Goal: Information Seeking & Learning: Learn about a topic

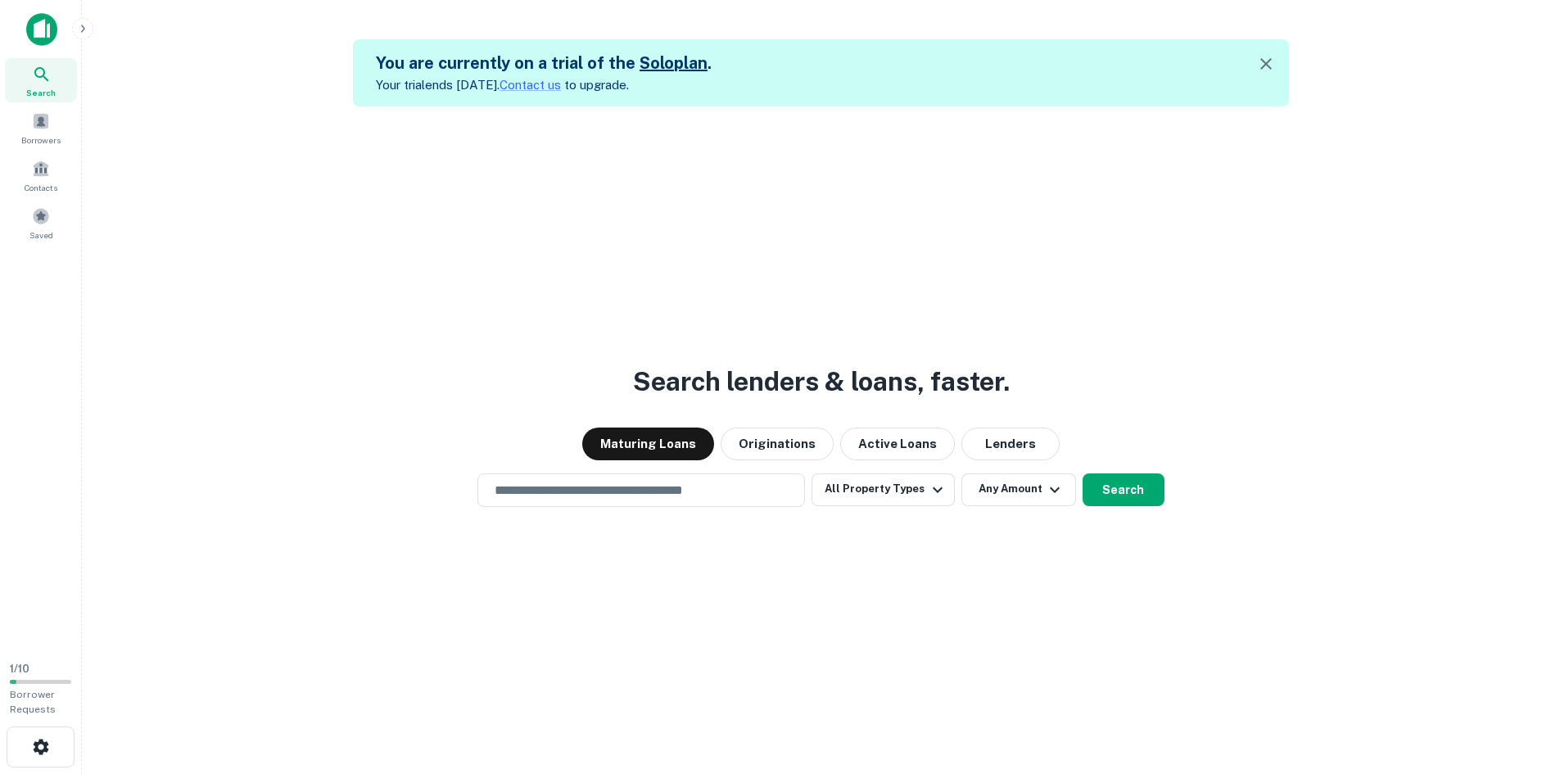
scroll to position [26, 0]
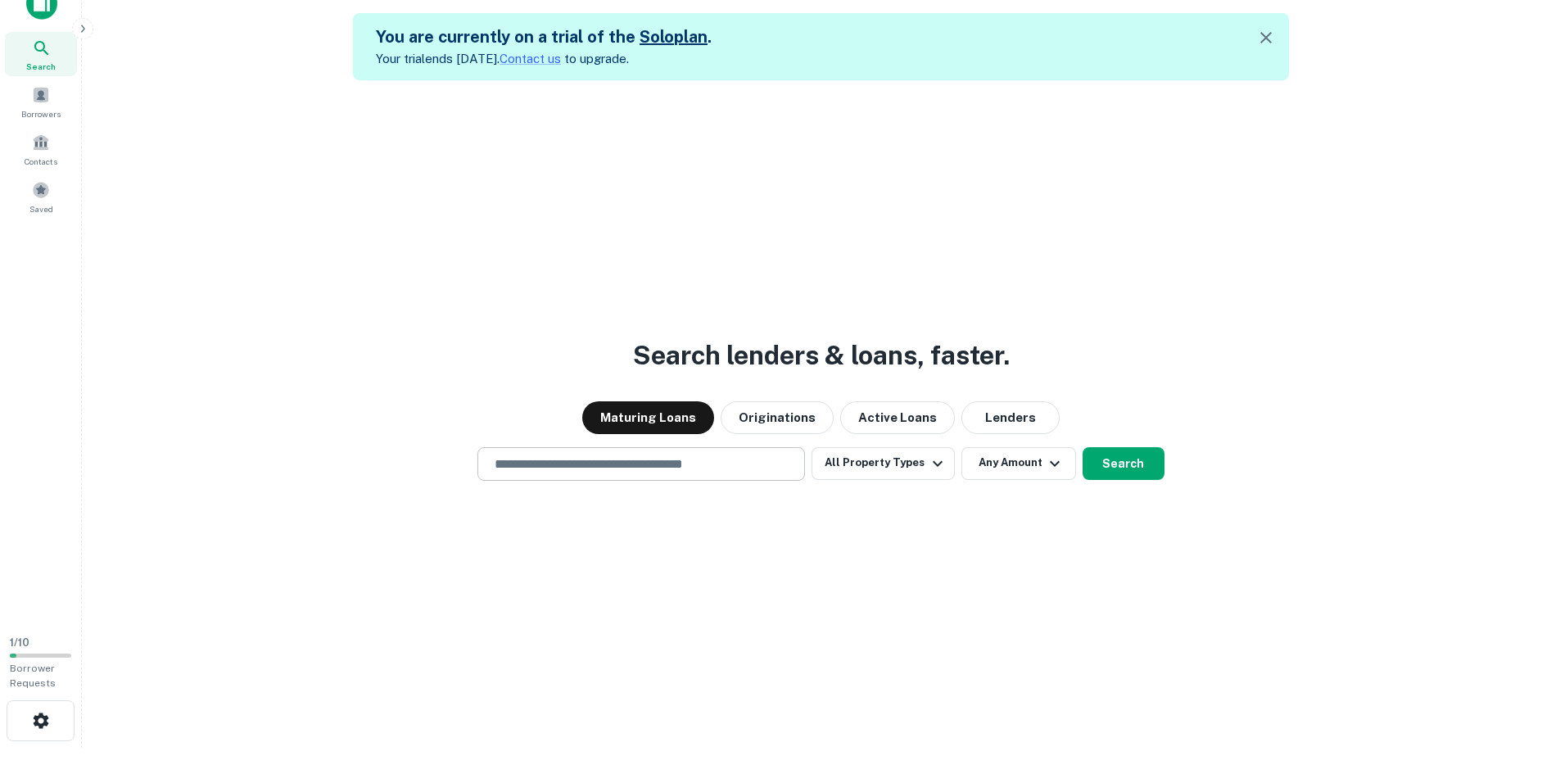
click at [580, 467] on input "text" at bounding box center [641, 464] width 313 height 19
type input "**********"
click at [1128, 447] on button "Search" at bounding box center [1124, 463] width 82 height 33
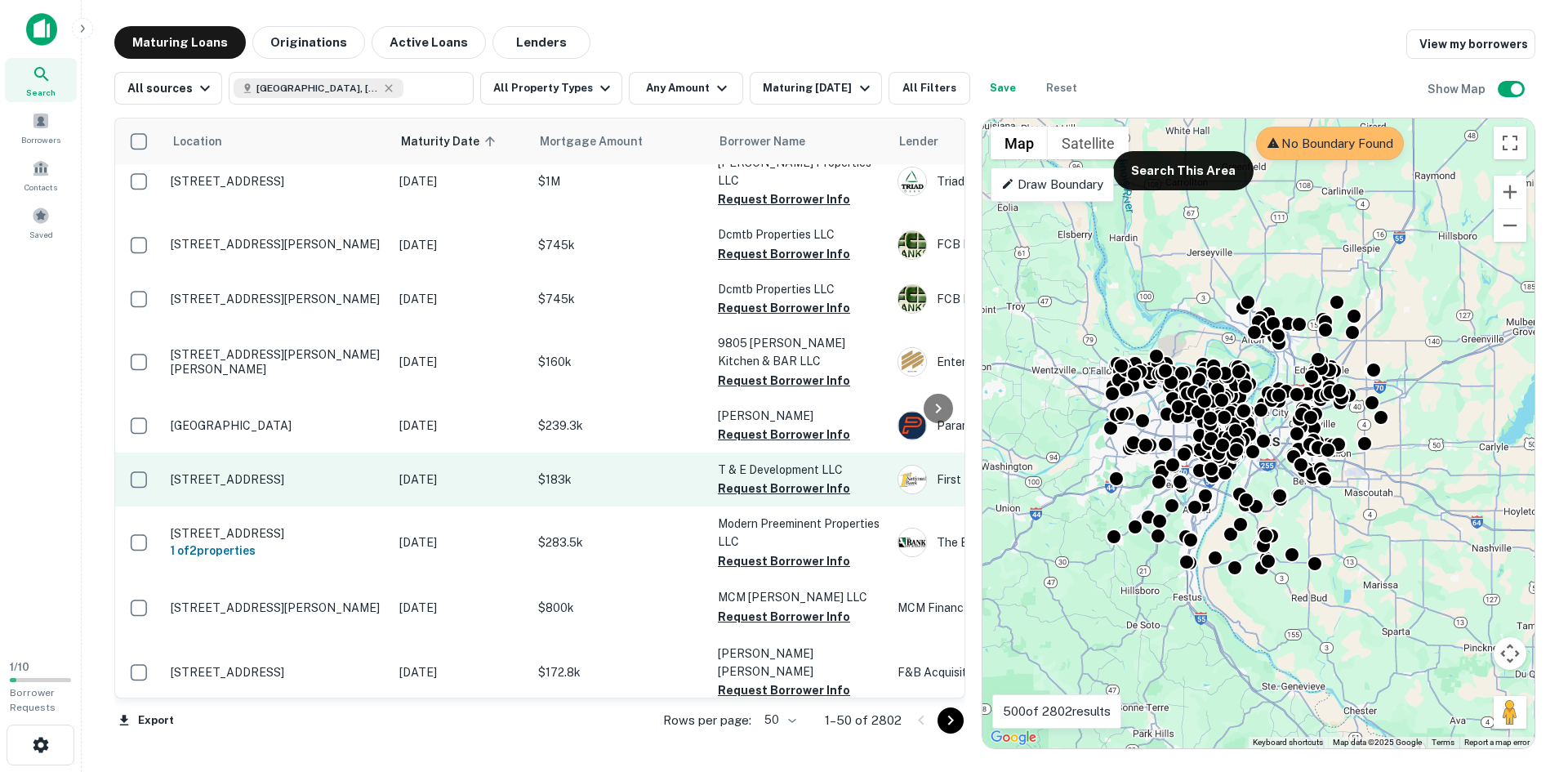
scroll to position [2371, 0]
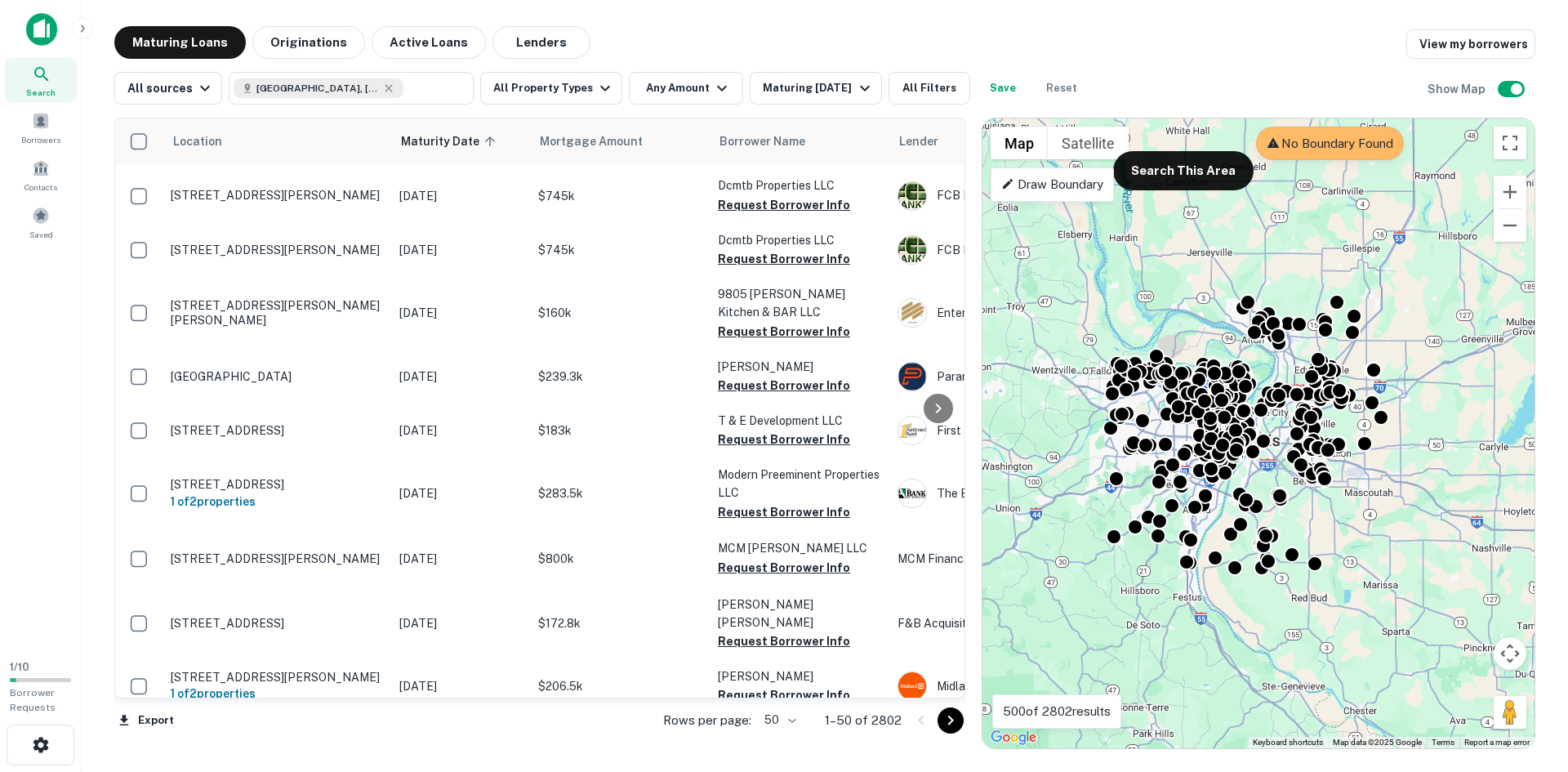
click at [937, 722] on div at bounding box center [936, 720] width 56 height 26
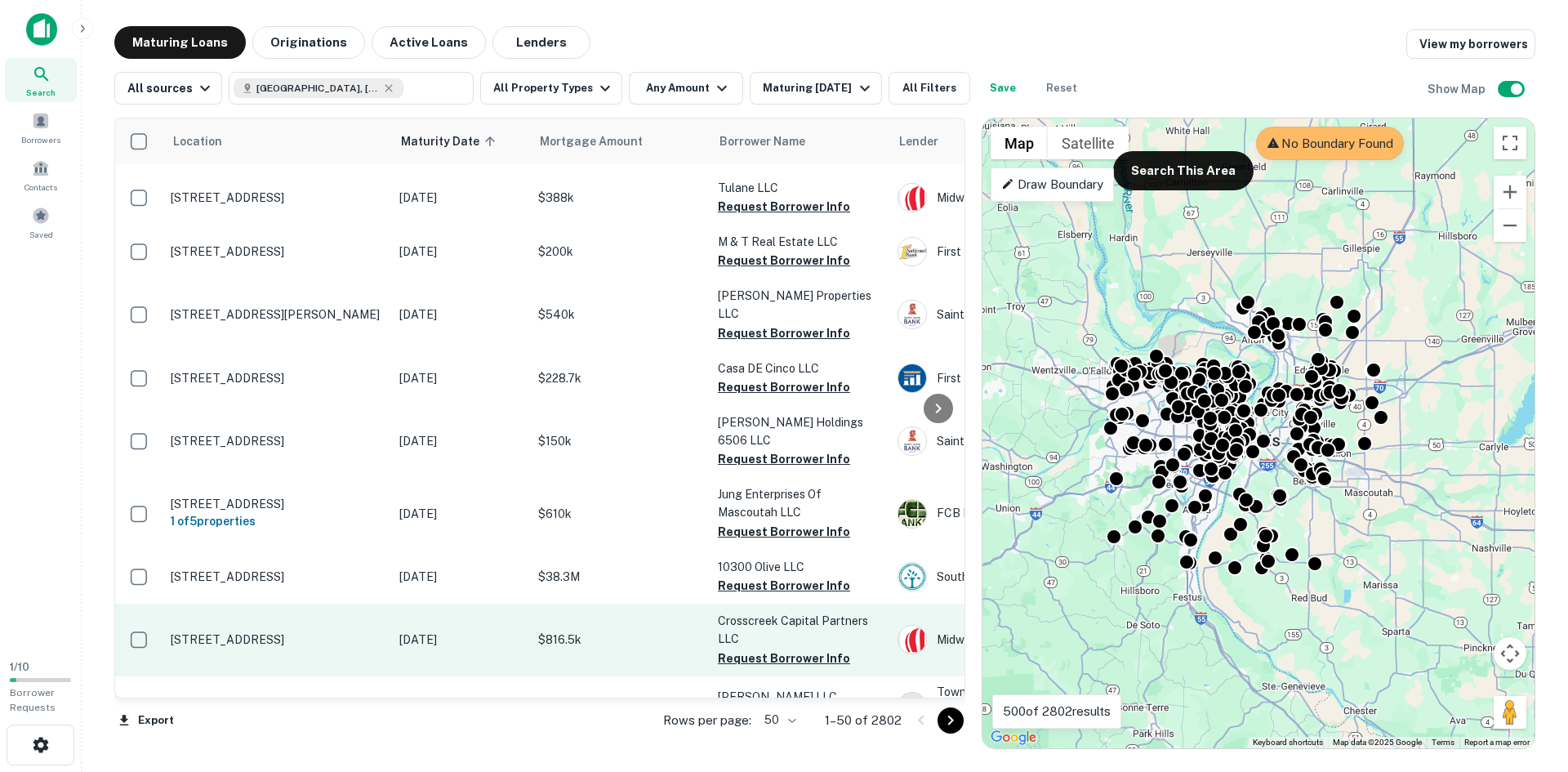
scroll to position [409, 0]
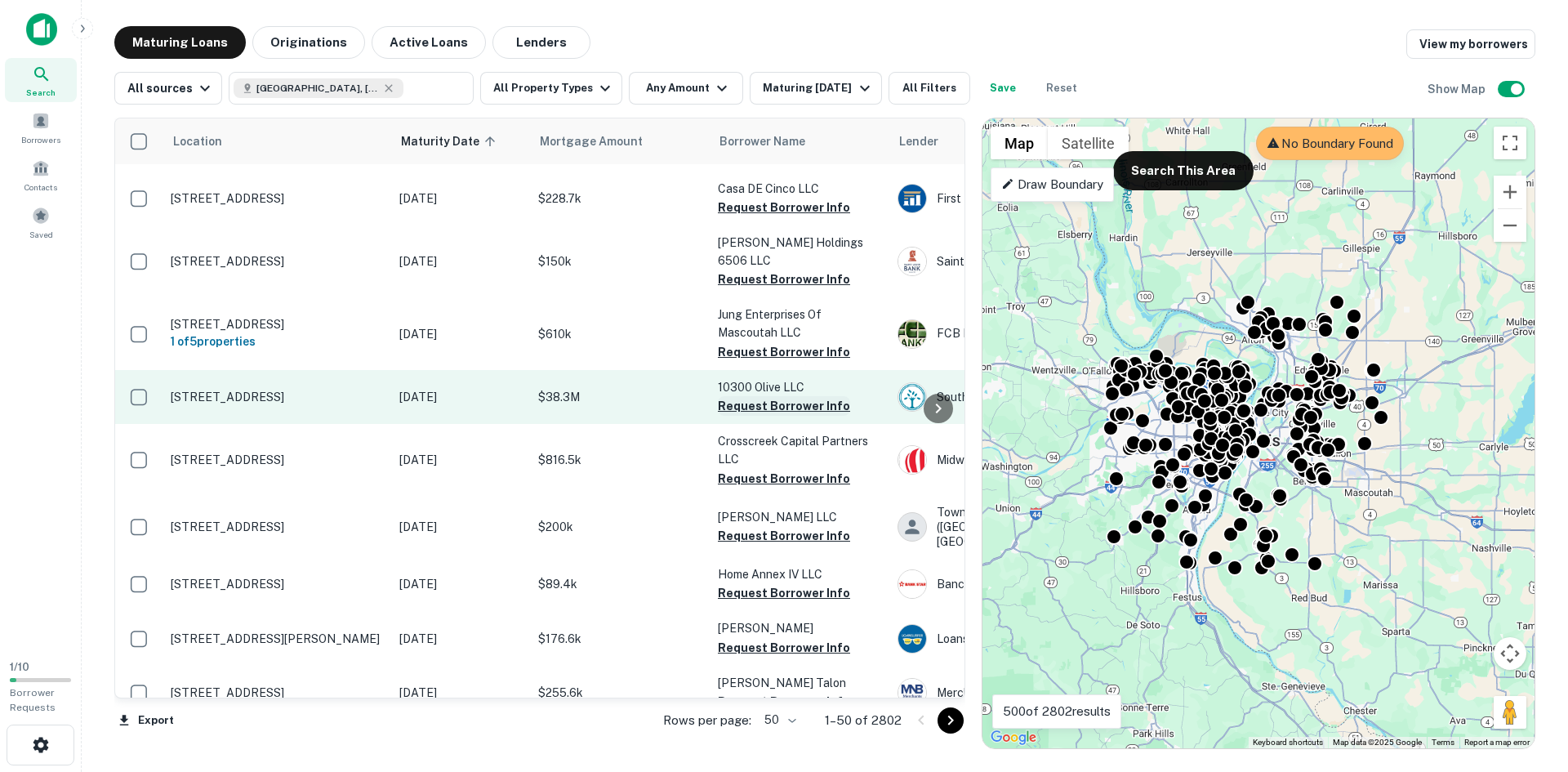
click at [746, 396] on button "Request Borrower Info" at bounding box center [784, 406] width 133 height 20
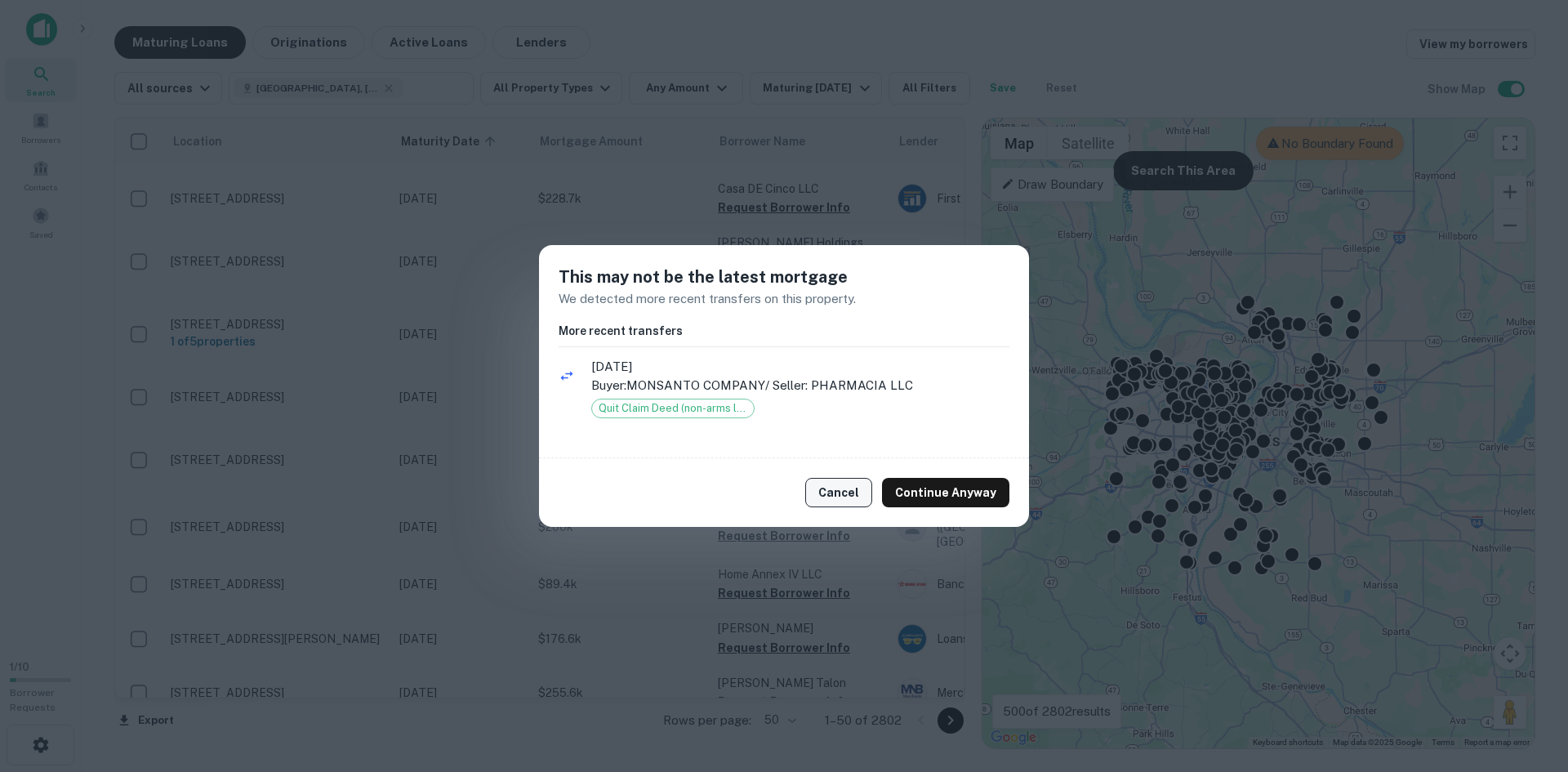
click at [849, 490] on button "Cancel" at bounding box center [838, 492] width 67 height 29
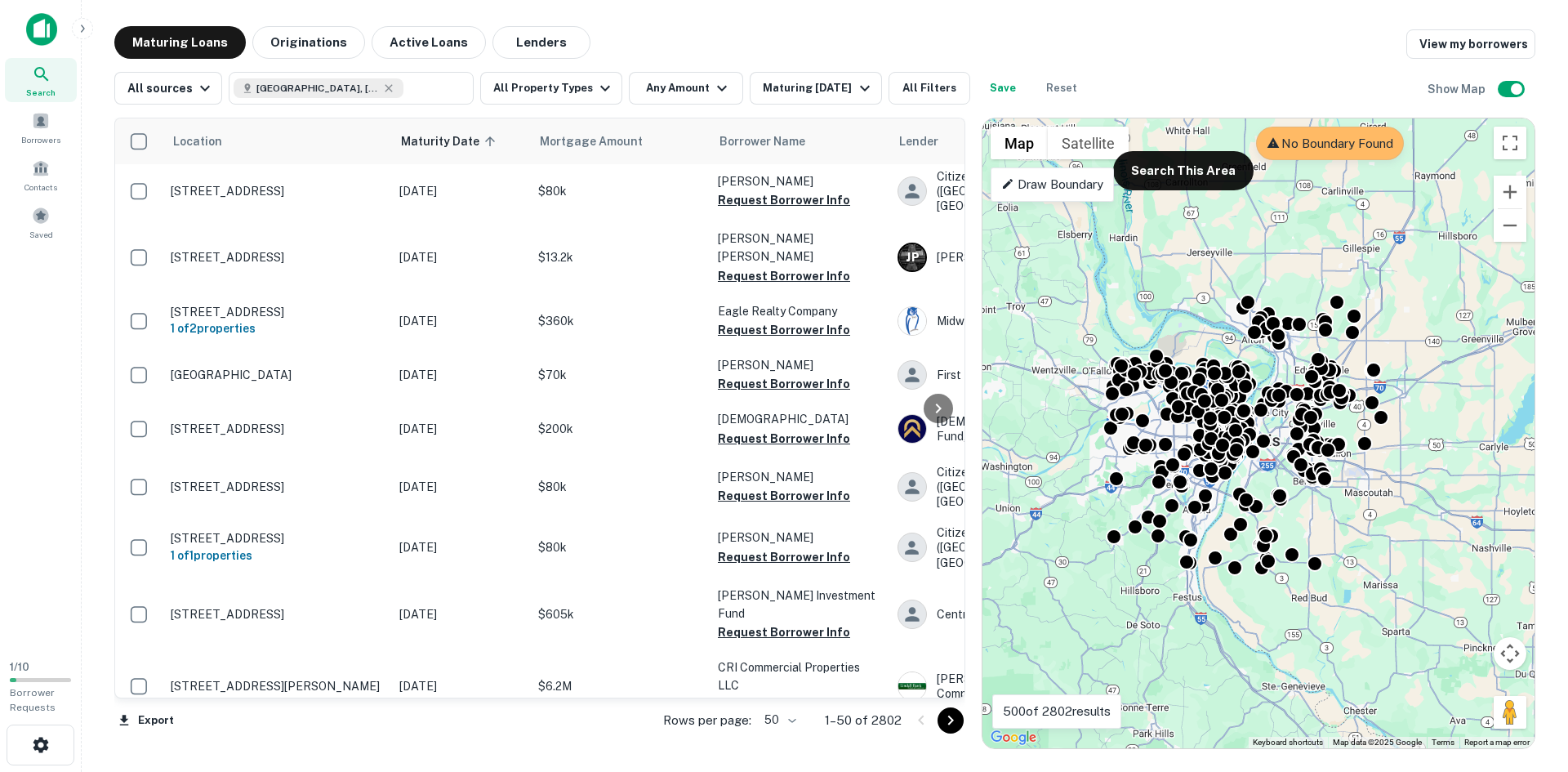
scroll to position [1636, 0]
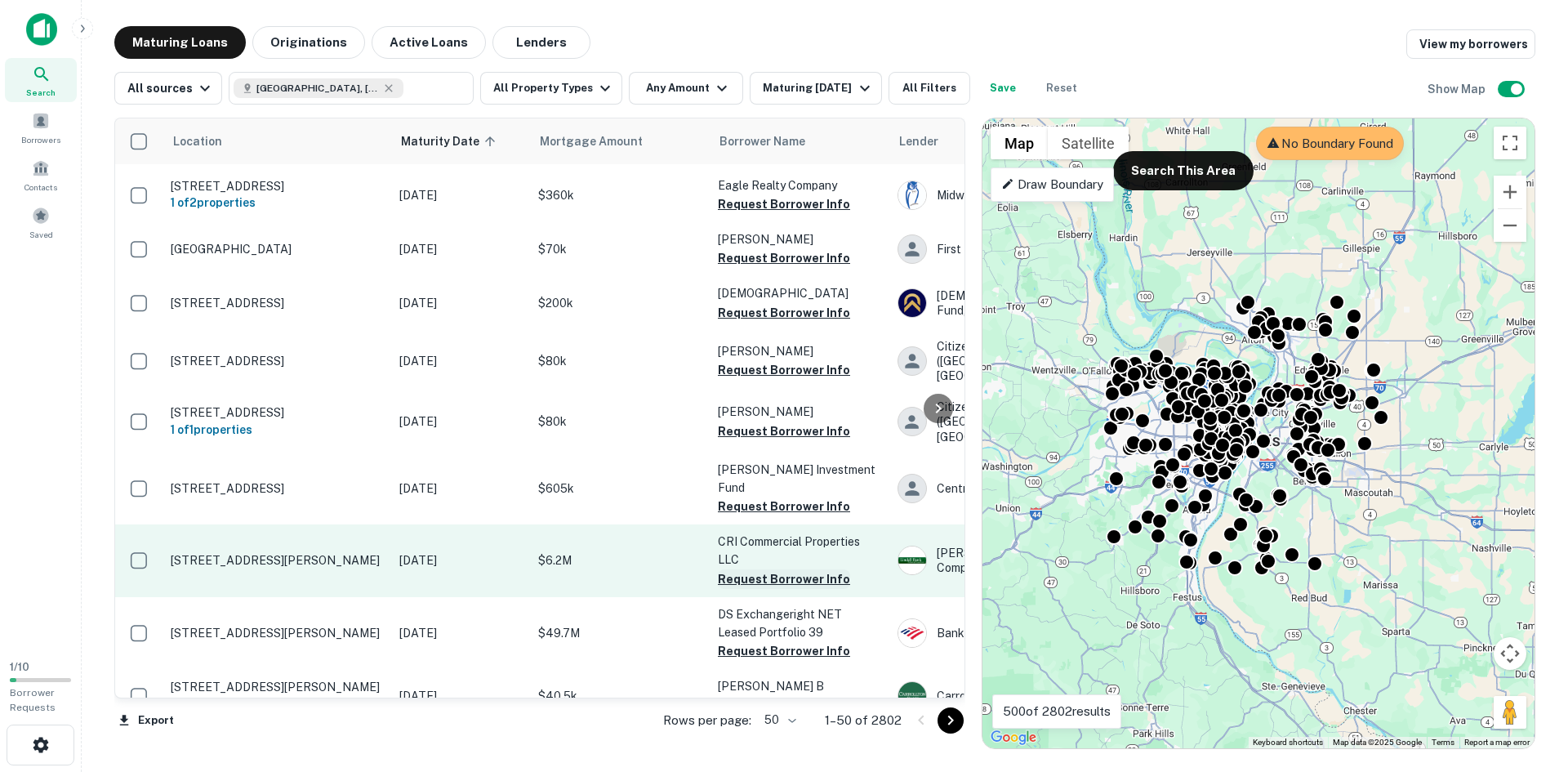
click at [786, 570] on button "Request Borrower Info" at bounding box center [784, 579] width 133 height 20
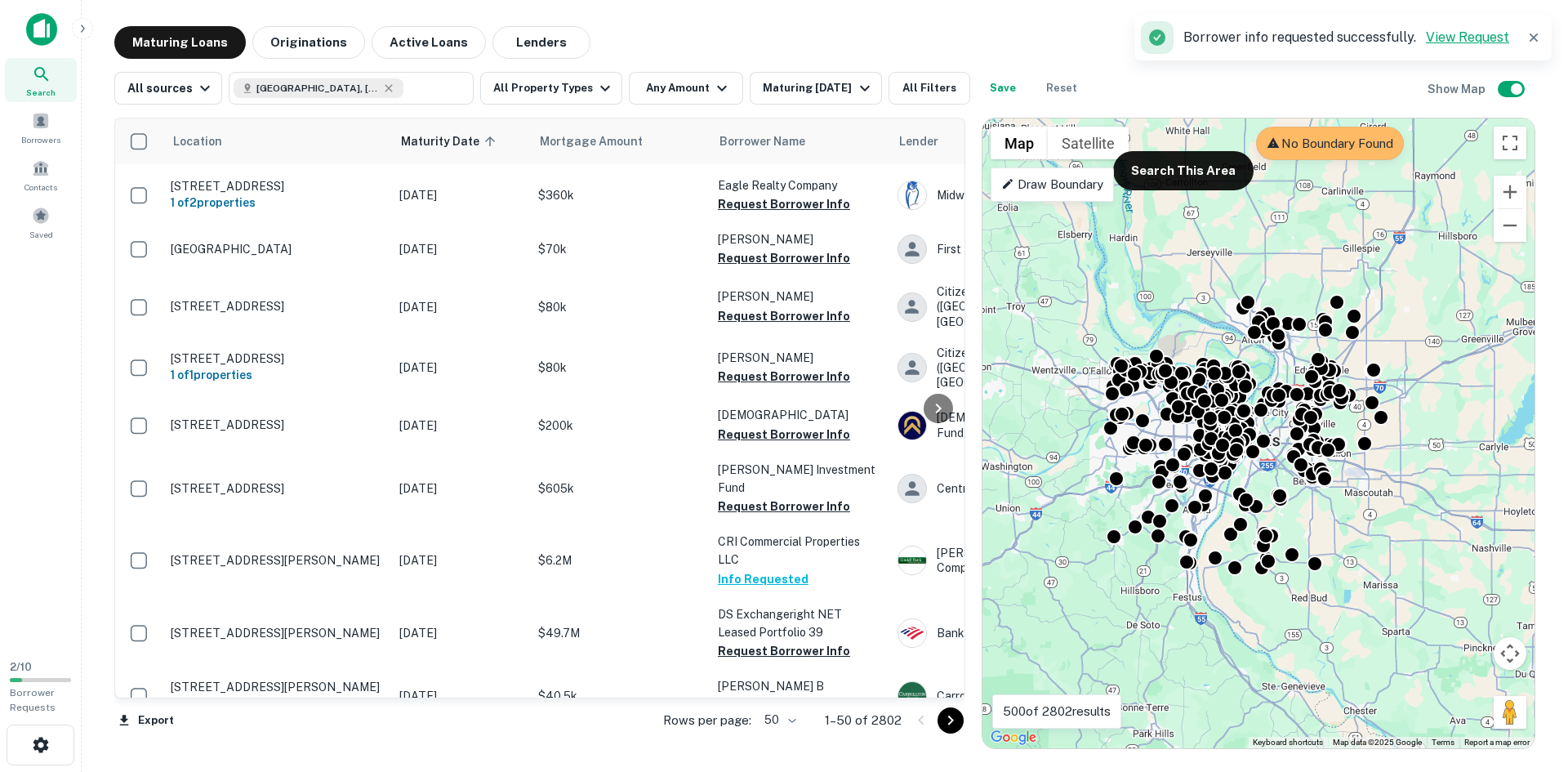
click at [1460, 37] on link "View Request" at bounding box center [1467, 37] width 84 height 16
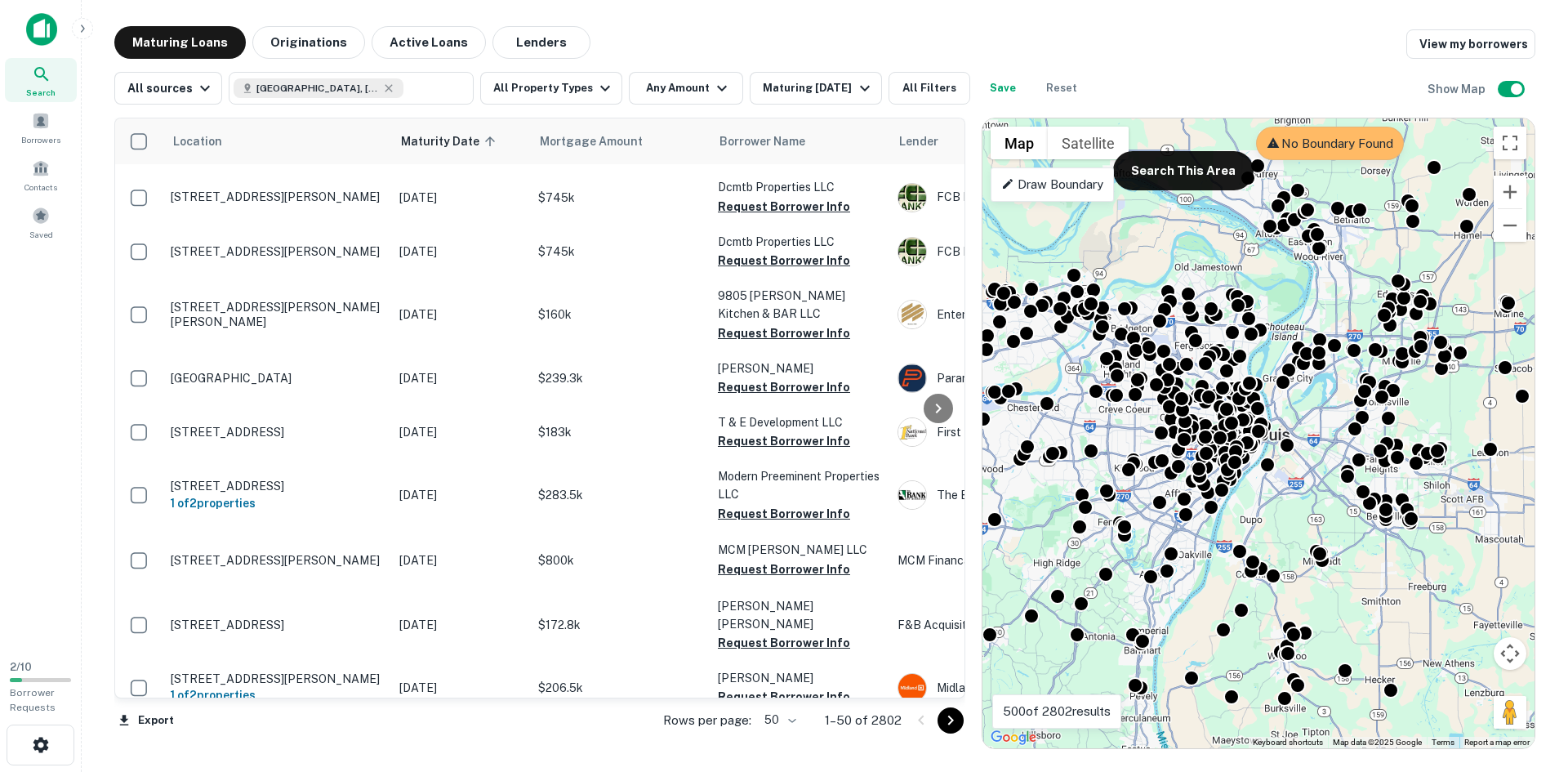
scroll to position [2371, 0]
click at [382, 86] on icon at bounding box center [388, 88] width 13 height 13
type input "**********"
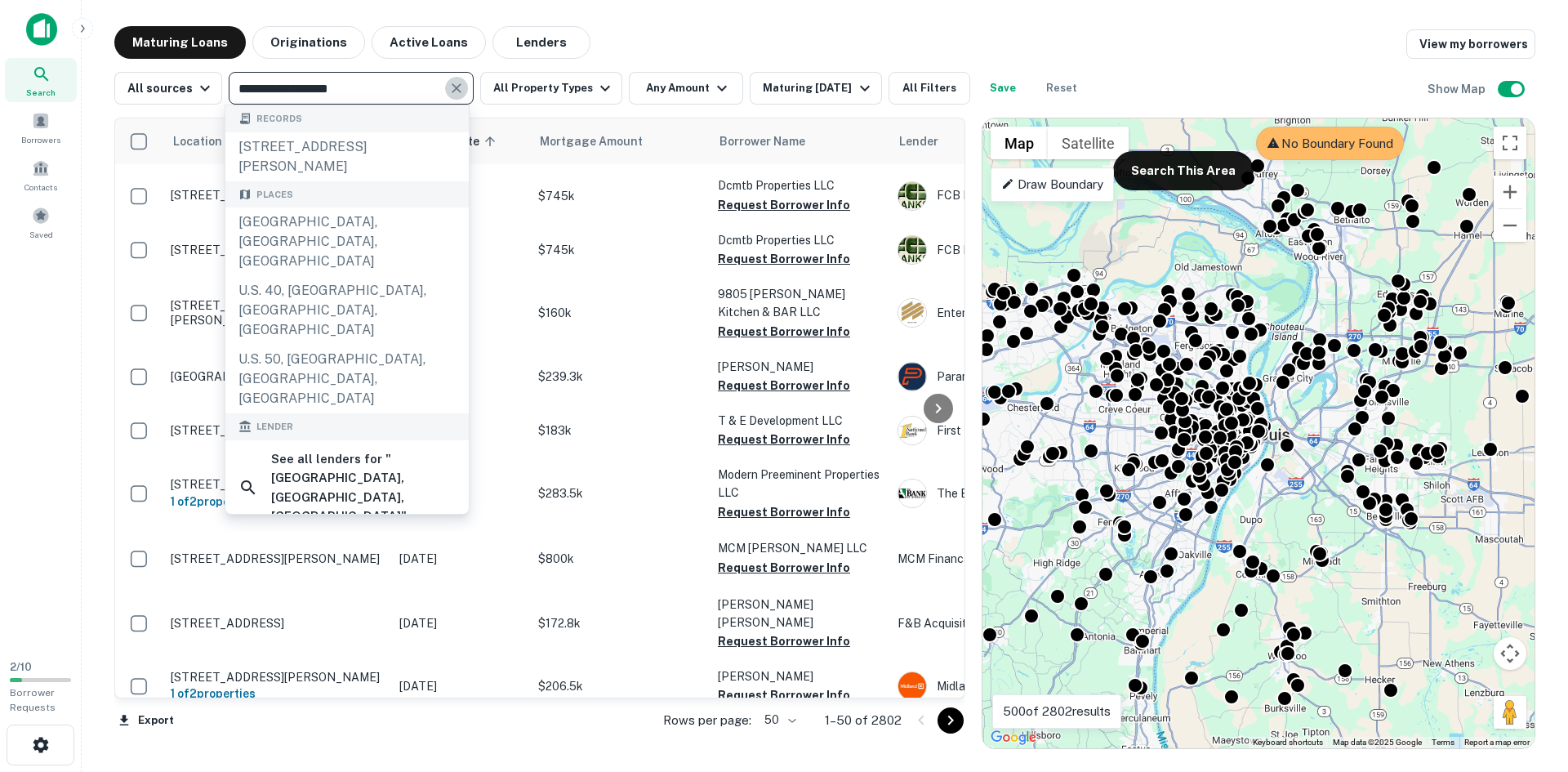
click at [451, 84] on icon "Clear" at bounding box center [457, 88] width 16 height 16
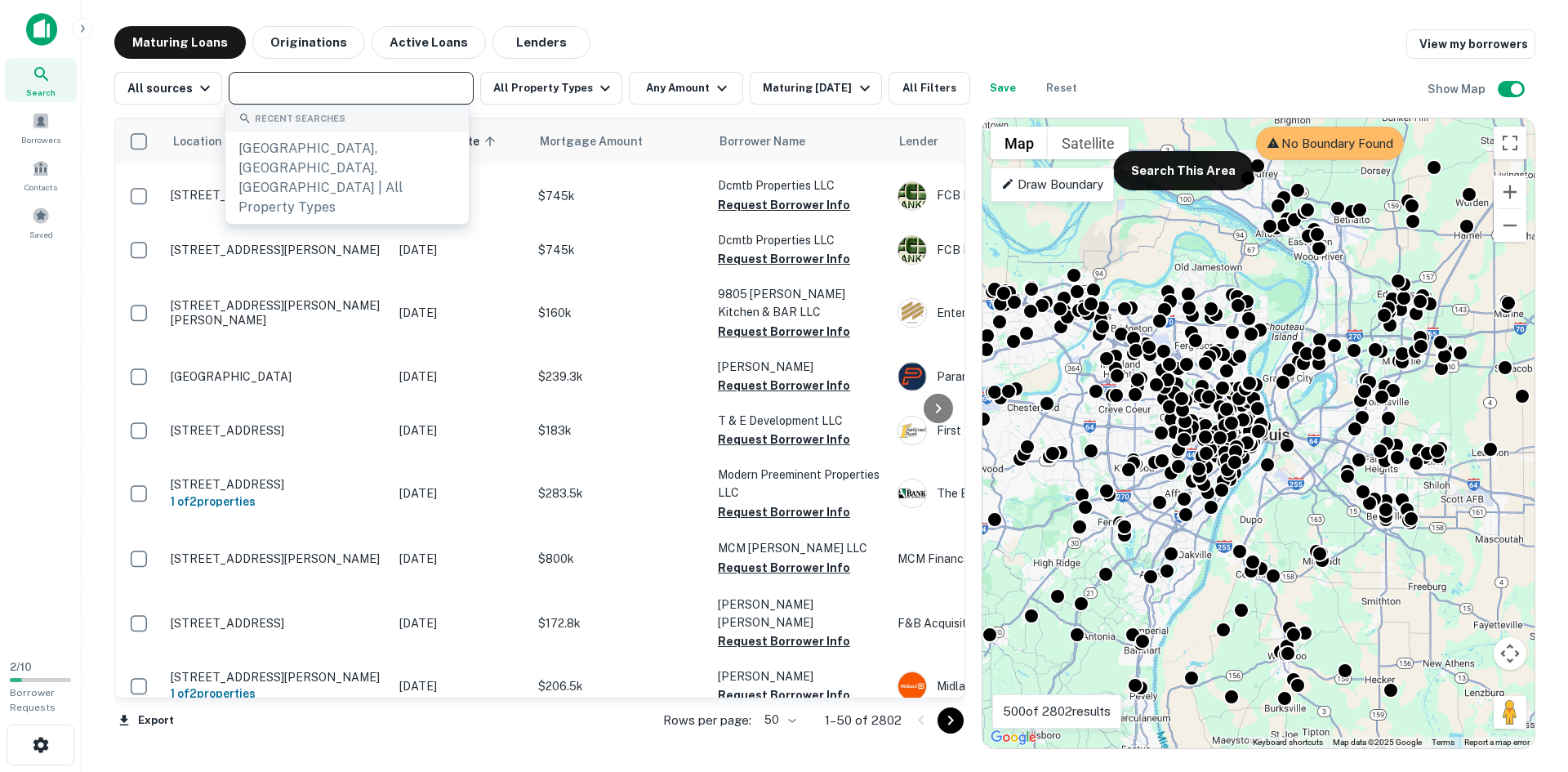
click at [422, 90] on input "text" at bounding box center [349, 88] width 232 height 23
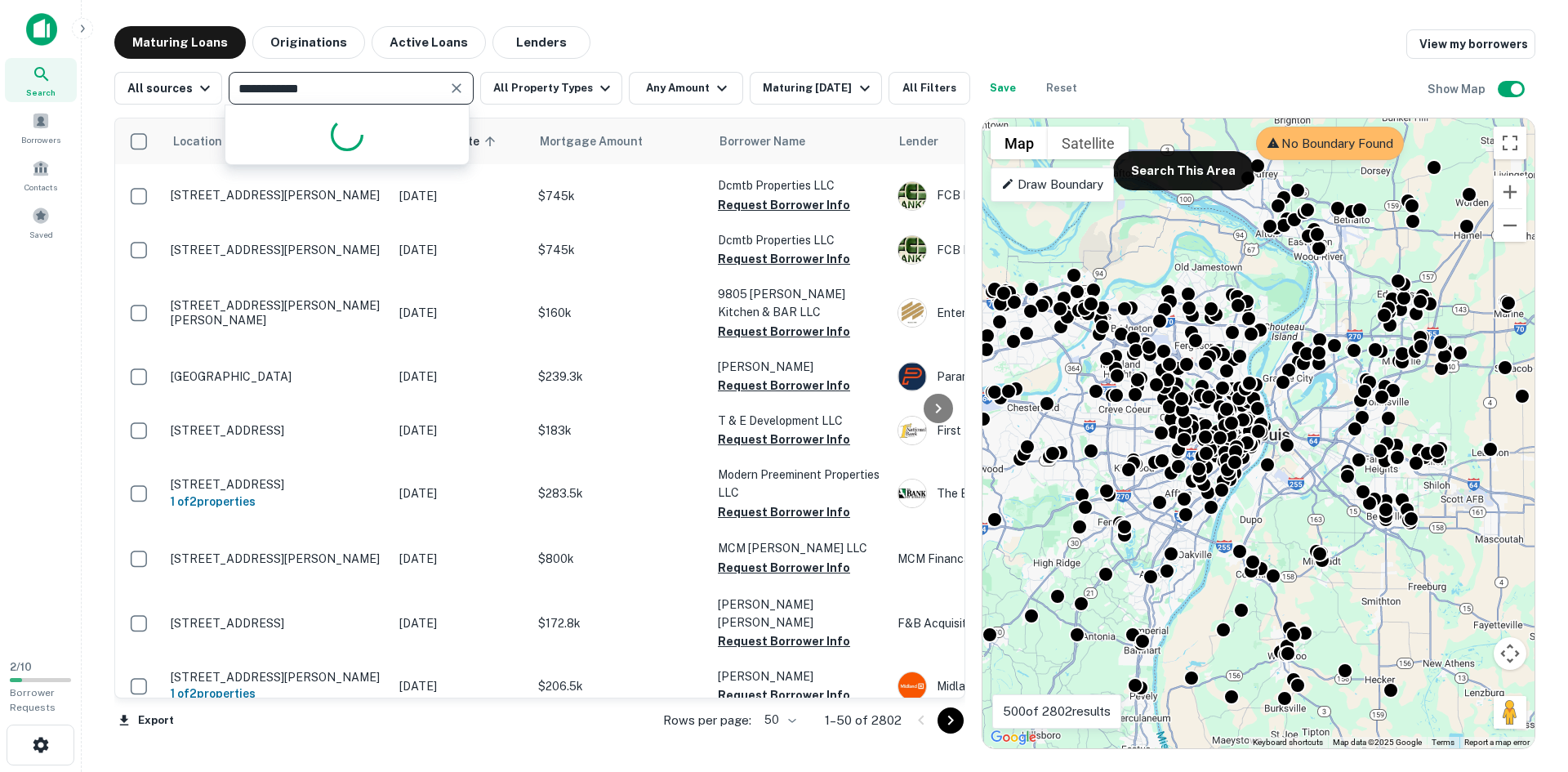
type input "**********"
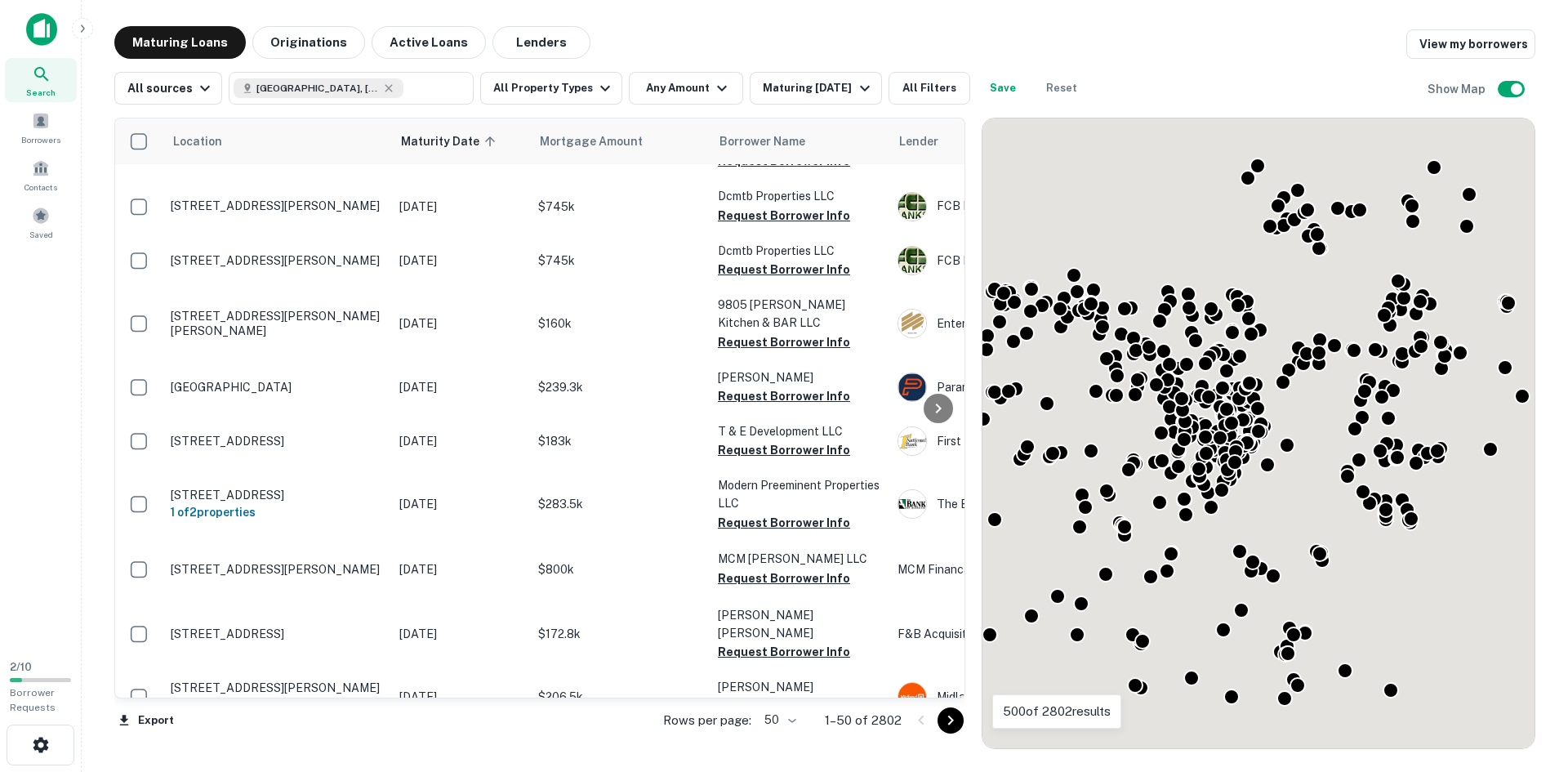
scroll to position [2371, 0]
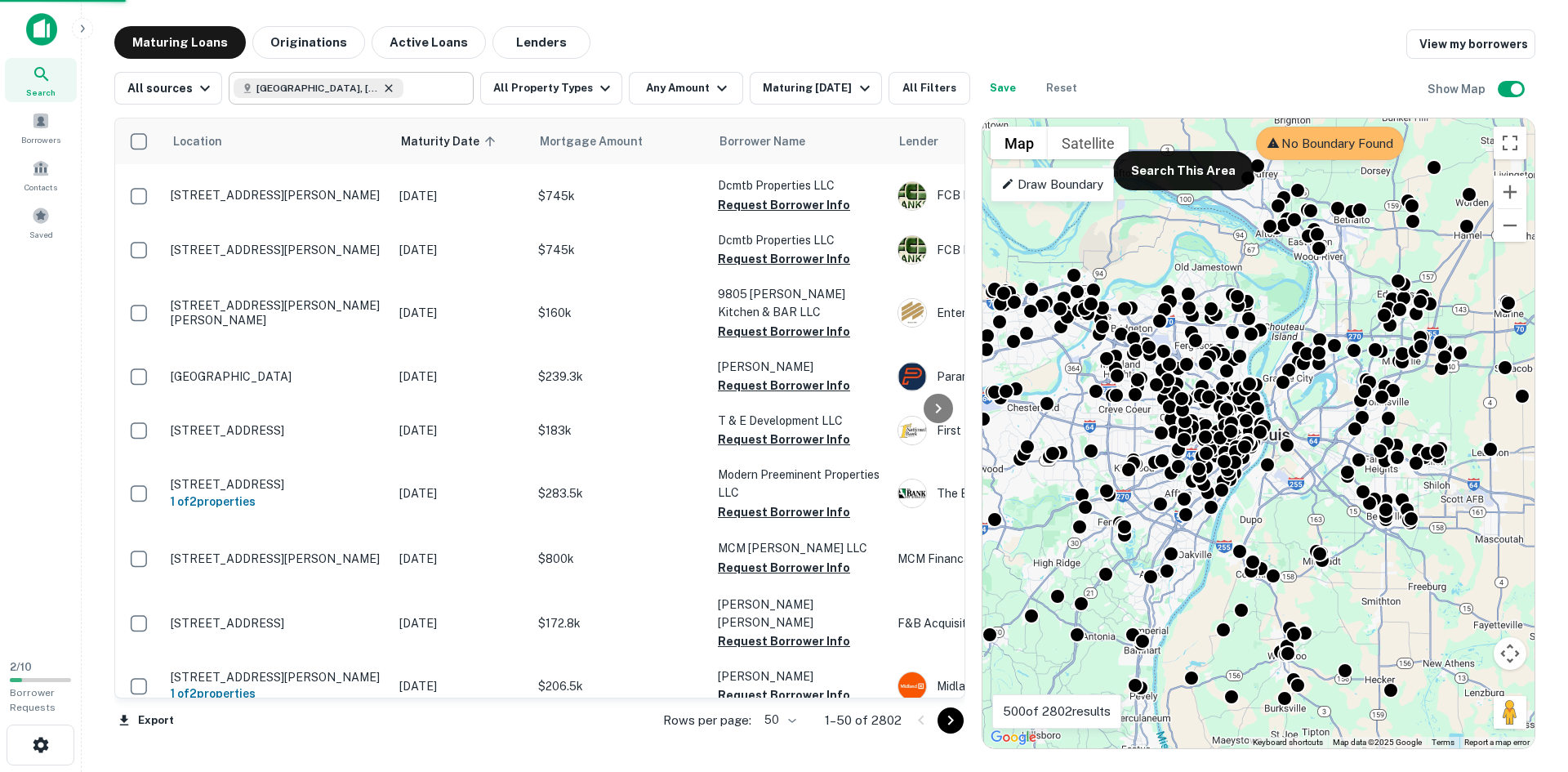
click at [382, 86] on icon at bounding box center [388, 88] width 13 height 13
type input "**********"
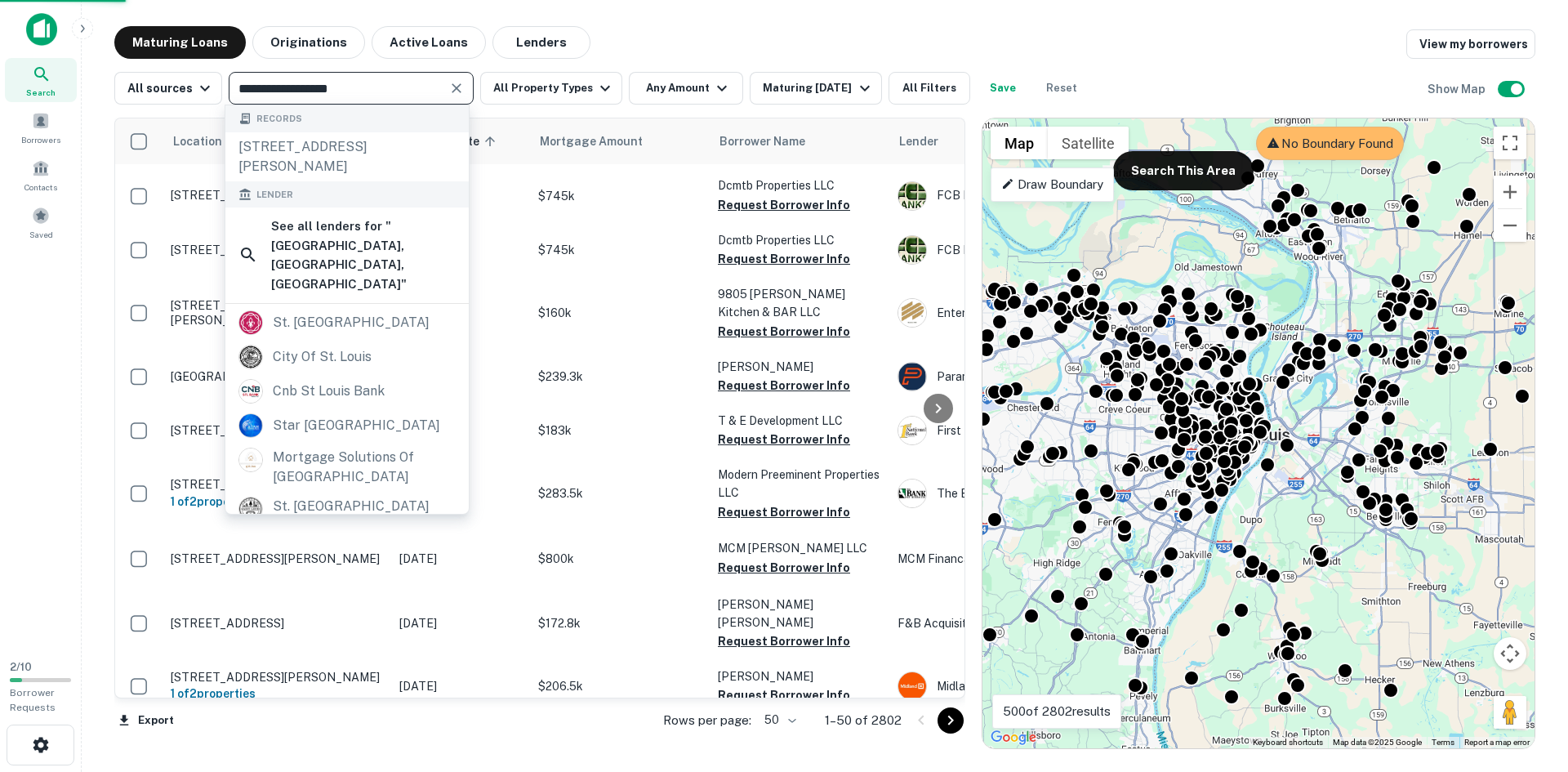
click at [347, 86] on input "**********" at bounding box center [337, 88] width 208 height 23
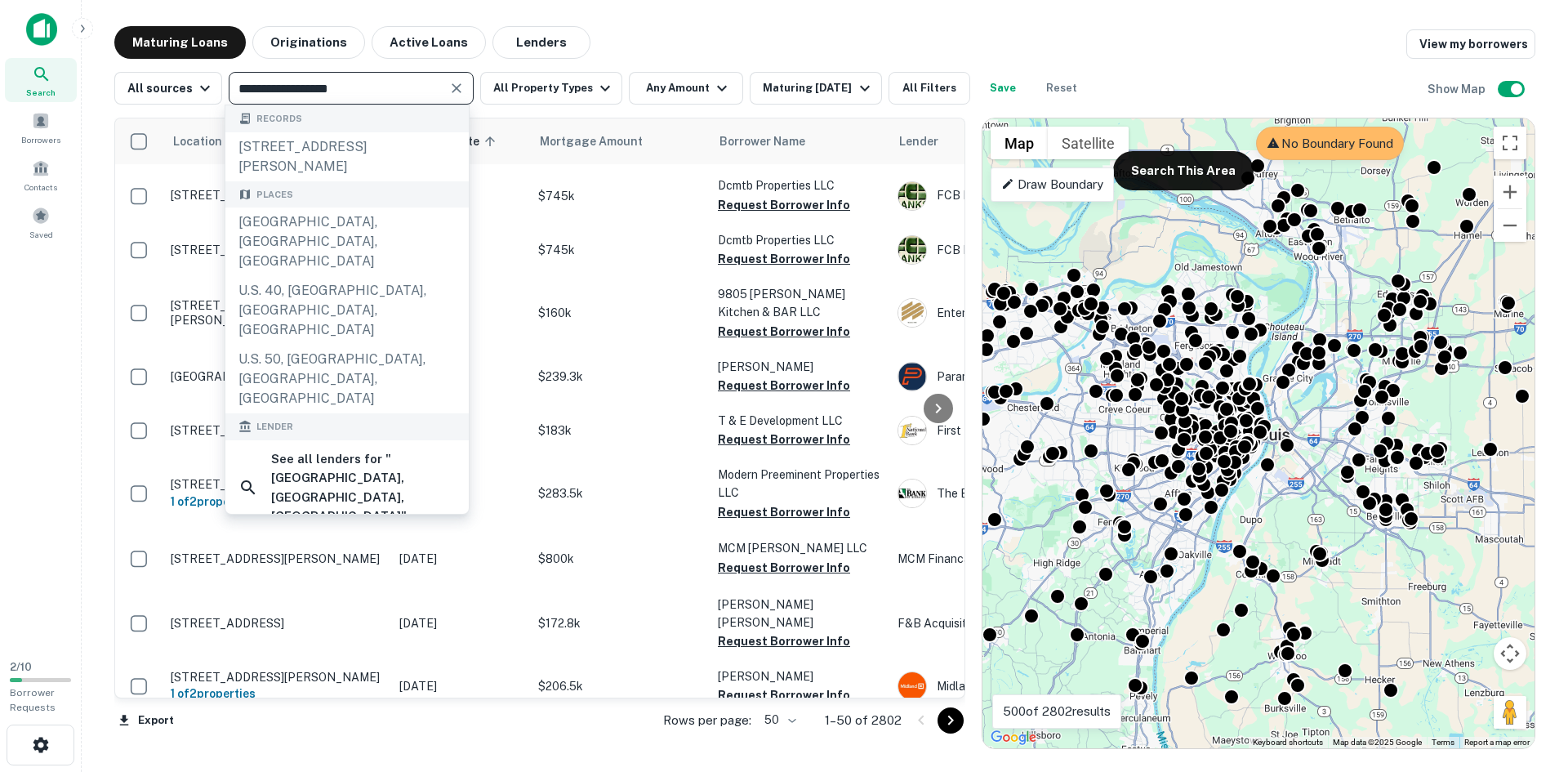
click at [450, 88] on icon "Clear" at bounding box center [457, 88] width 16 height 16
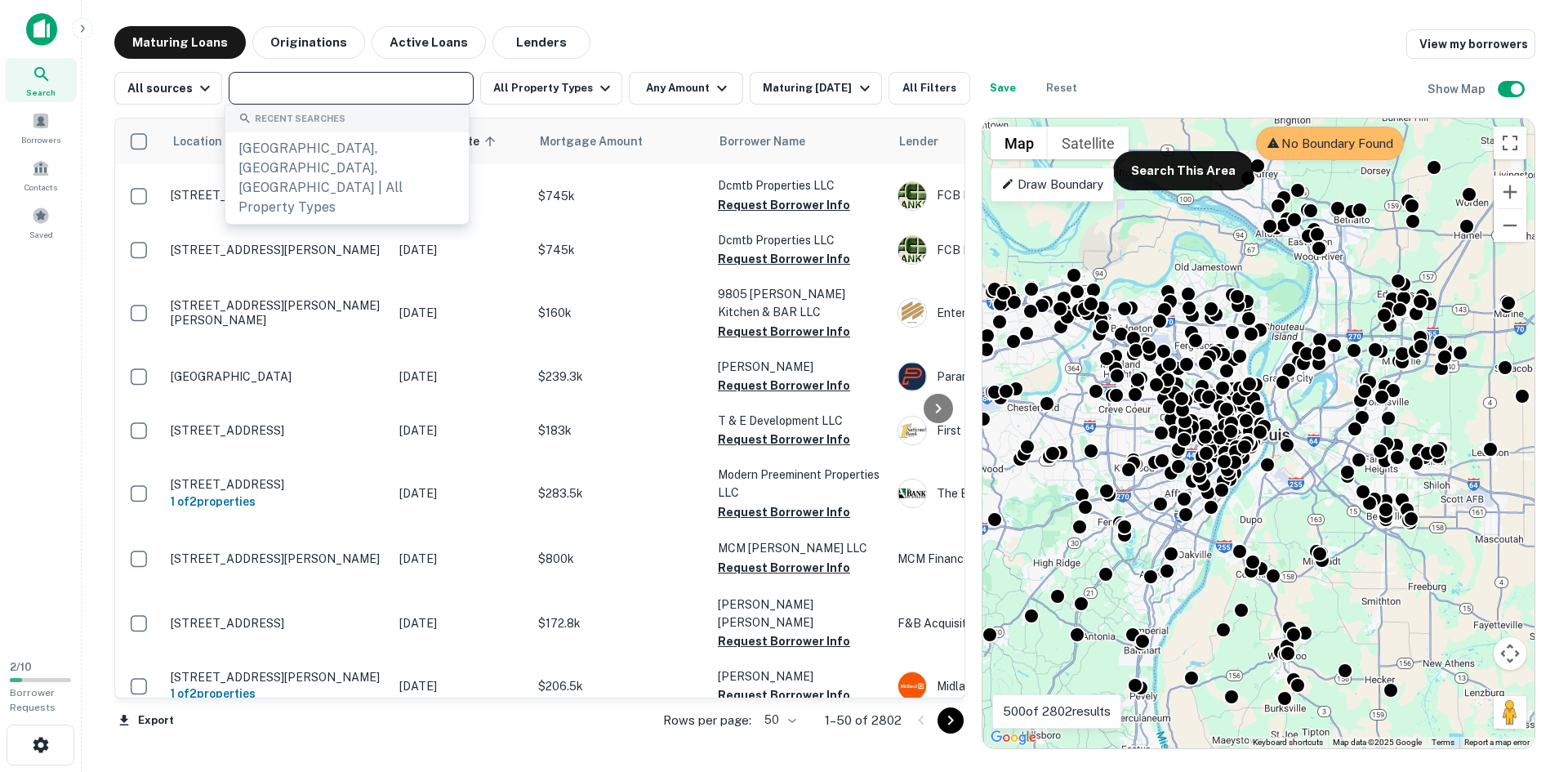
click at [397, 84] on input "text" at bounding box center [349, 88] width 232 height 23
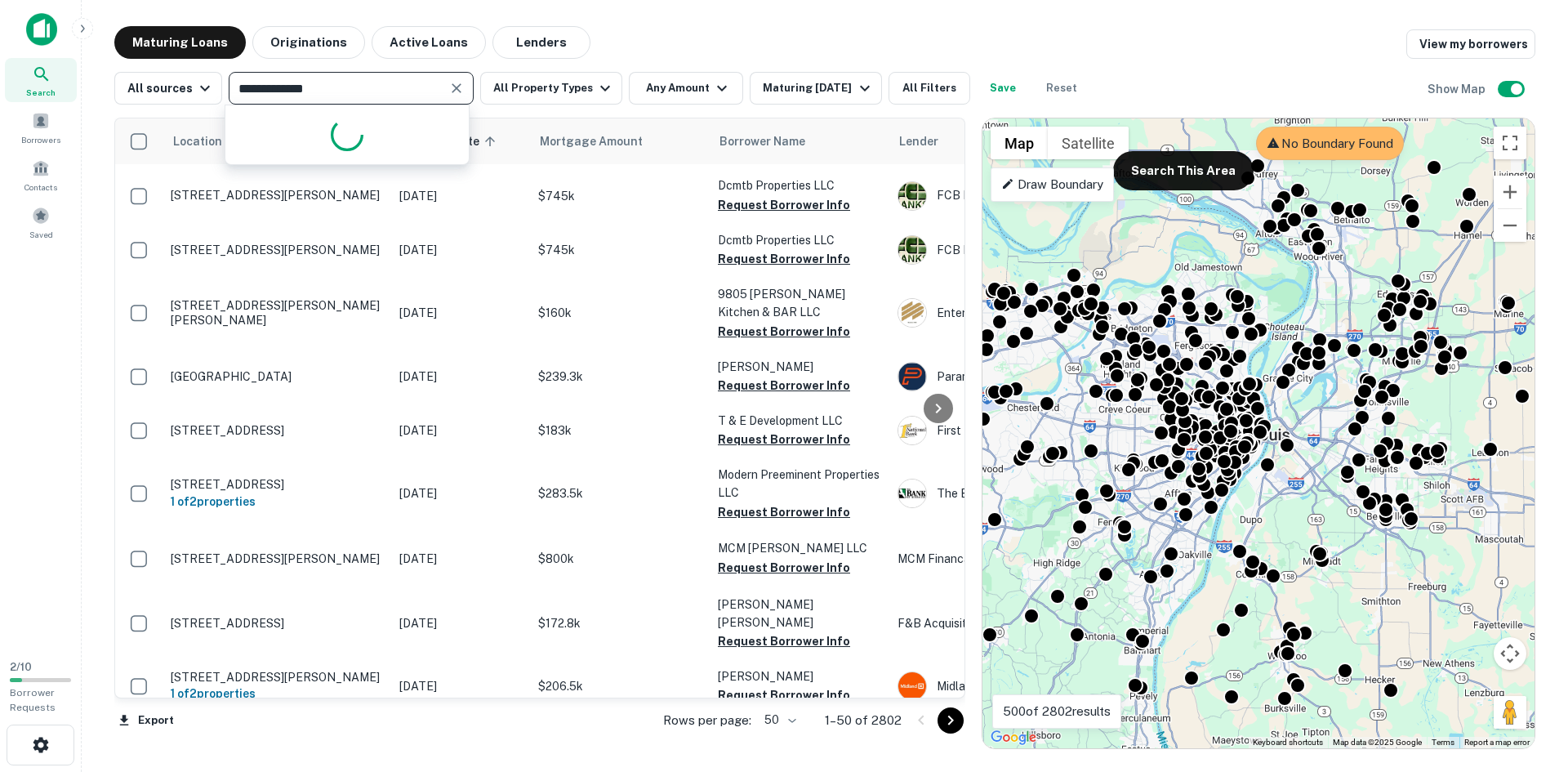
type input "**********"
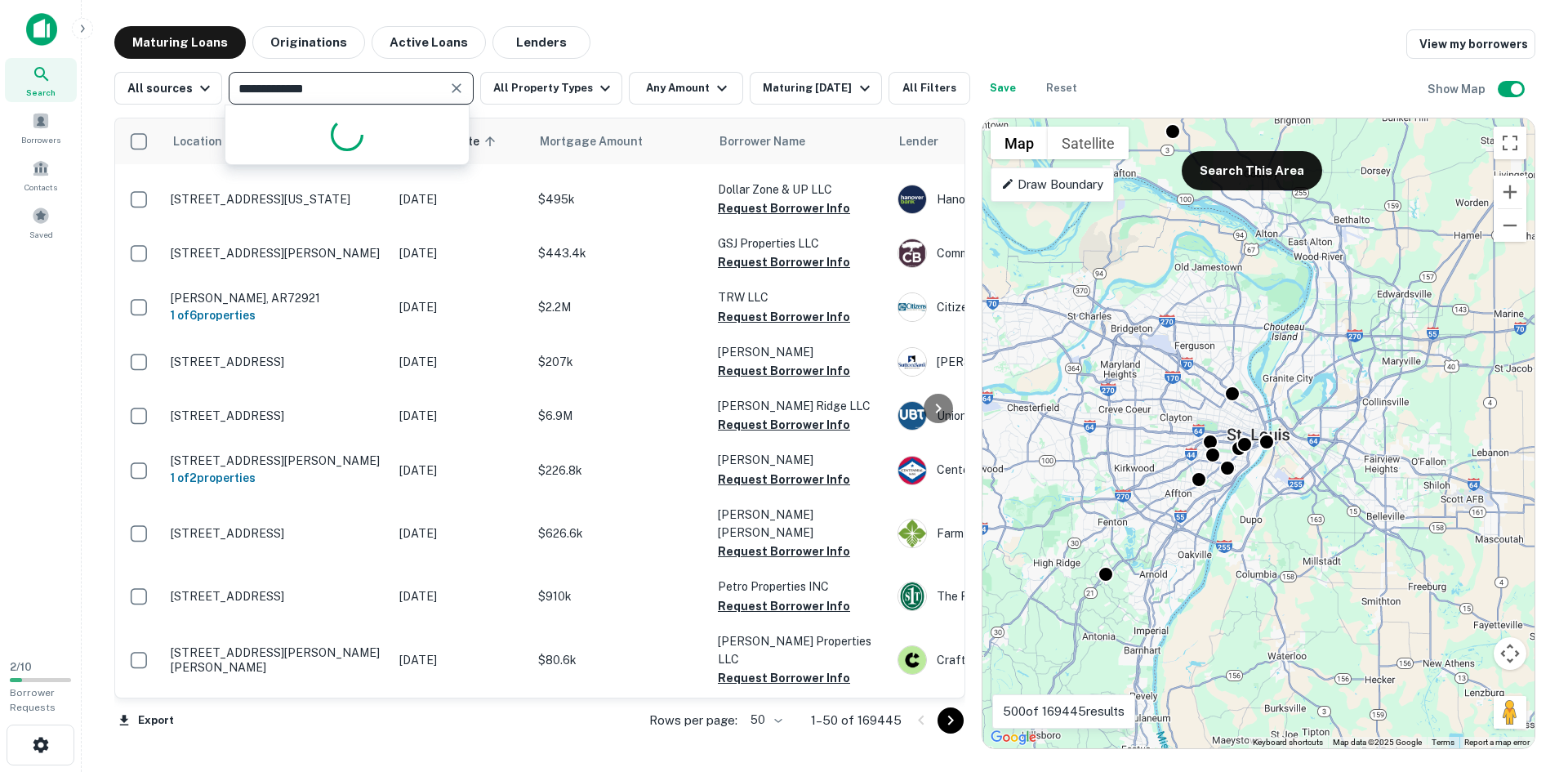
scroll to position [2231, 0]
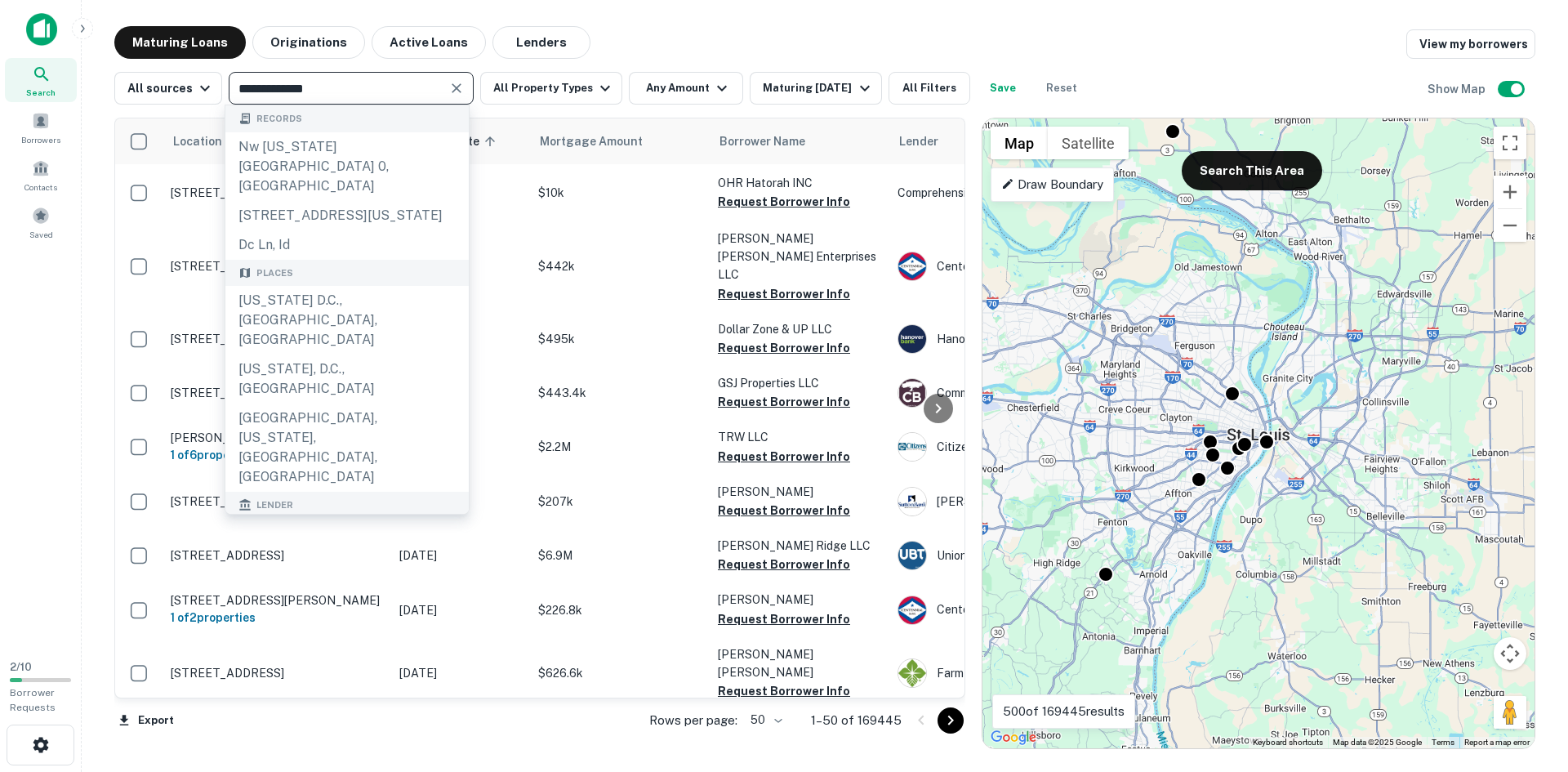
click at [397, 84] on input "**********" at bounding box center [337, 88] width 208 height 23
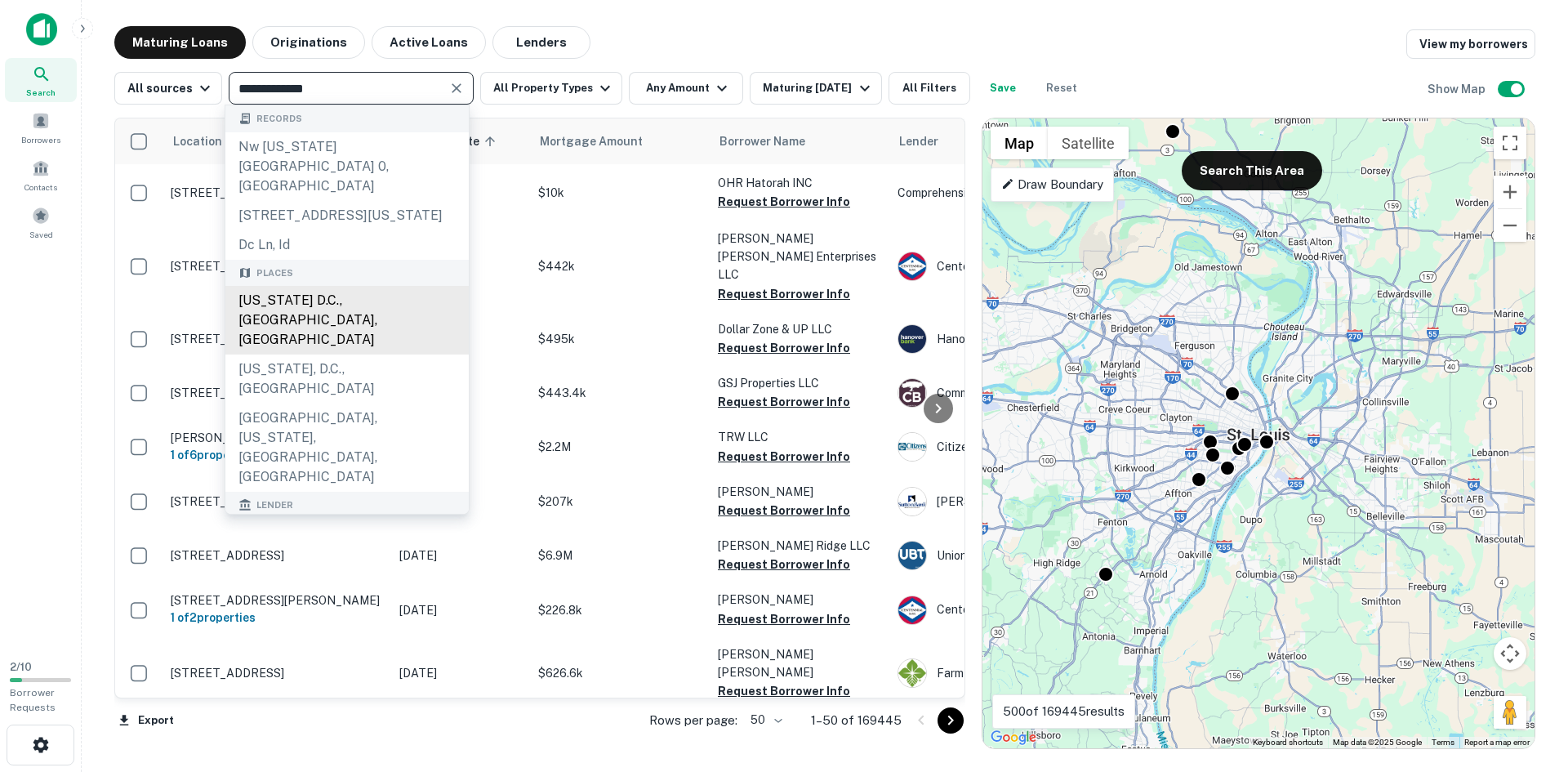
click at [366, 287] on div "[US_STATE] D.C., [GEOGRAPHIC_DATA], [GEOGRAPHIC_DATA]" at bounding box center [347, 320] width 243 height 69
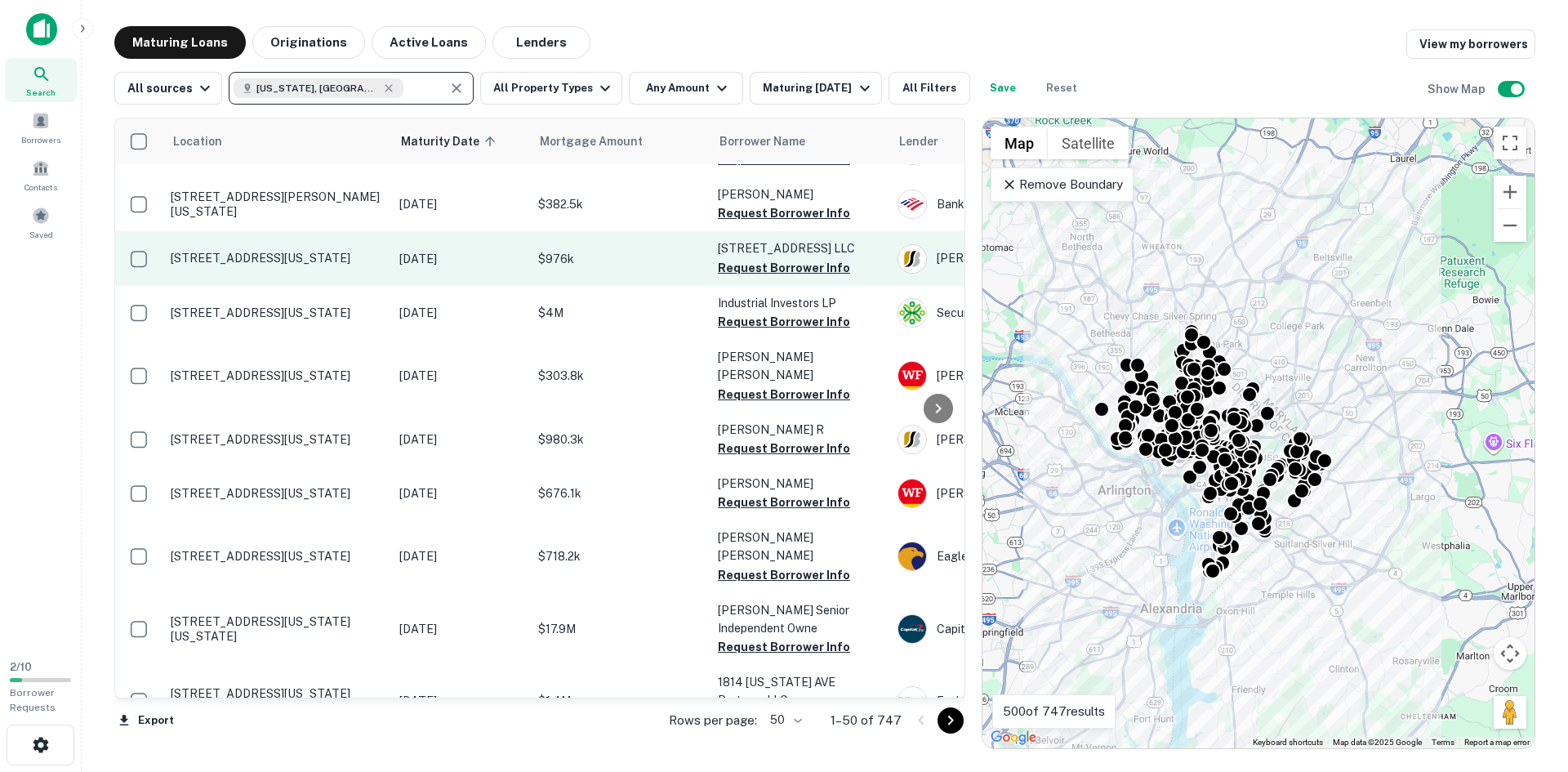
scroll to position [2274, 0]
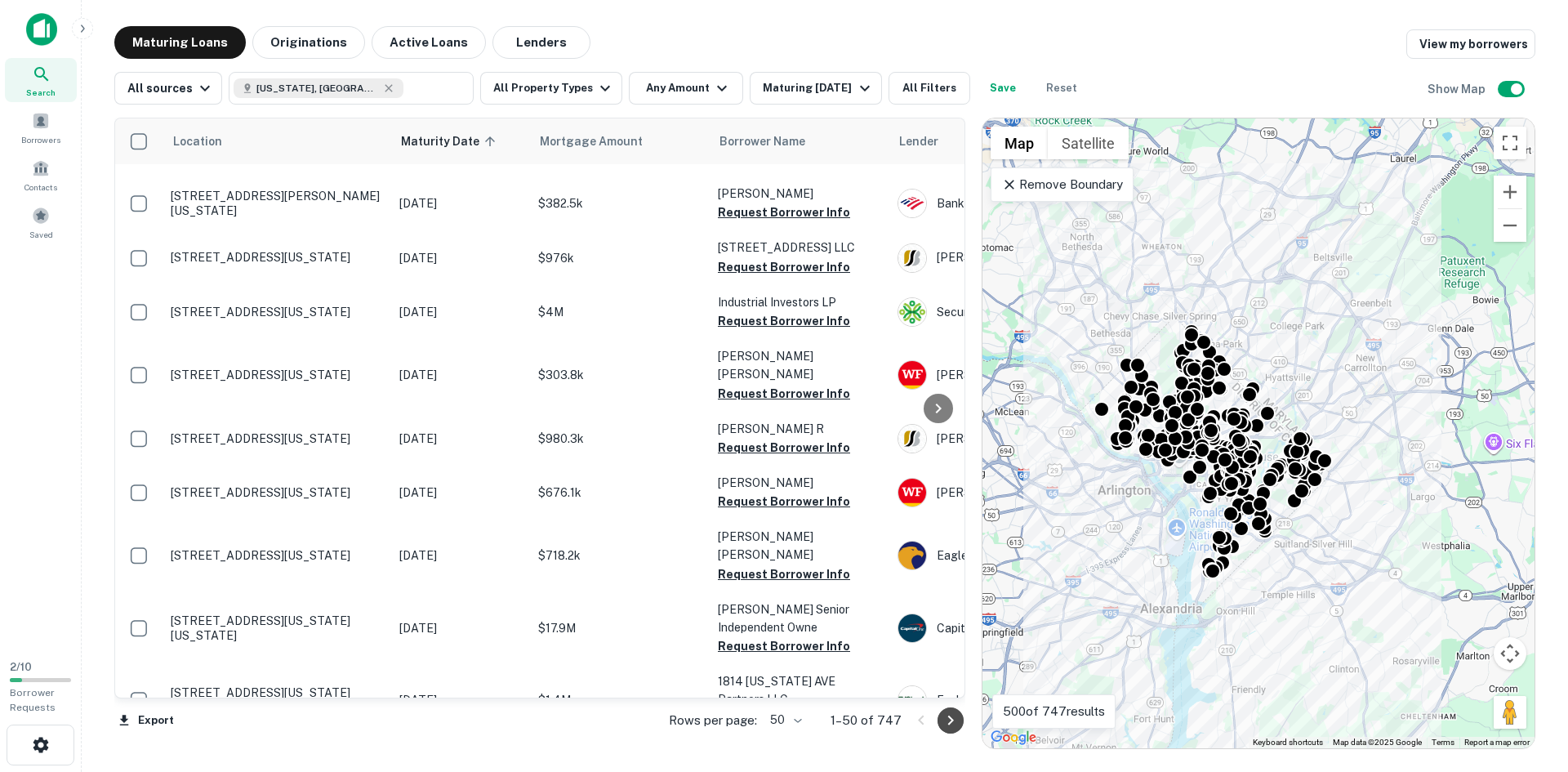
click at [940, 711] on button "Go to next page" at bounding box center [950, 720] width 26 height 26
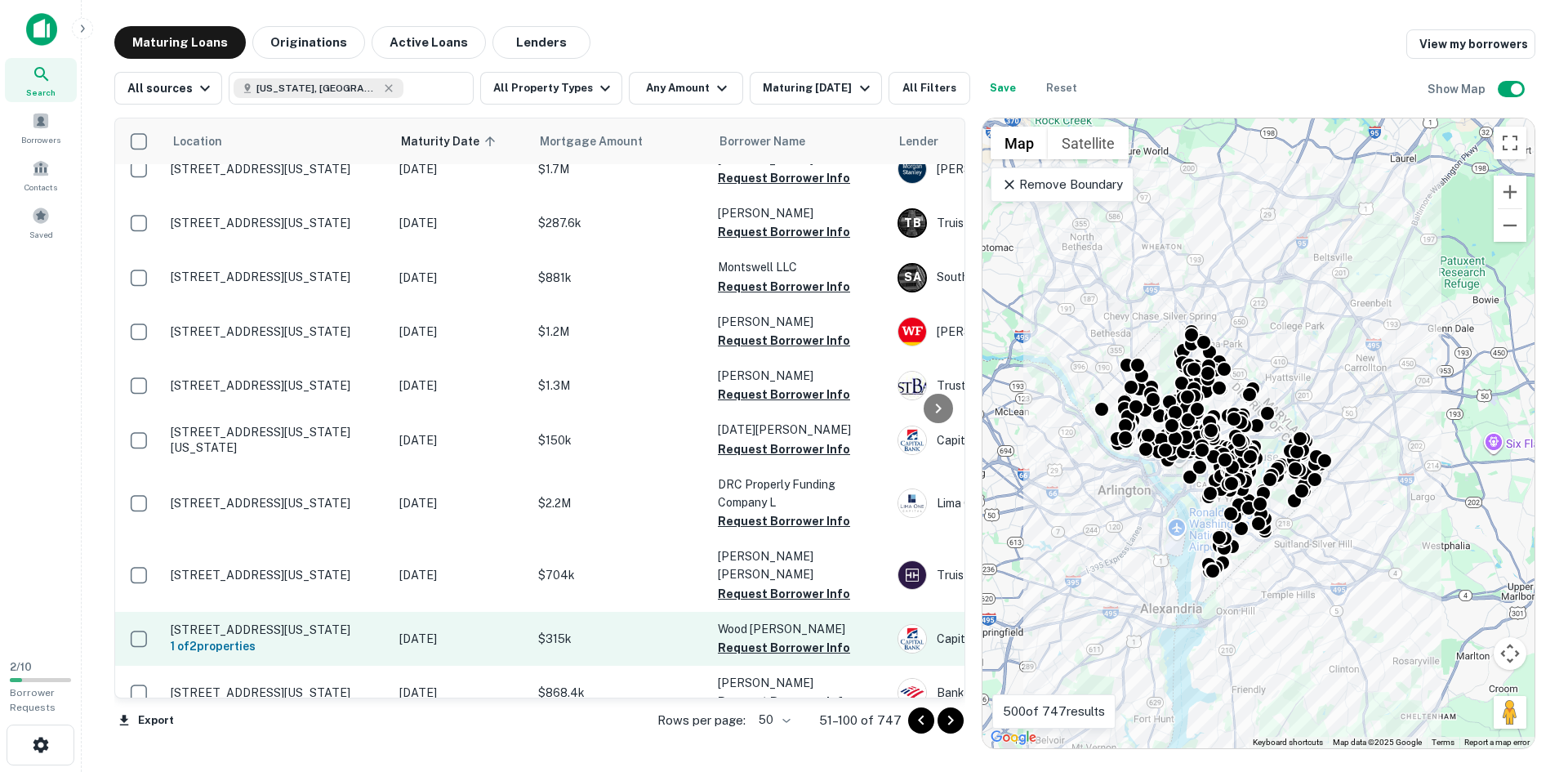
scroll to position [2374, 0]
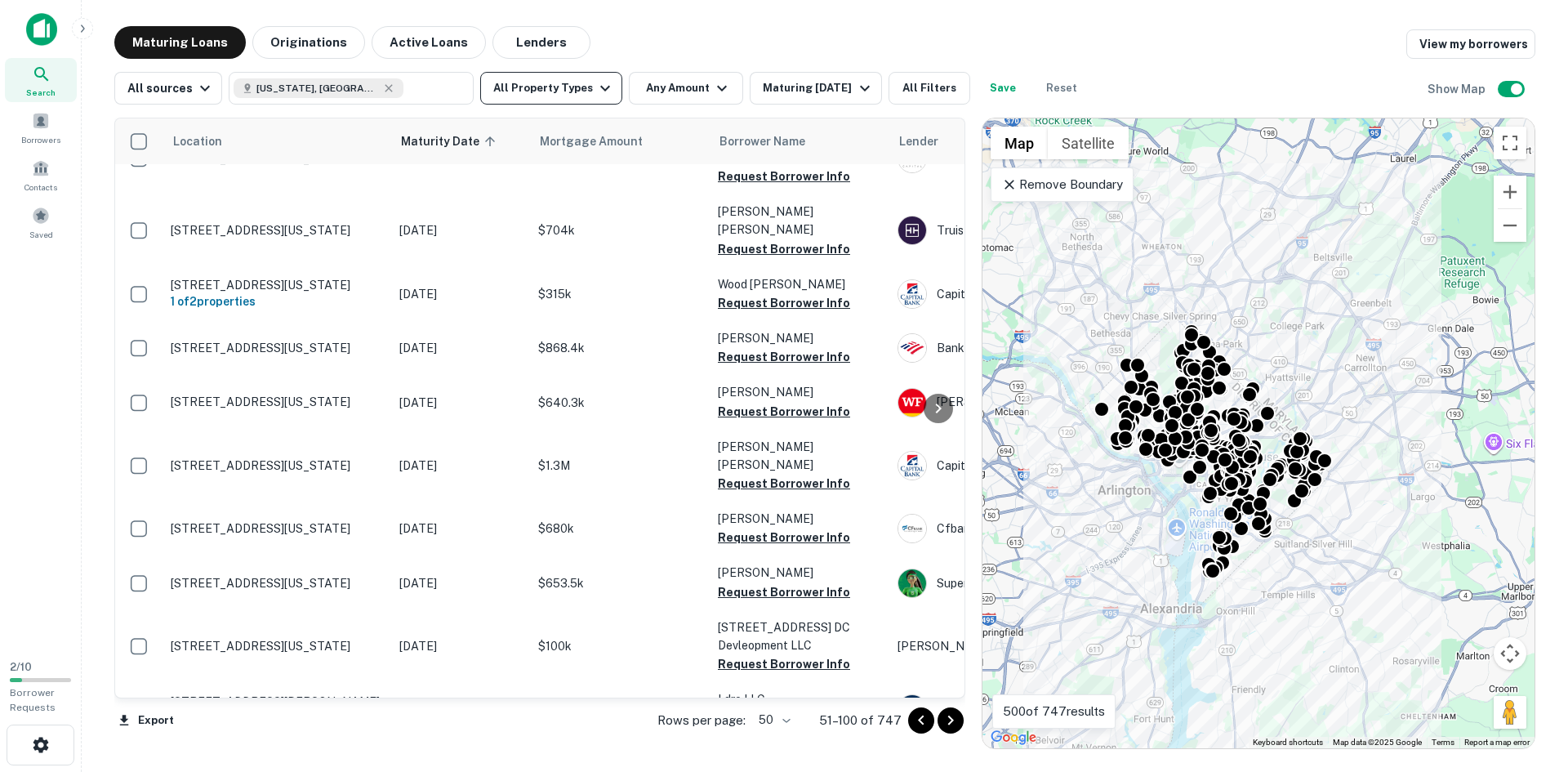
click at [547, 90] on button "All Property Types" at bounding box center [551, 88] width 143 height 33
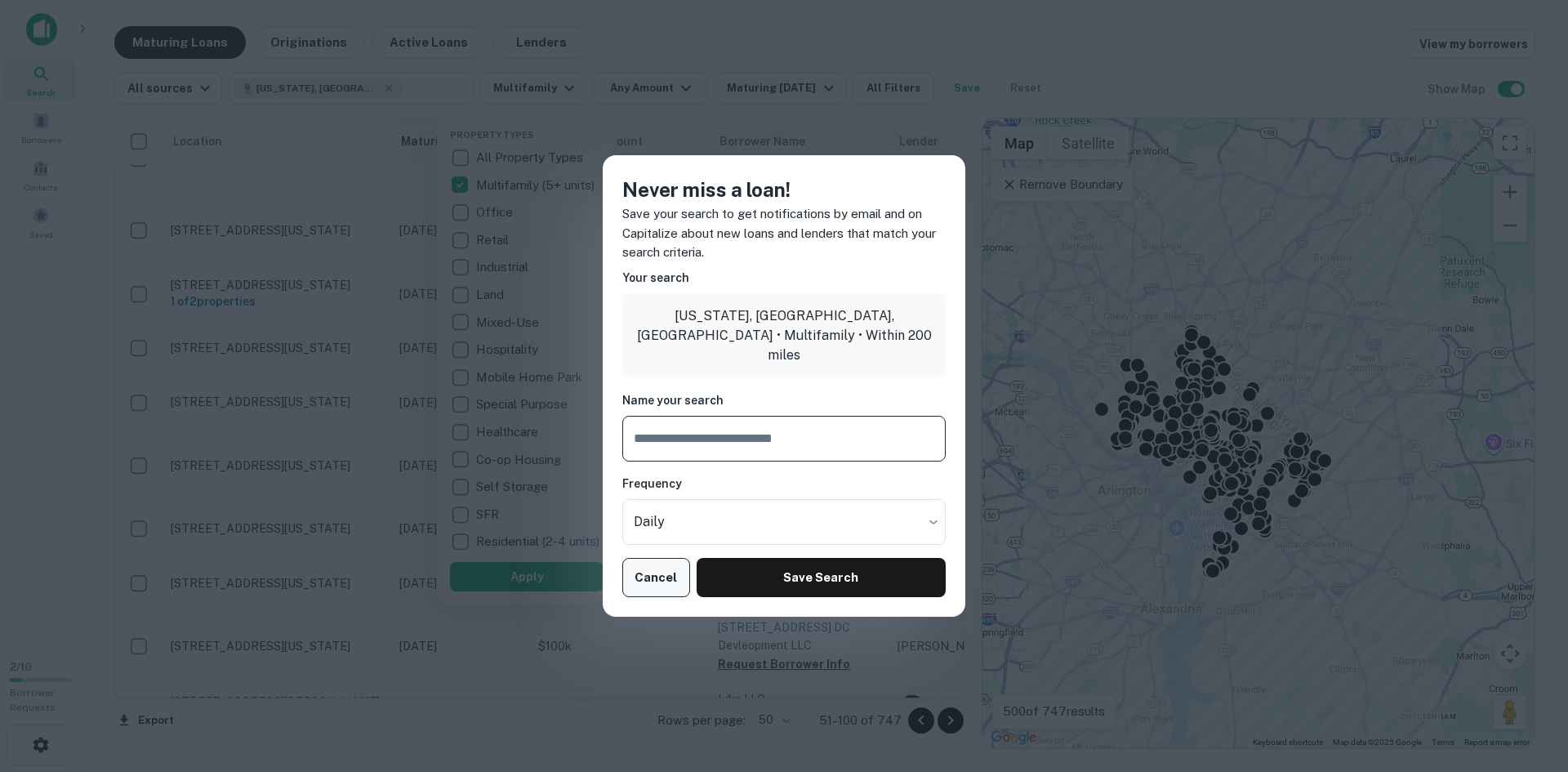
click at [644, 588] on button "Cancel" at bounding box center [656, 577] width 68 height 39
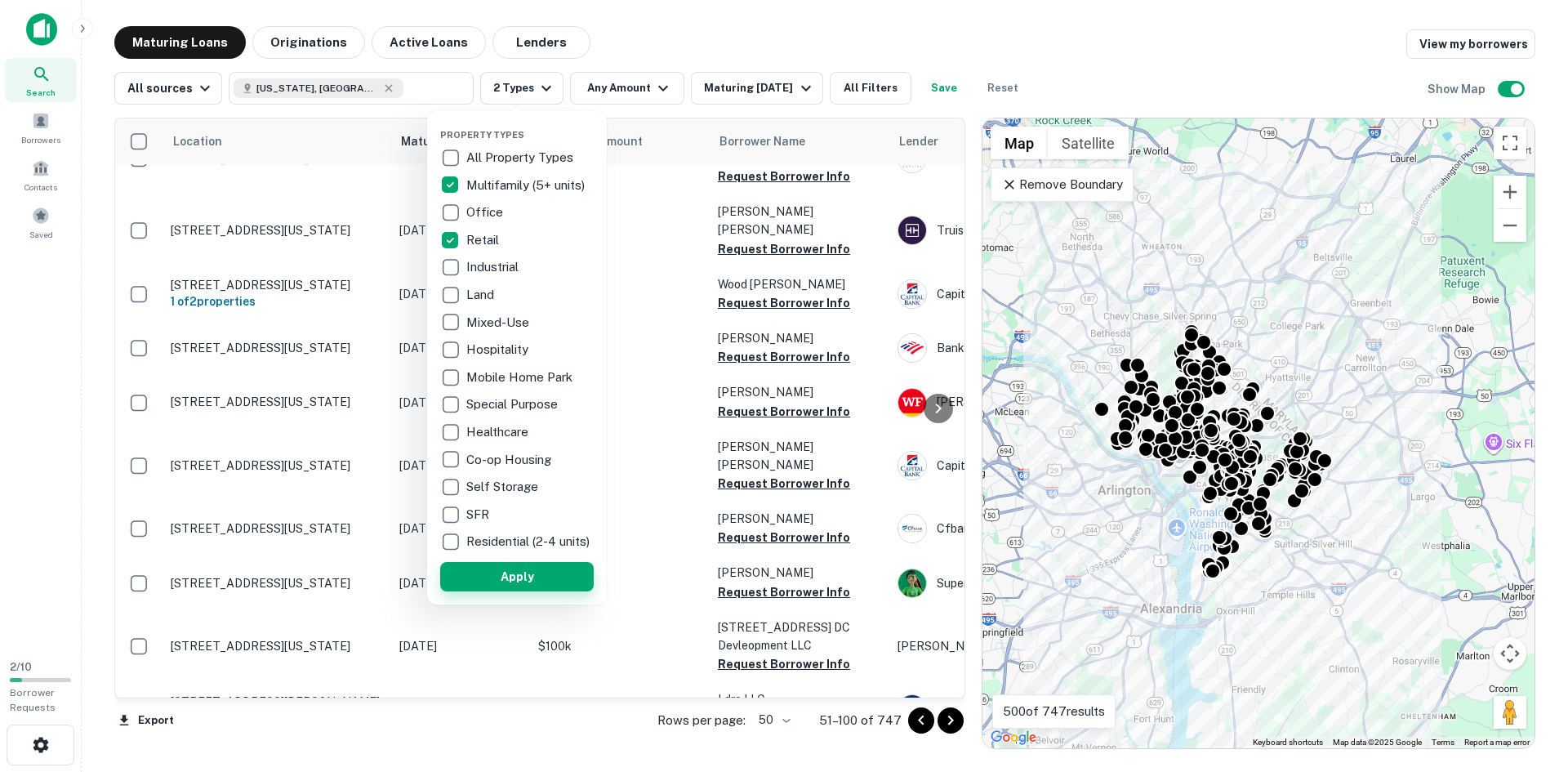
click at [485, 580] on button "Apply" at bounding box center [517, 577] width 154 height 29
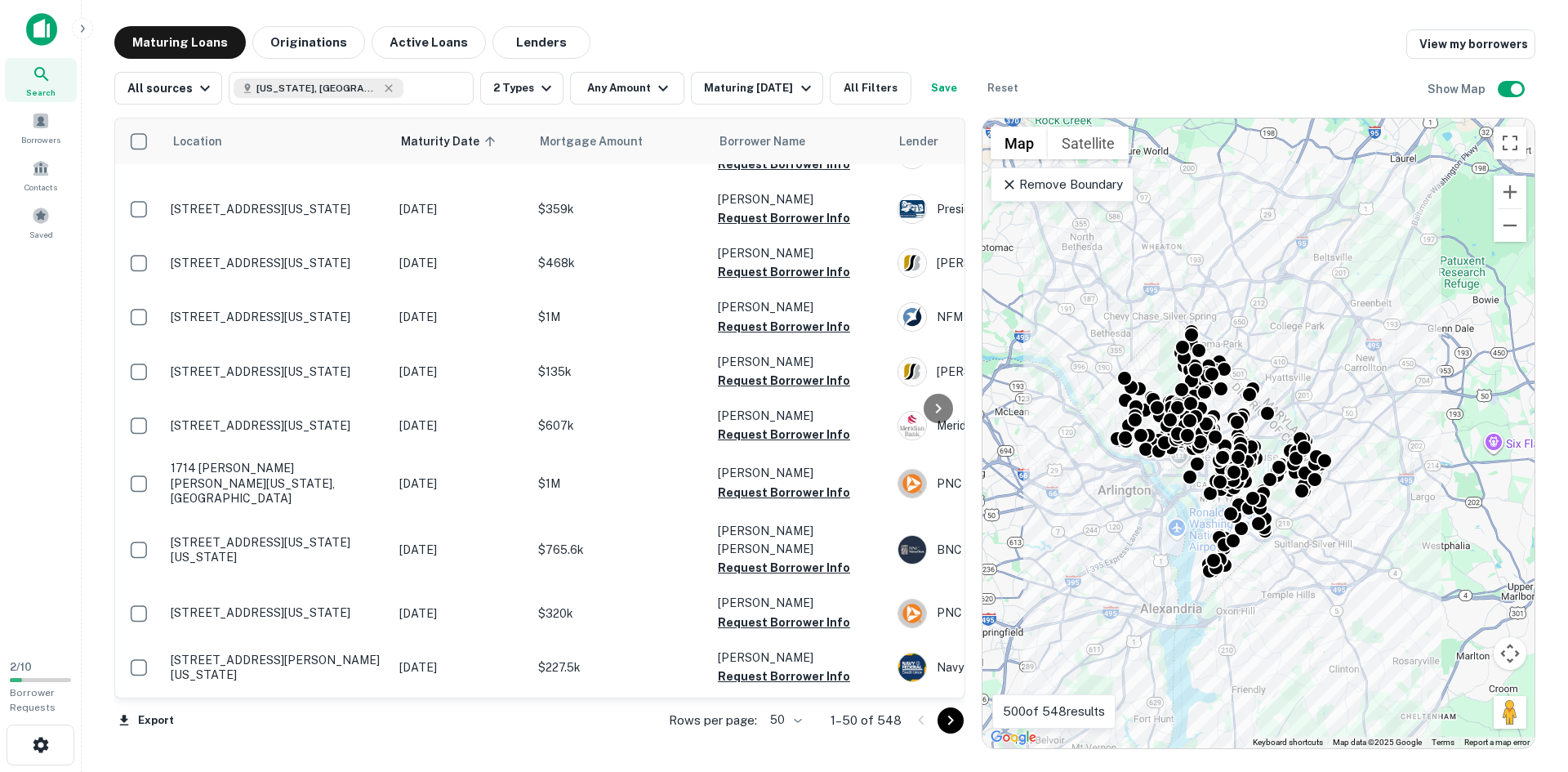
scroll to position [2283, 0]
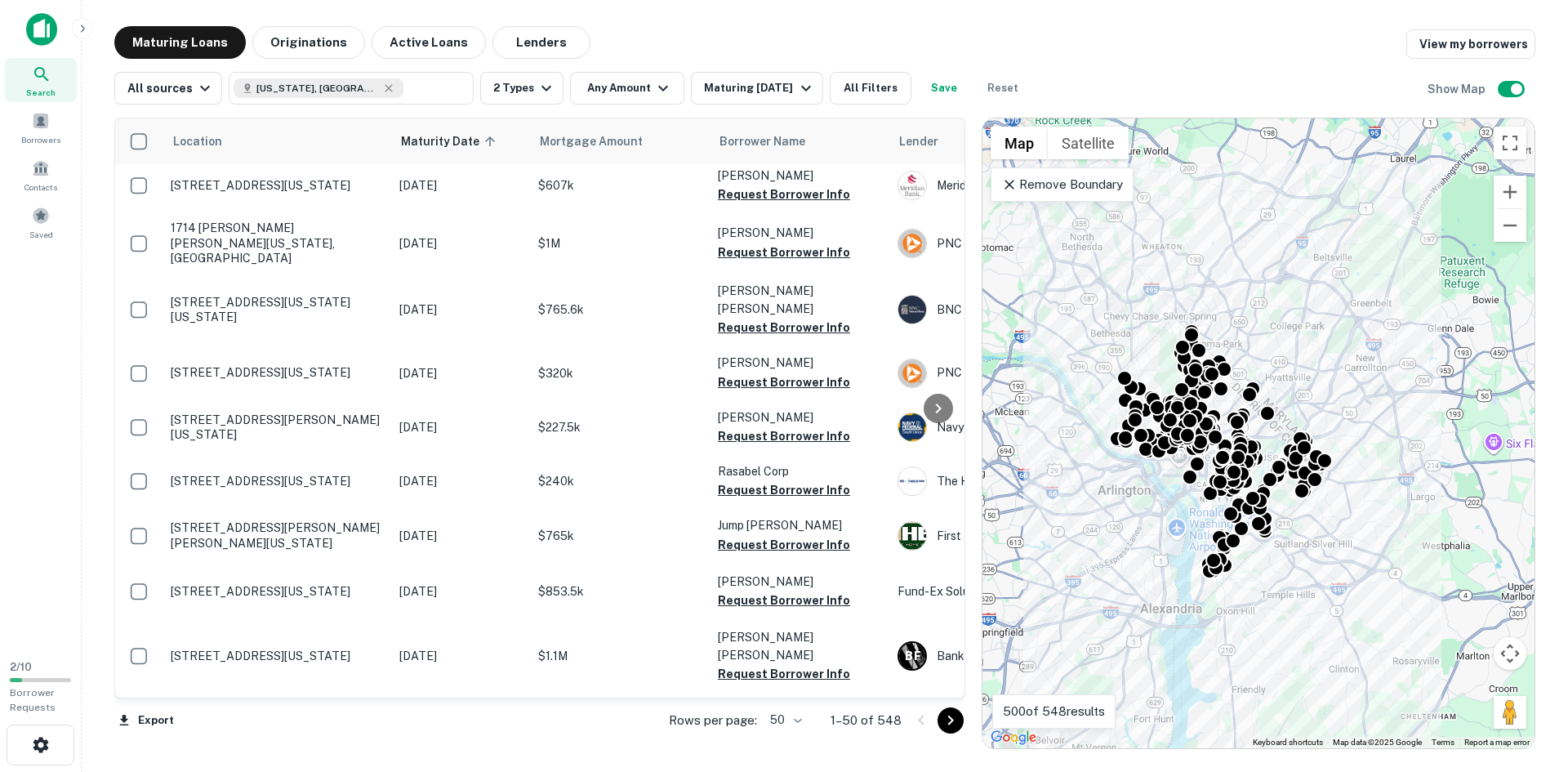
click at [955, 727] on icon "Go to next page" at bounding box center [951, 721] width 20 height 20
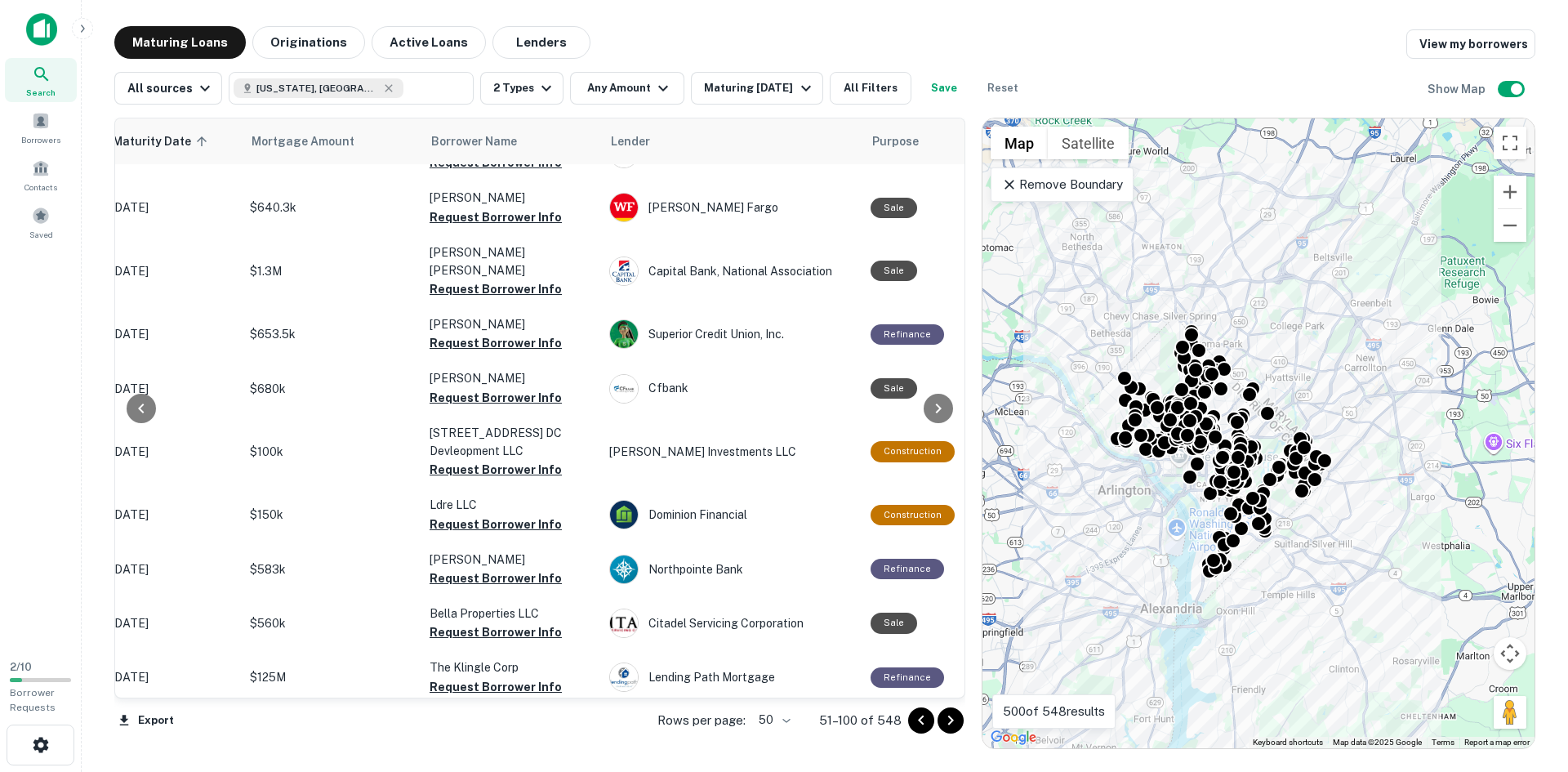
scroll to position [1308, 288]
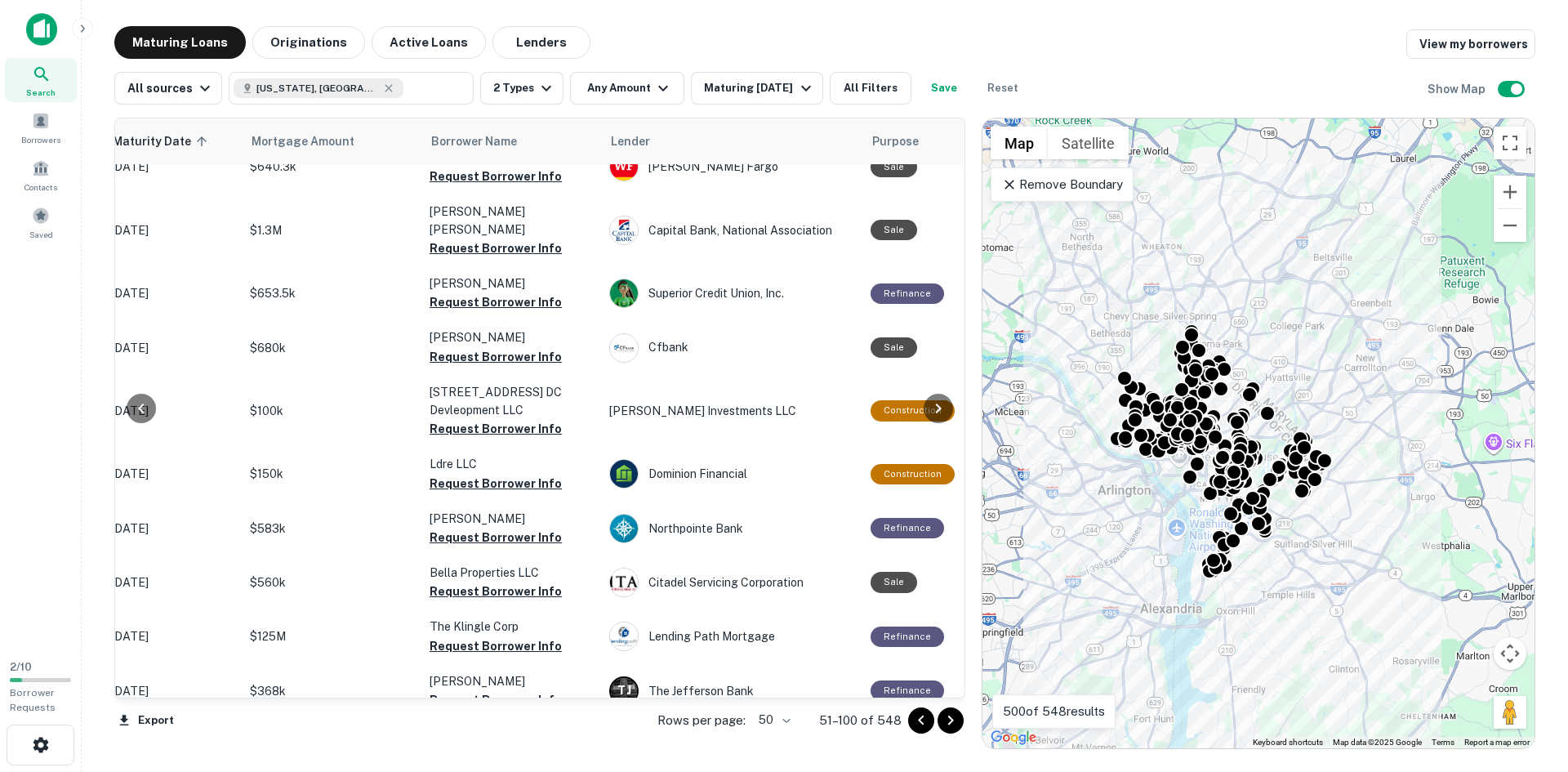
click at [382, 84] on icon at bounding box center [388, 88] width 13 height 13
type input "**********"
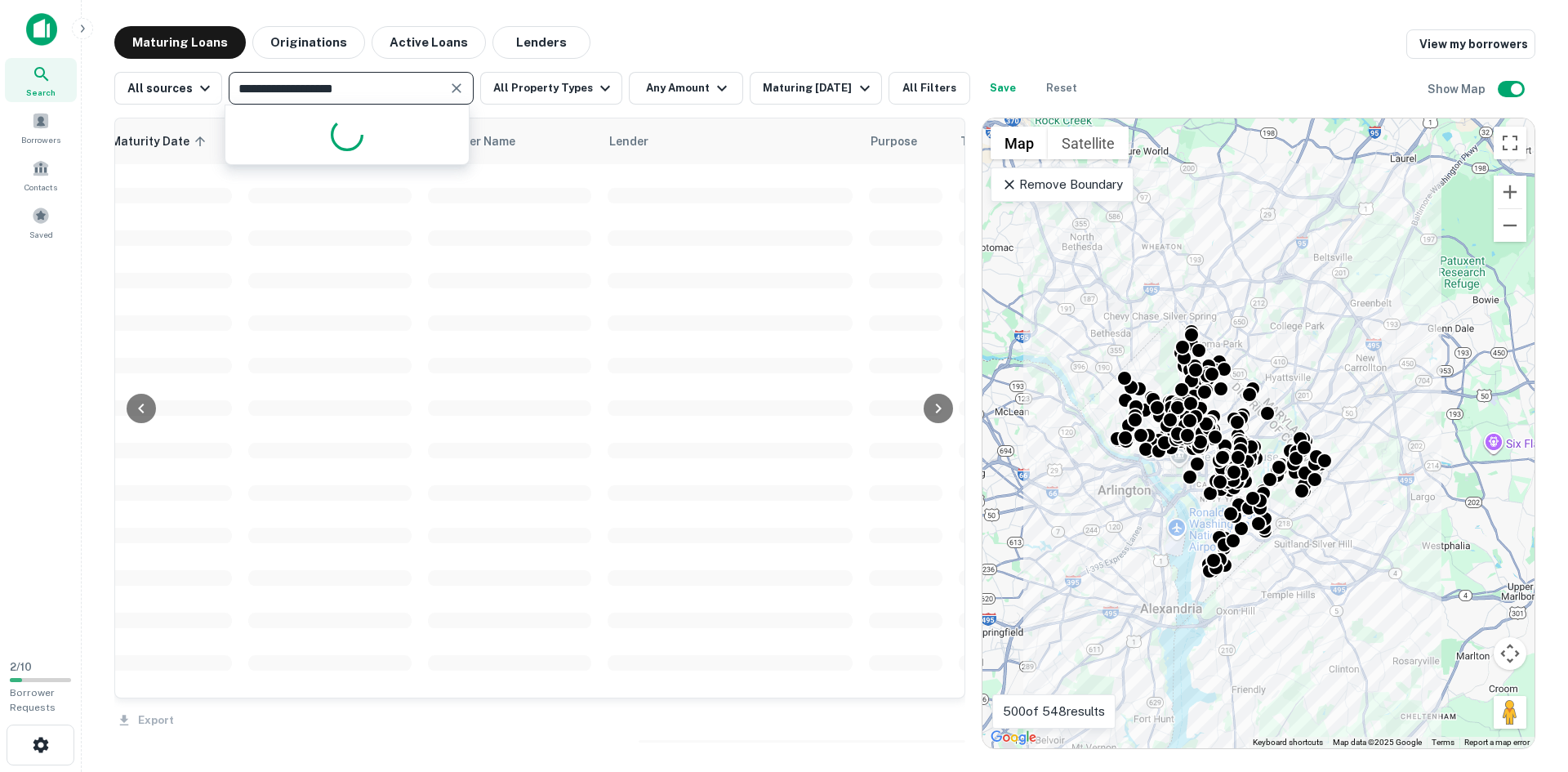
click at [470, 85] on div "**********" at bounding box center [601, 88] width 973 height 33
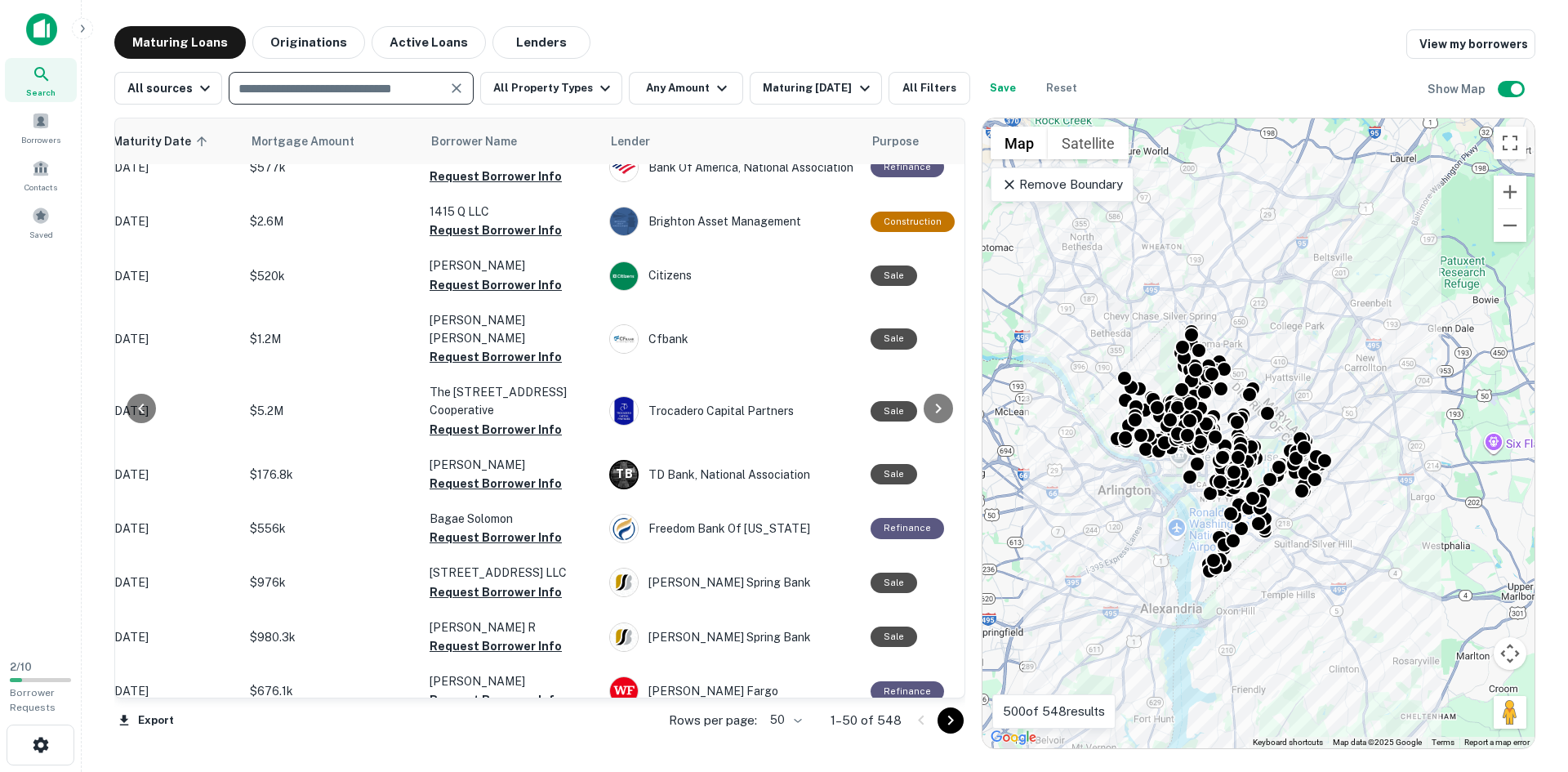
click at [463, 89] on button "Clear" at bounding box center [456, 88] width 23 height 23
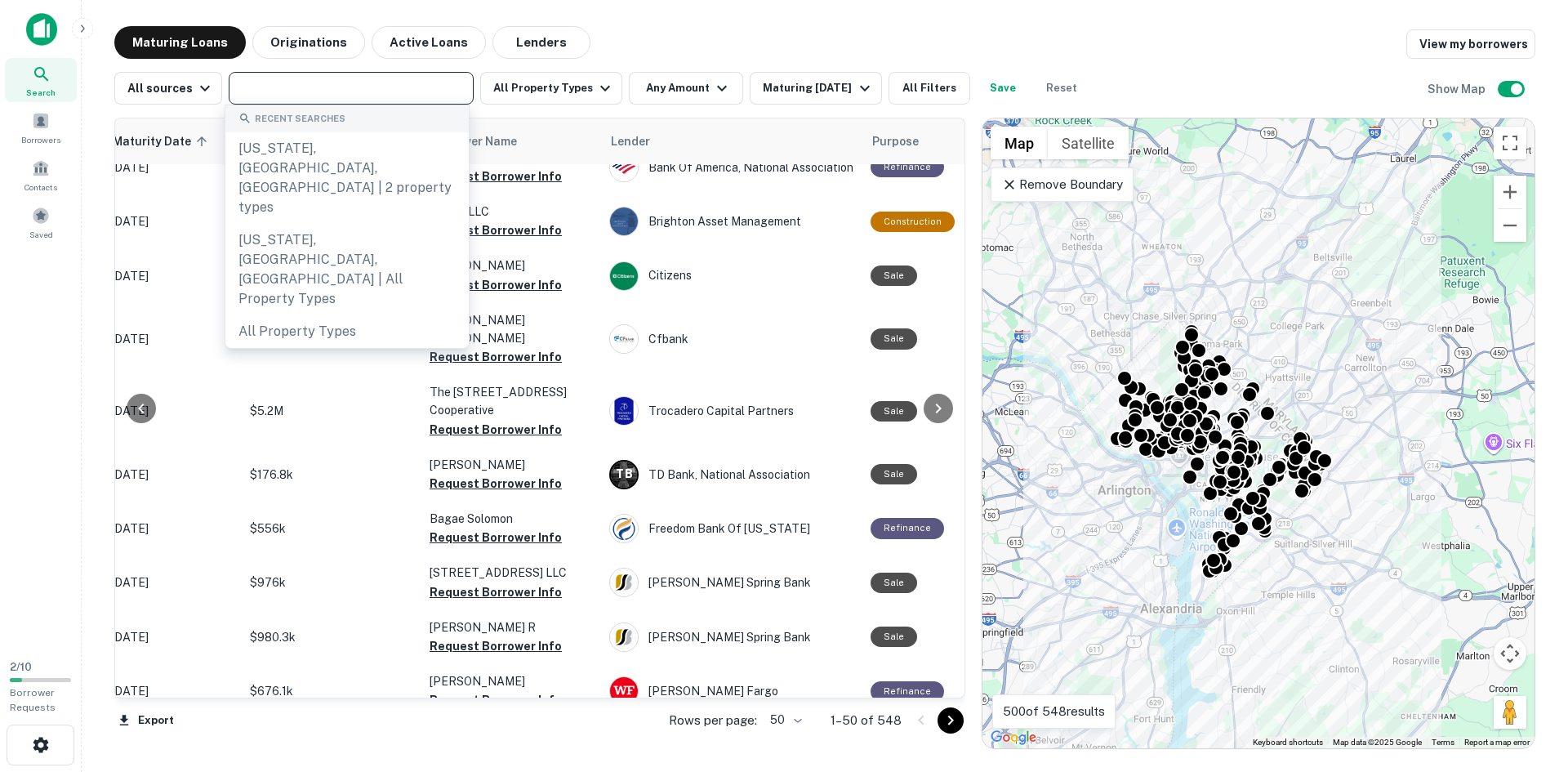
click at [387, 97] on input "text" at bounding box center [349, 88] width 232 height 23
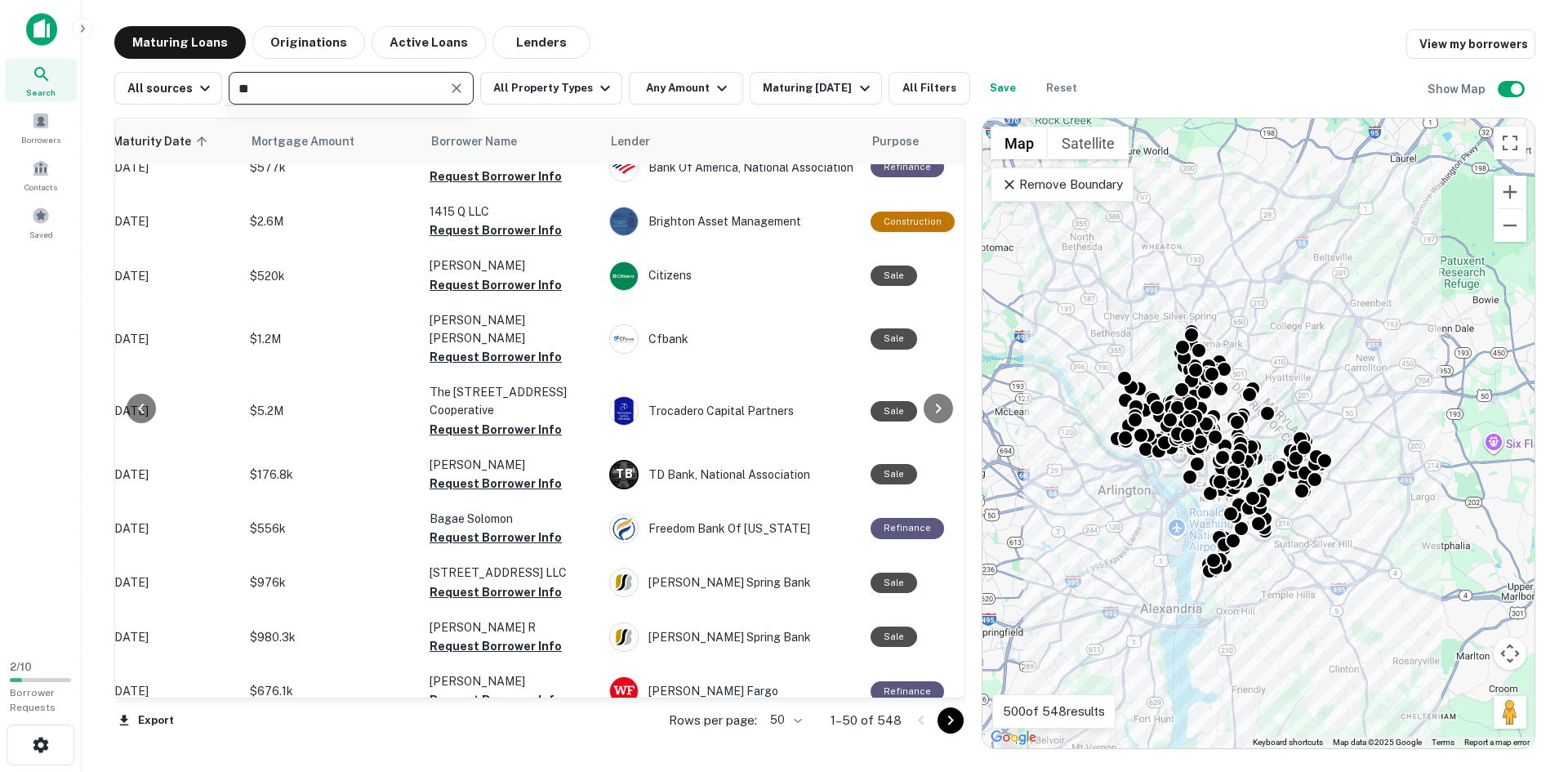
type input "*"
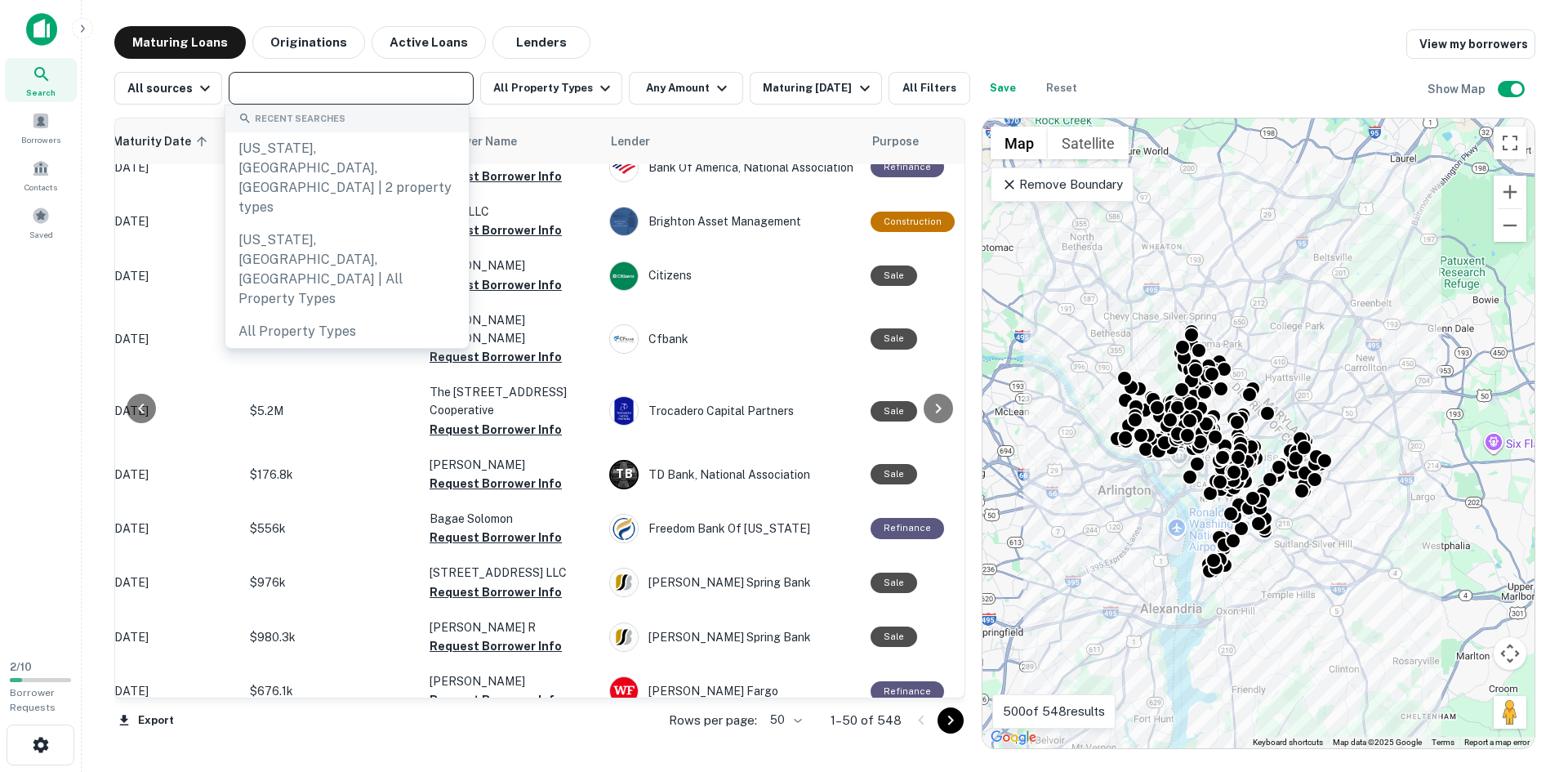
click at [373, 80] on input "text" at bounding box center [349, 88] width 232 height 23
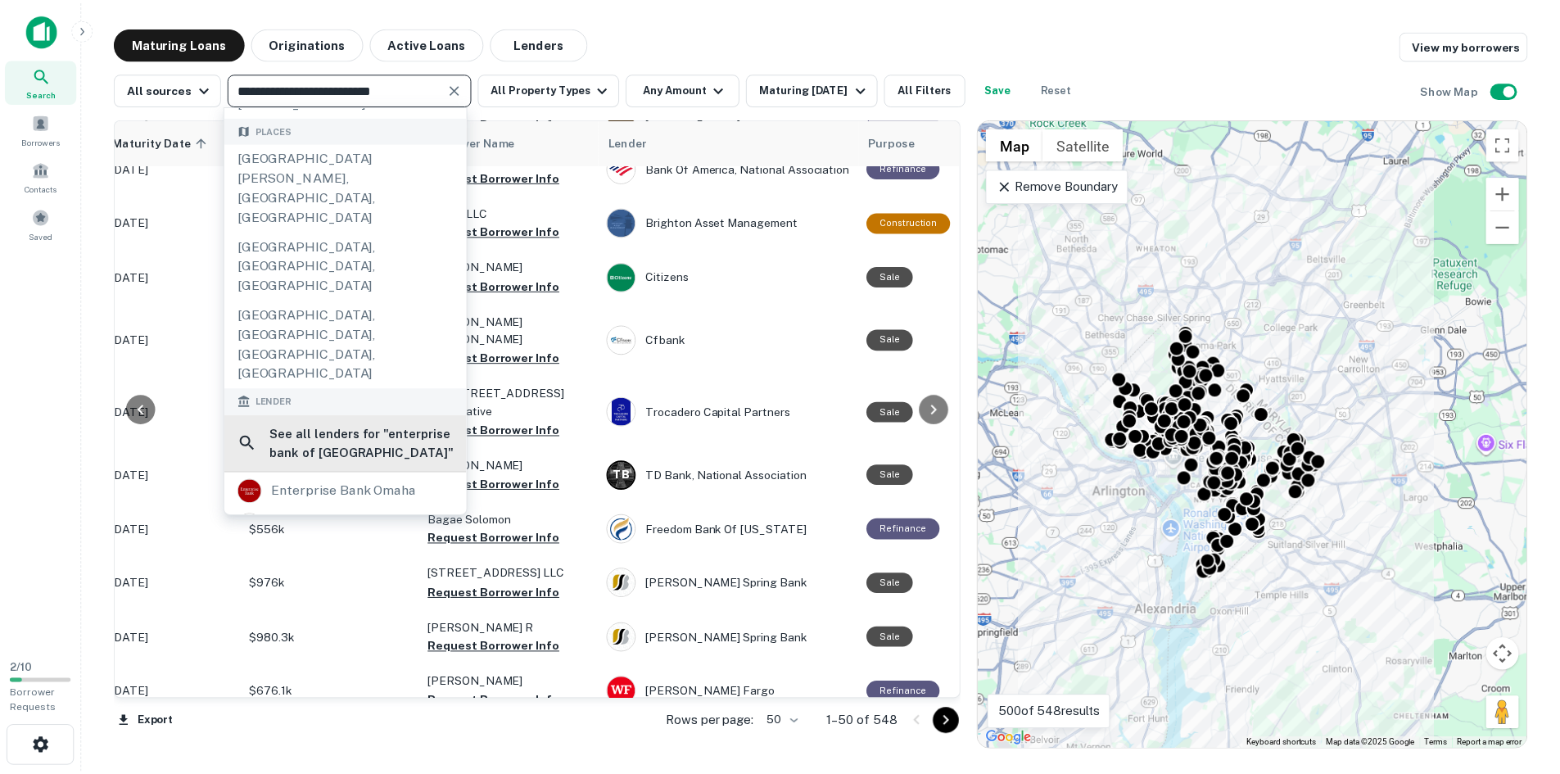
scroll to position [246, 0]
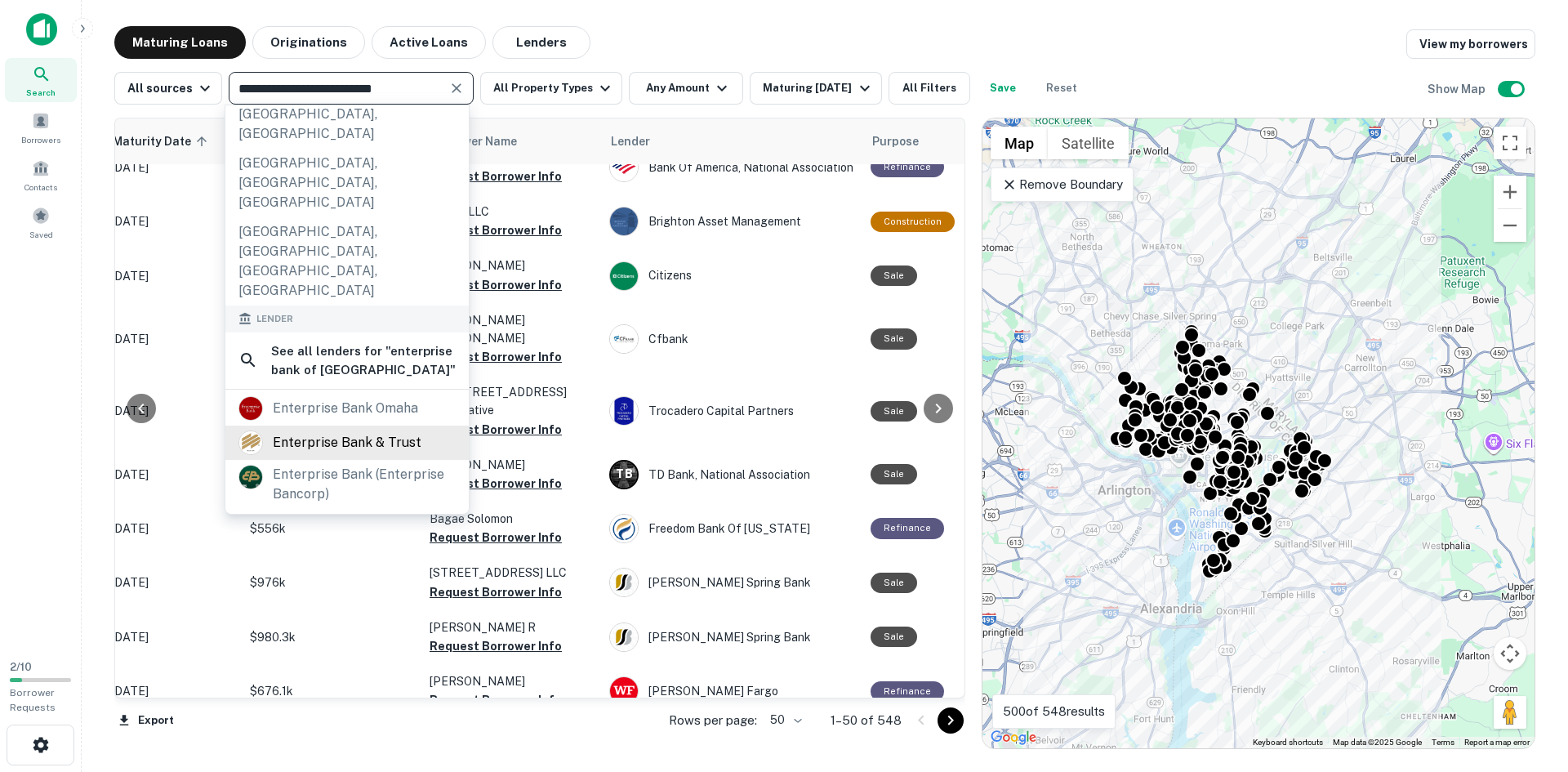
type input "**********"
click at [358, 431] on div "enterprise bank & trust" at bounding box center [347, 443] width 149 height 25
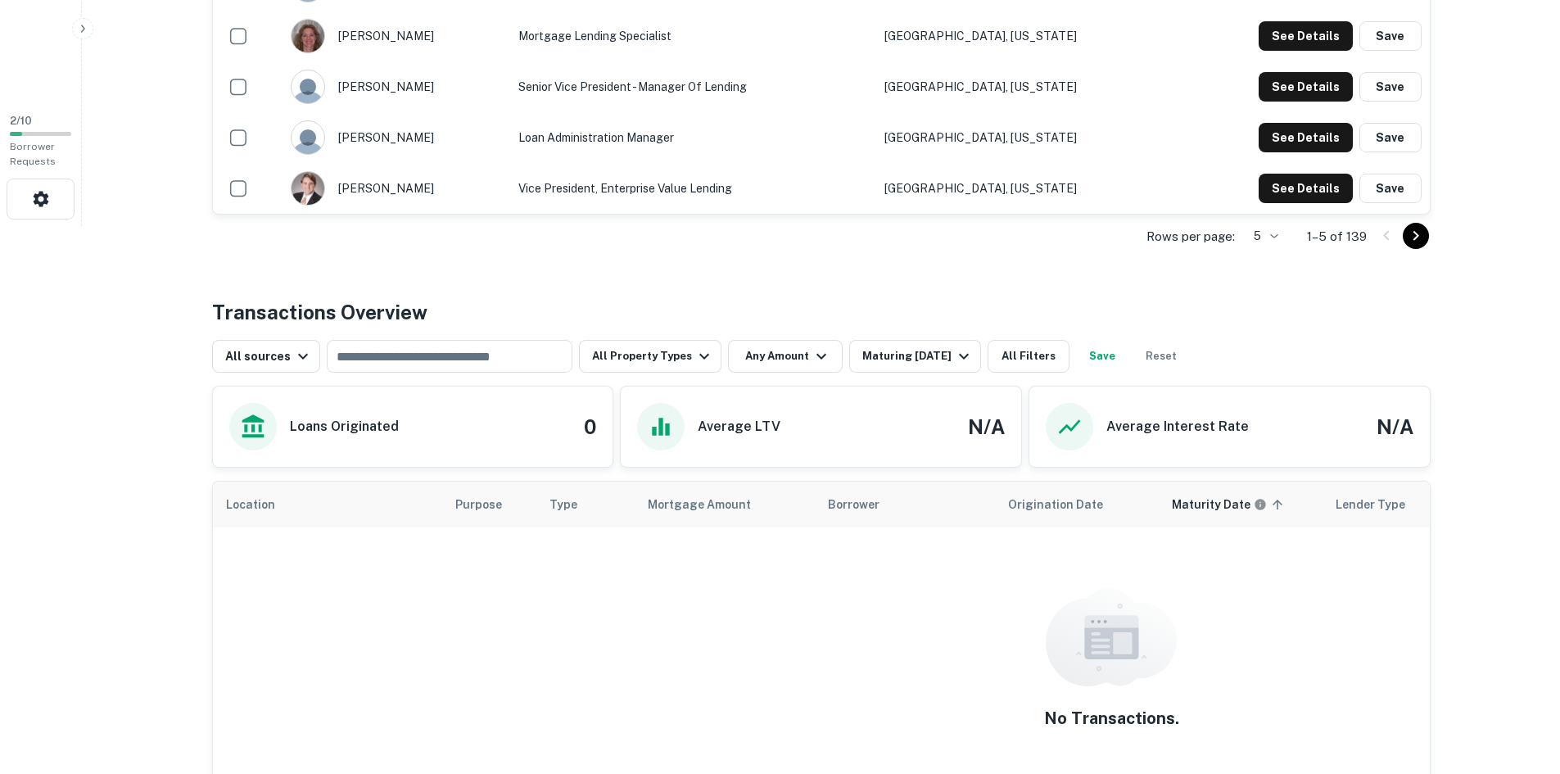
scroll to position [573, 0]
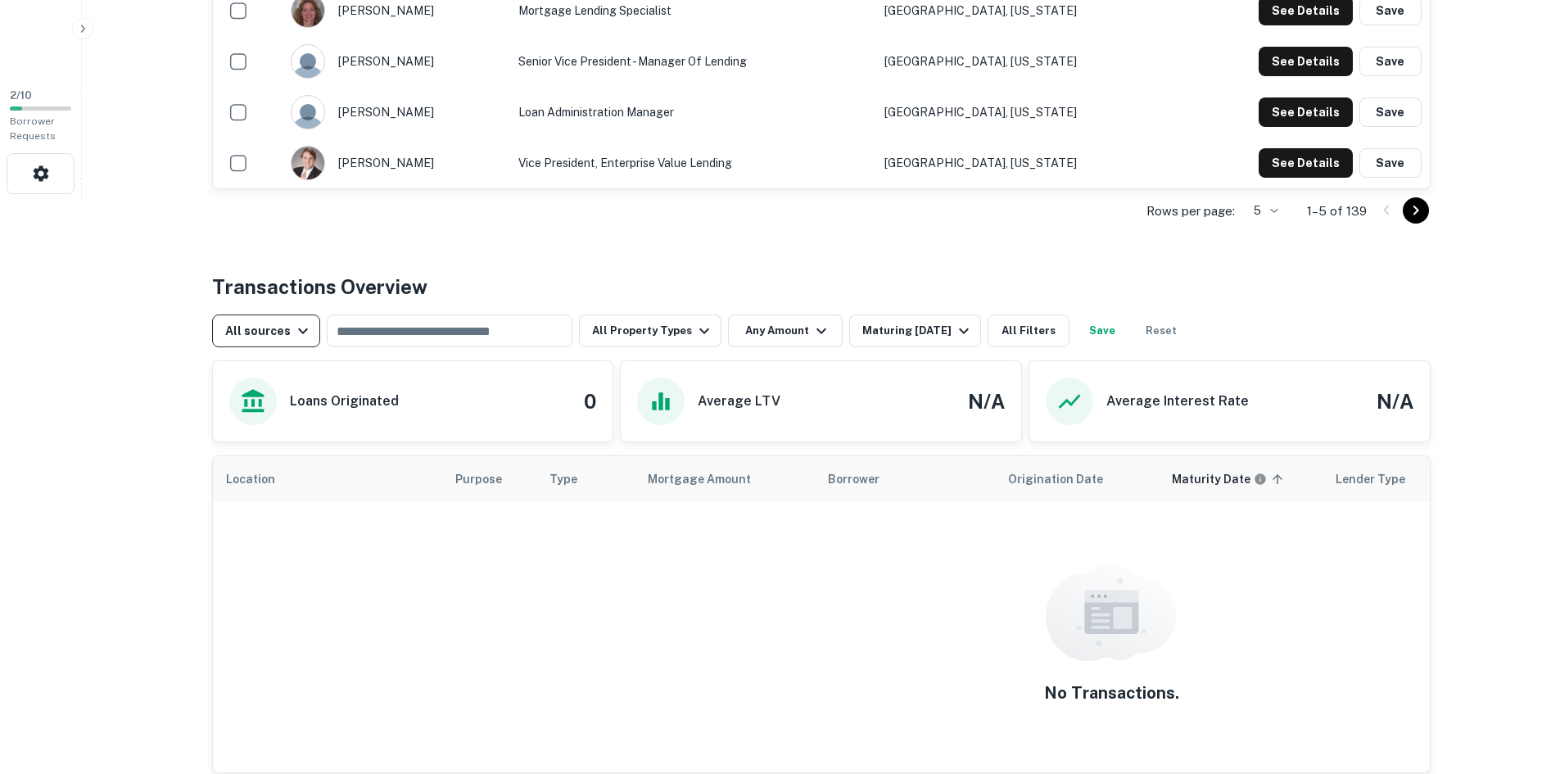
click at [246, 337] on div "All sources" at bounding box center [269, 331] width 88 height 20
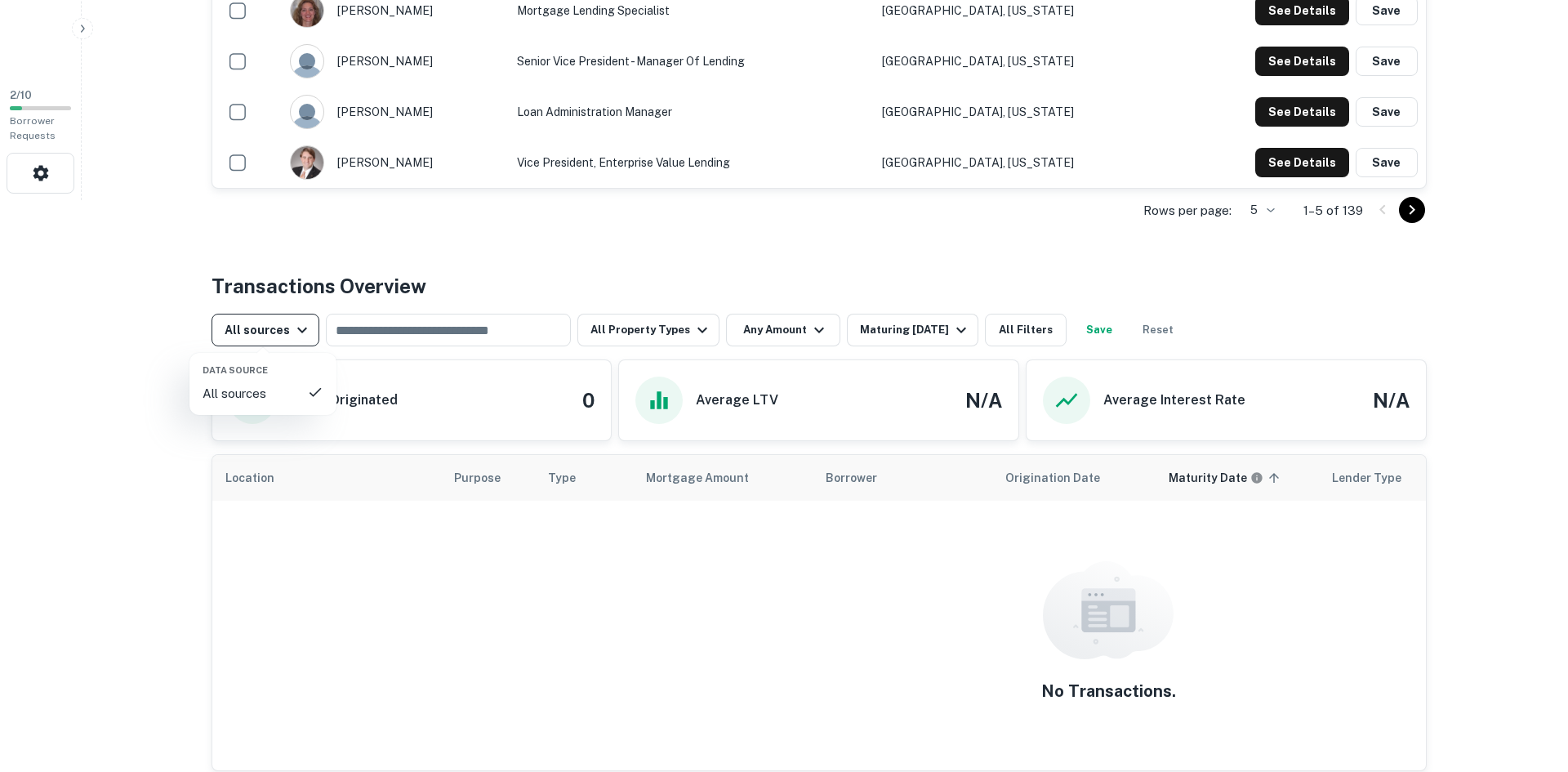
click at [245, 336] on div at bounding box center [784, 386] width 1568 height 772
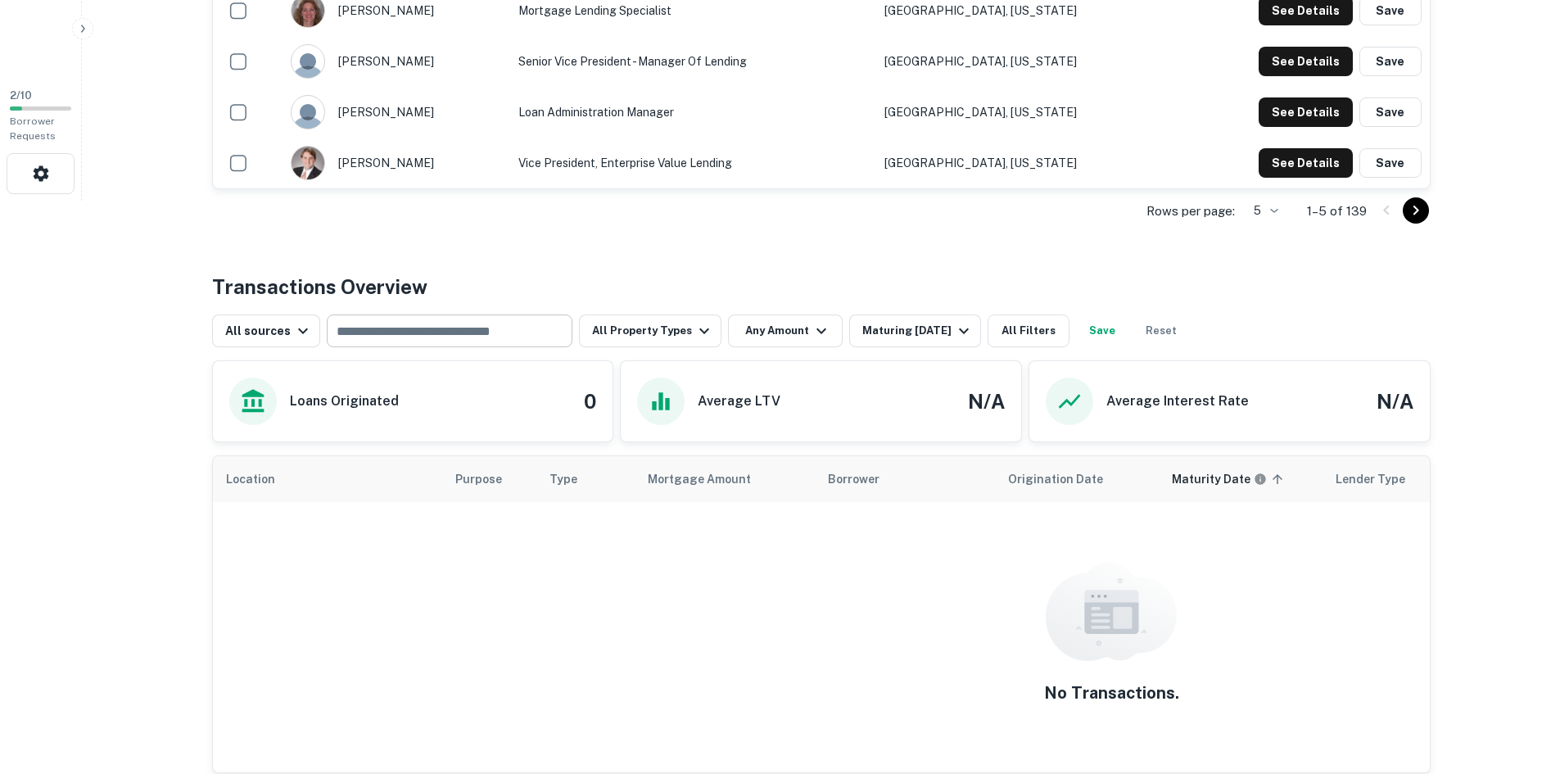
click at [429, 328] on input "text" at bounding box center [448, 330] width 233 height 23
type input "********"
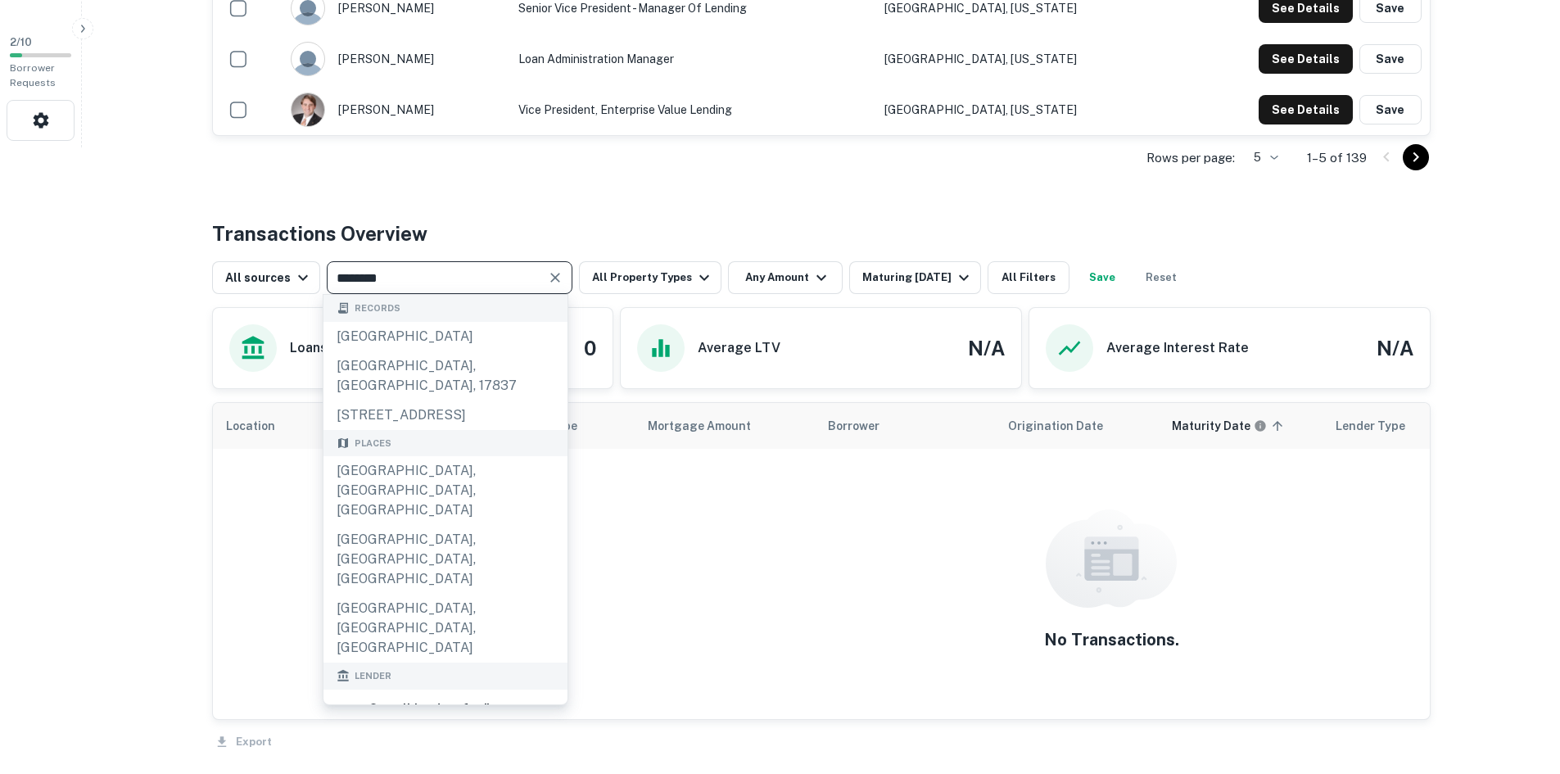
scroll to position [655, 0]
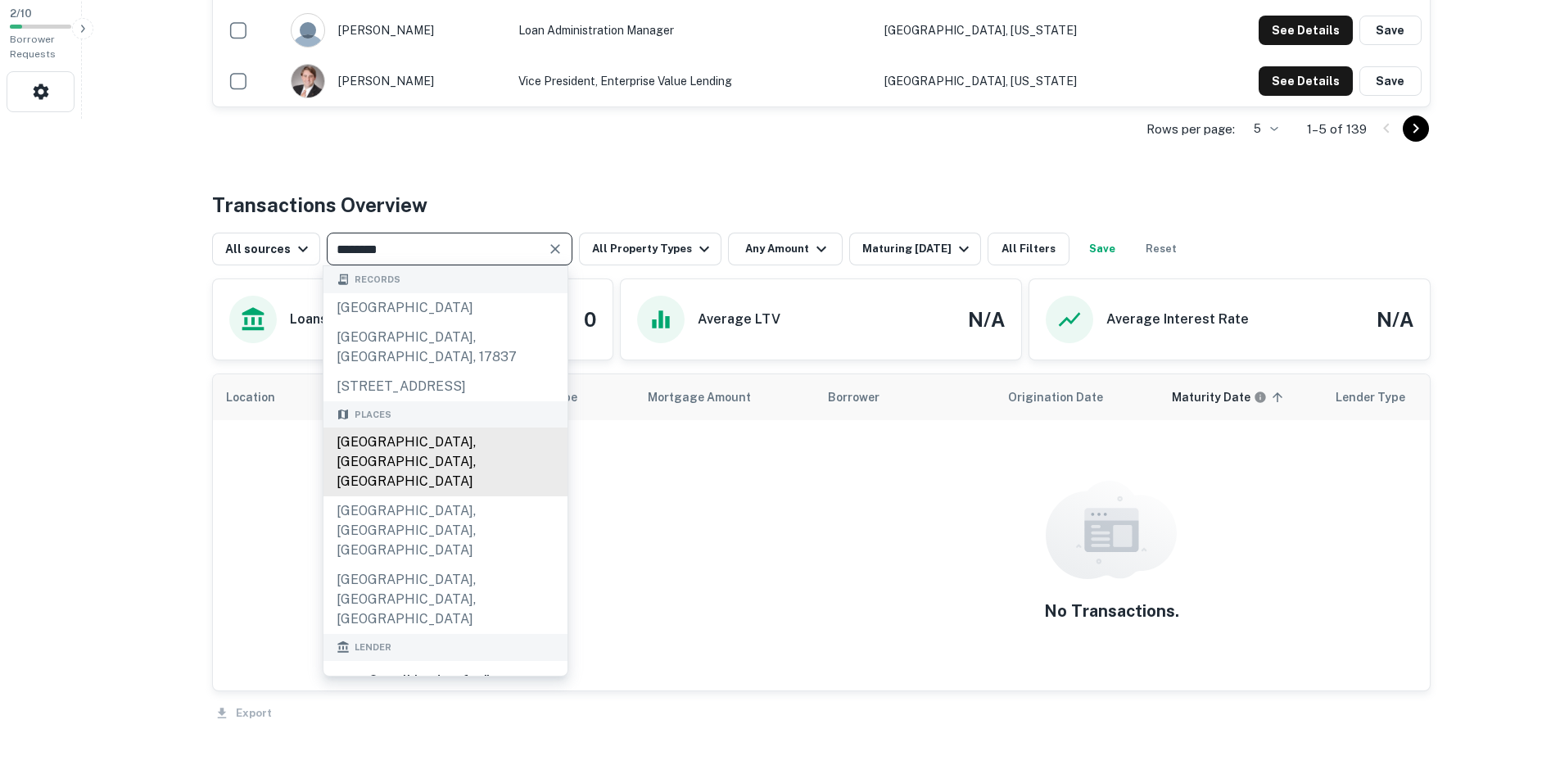
click at [441, 428] on div "[GEOGRAPHIC_DATA], [GEOGRAPHIC_DATA], [GEOGRAPHIC_DATA]" at bounding box center [446, 462] width 244 height 69
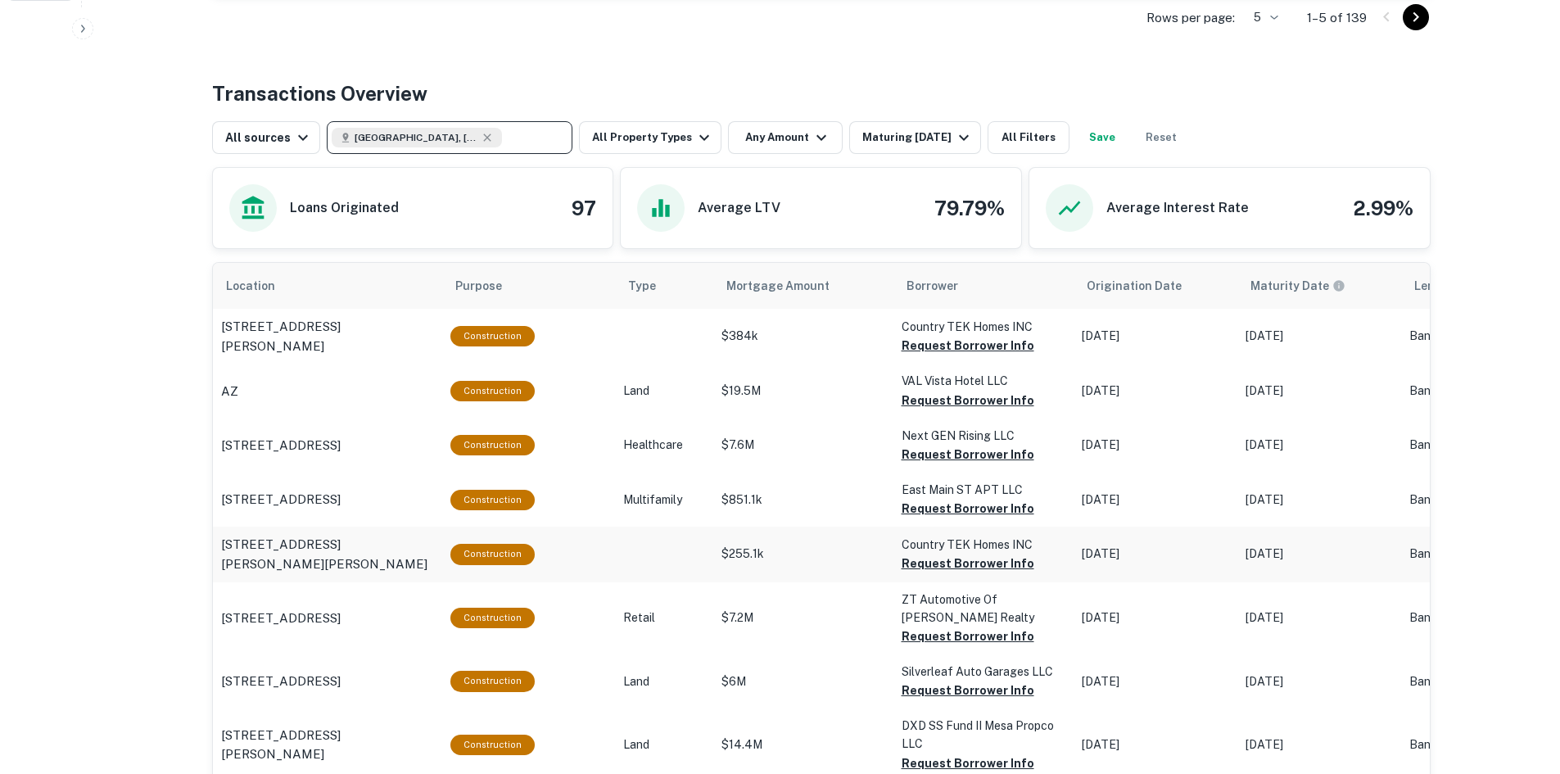
scroll to position [737, 0]
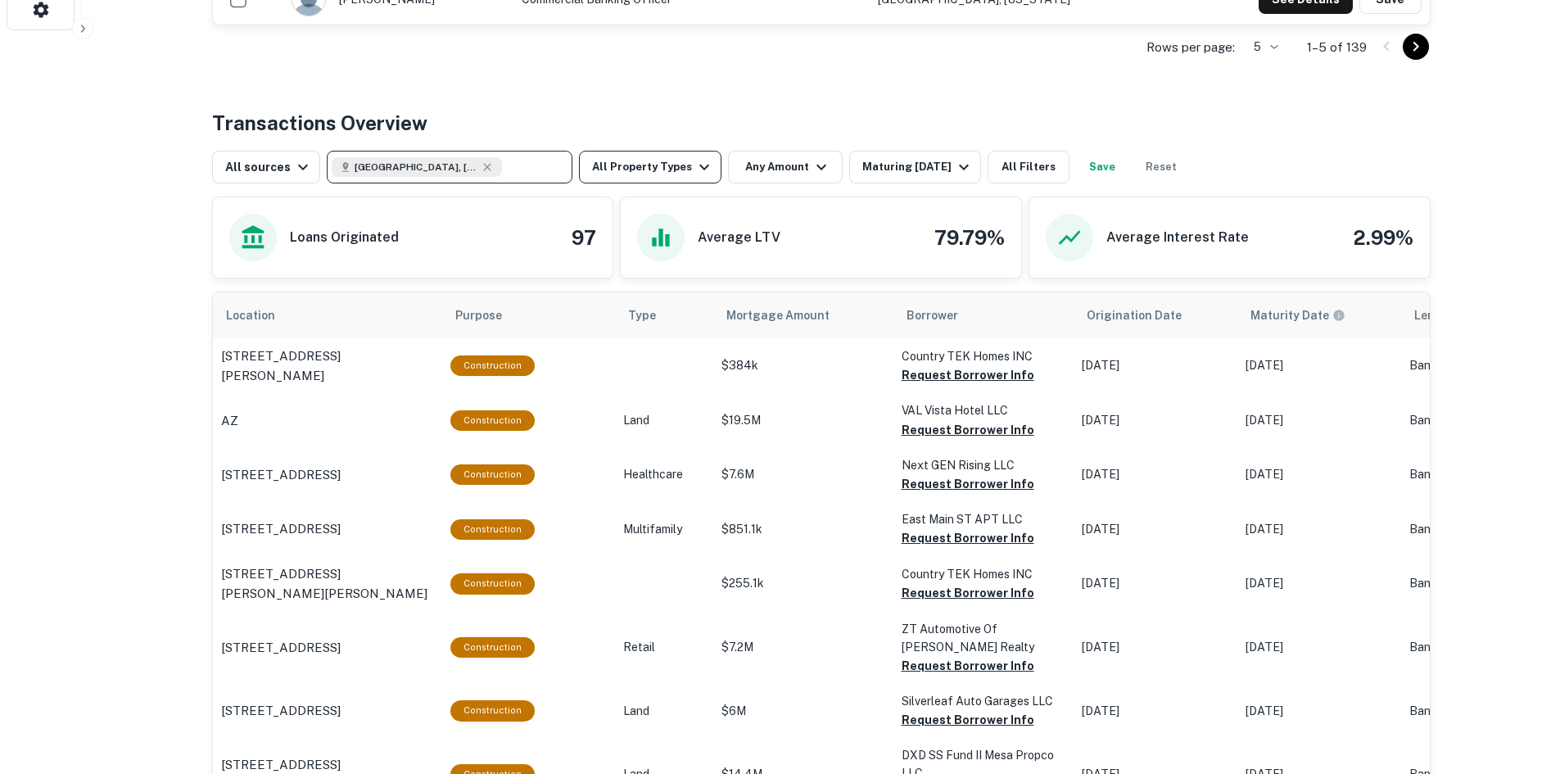
click at [601, 157] on button "All Property Types" at bounding box center [650, 167] width 143 height 33
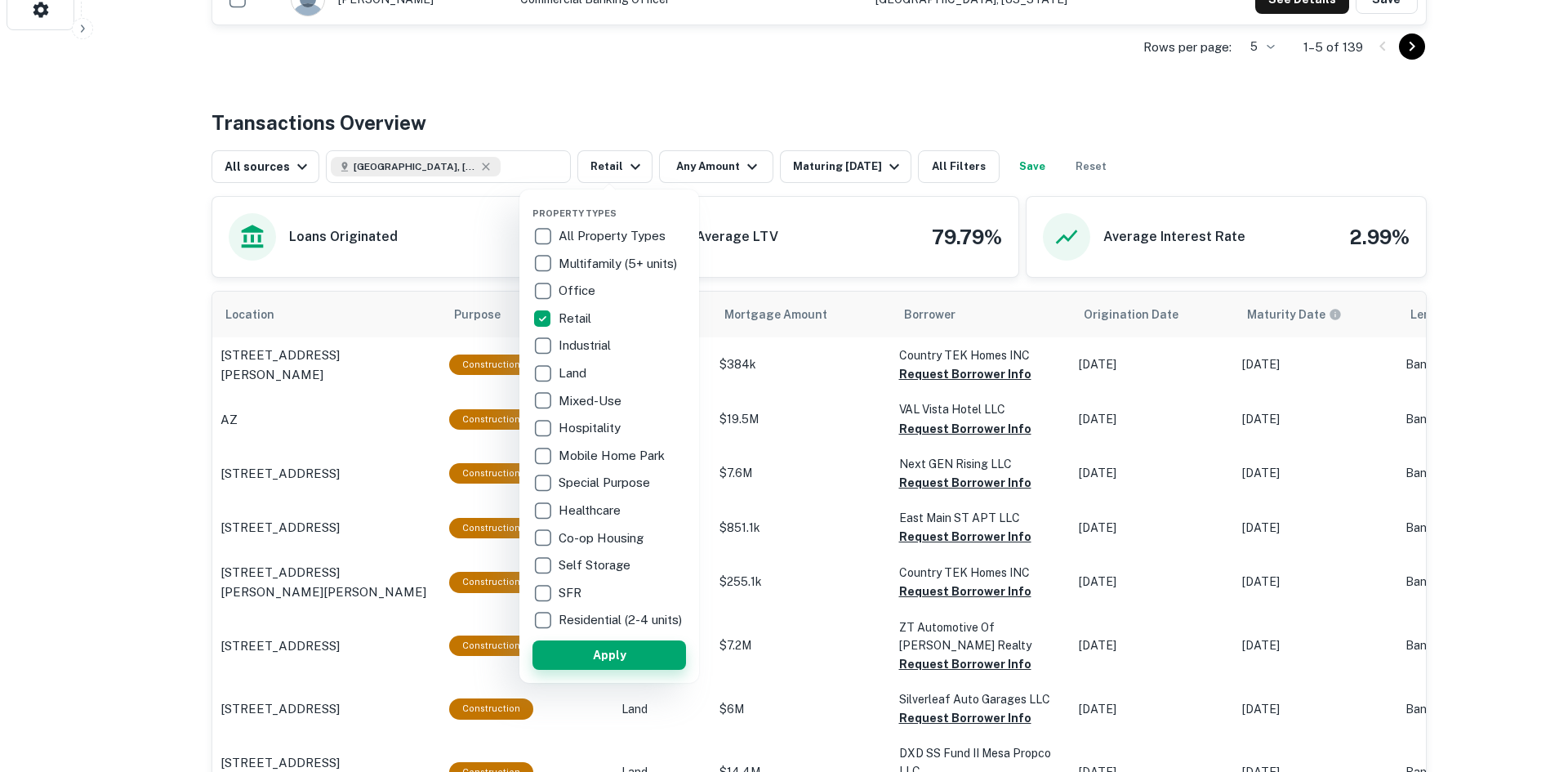
click at [625, 662] on button "Apply" at bounding box center [609, 654] width 154 height 29
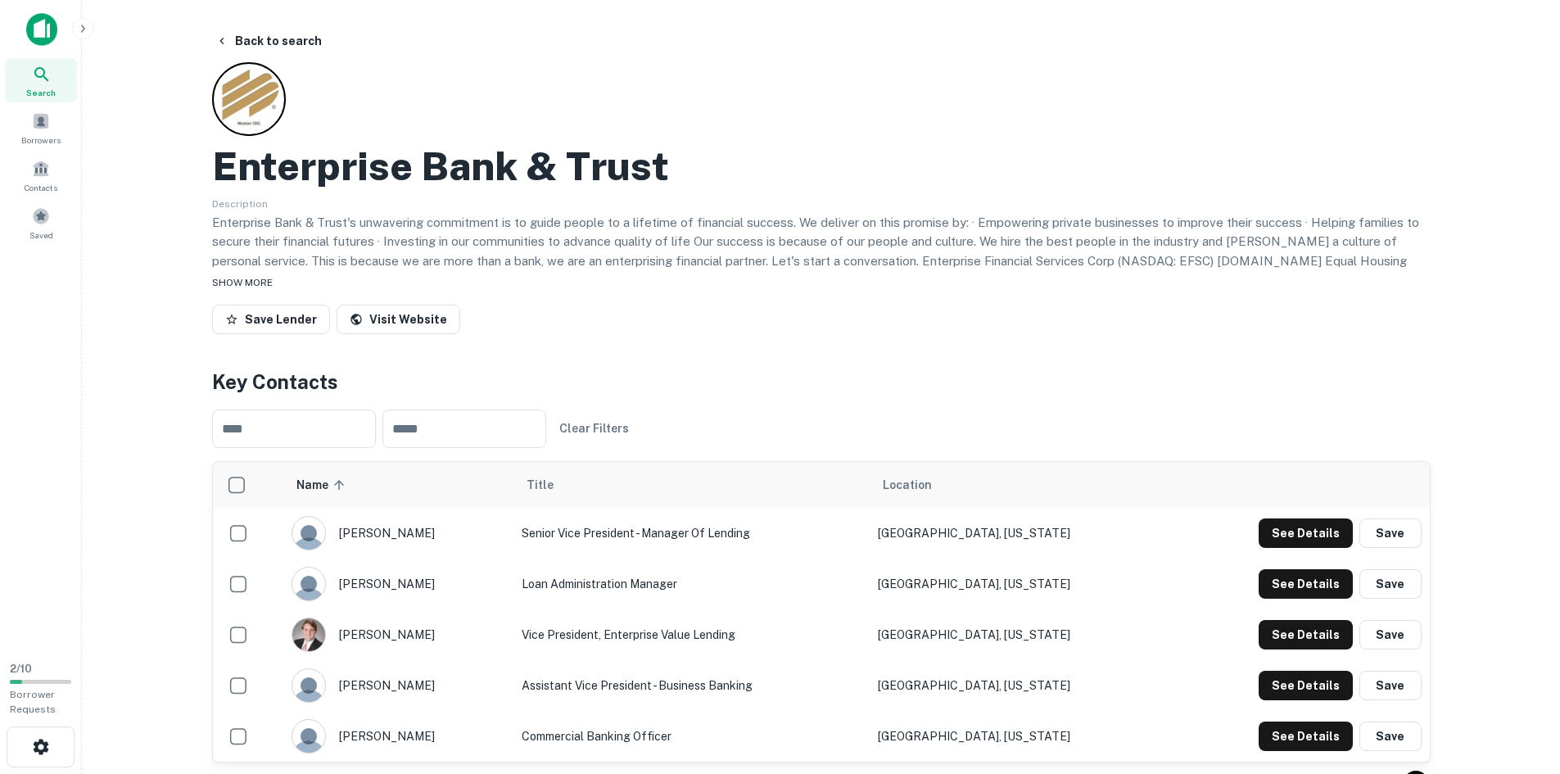
click at [274, 285] on div "SHOW MORE" at bounding box center [821, 282] width 1219 height 20
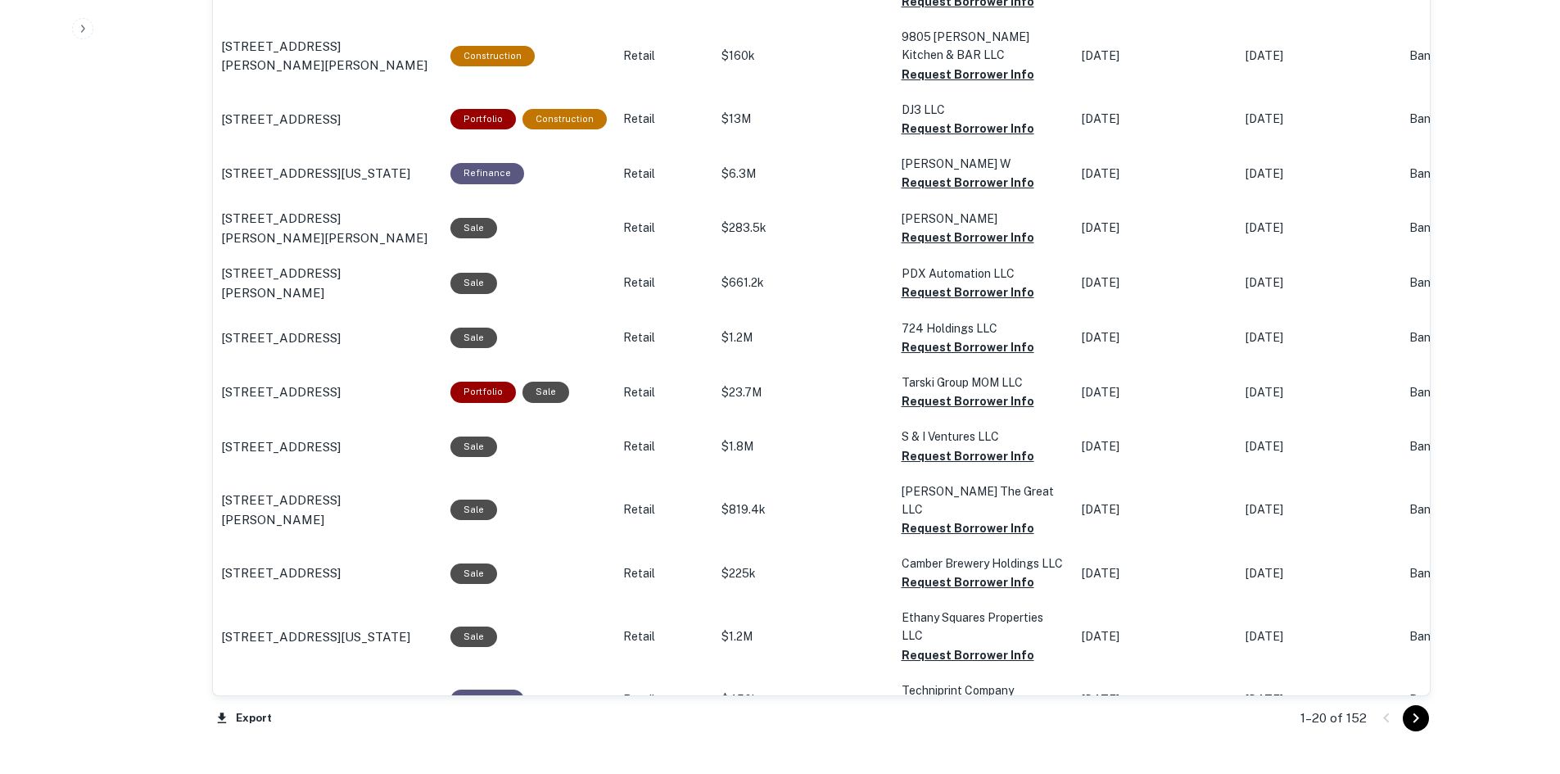
scroll to position [1709, 0]
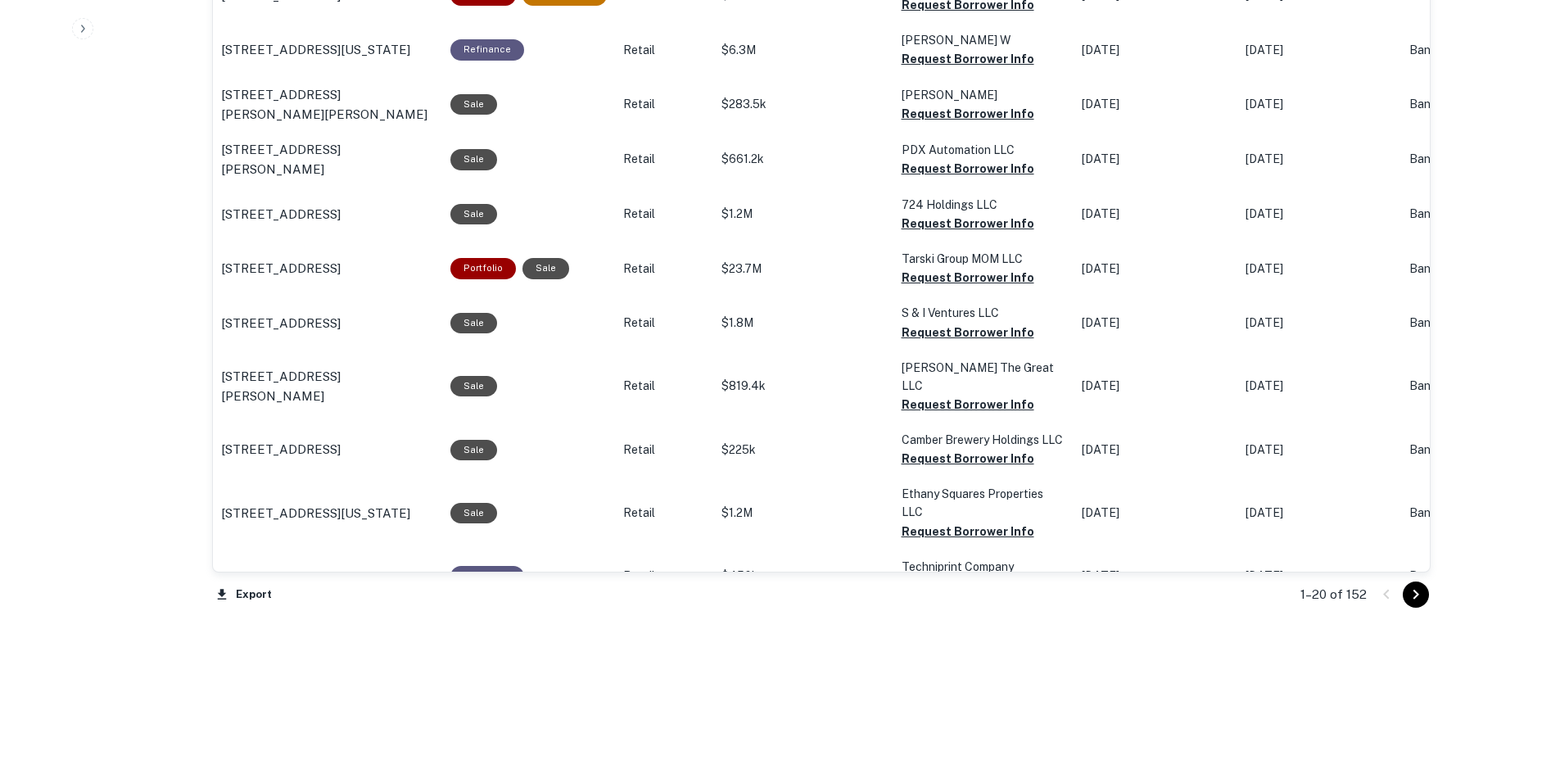
click at [1417, 588] on icon "Go to next page" at bounding box center [1416, 595] width 20 height 20
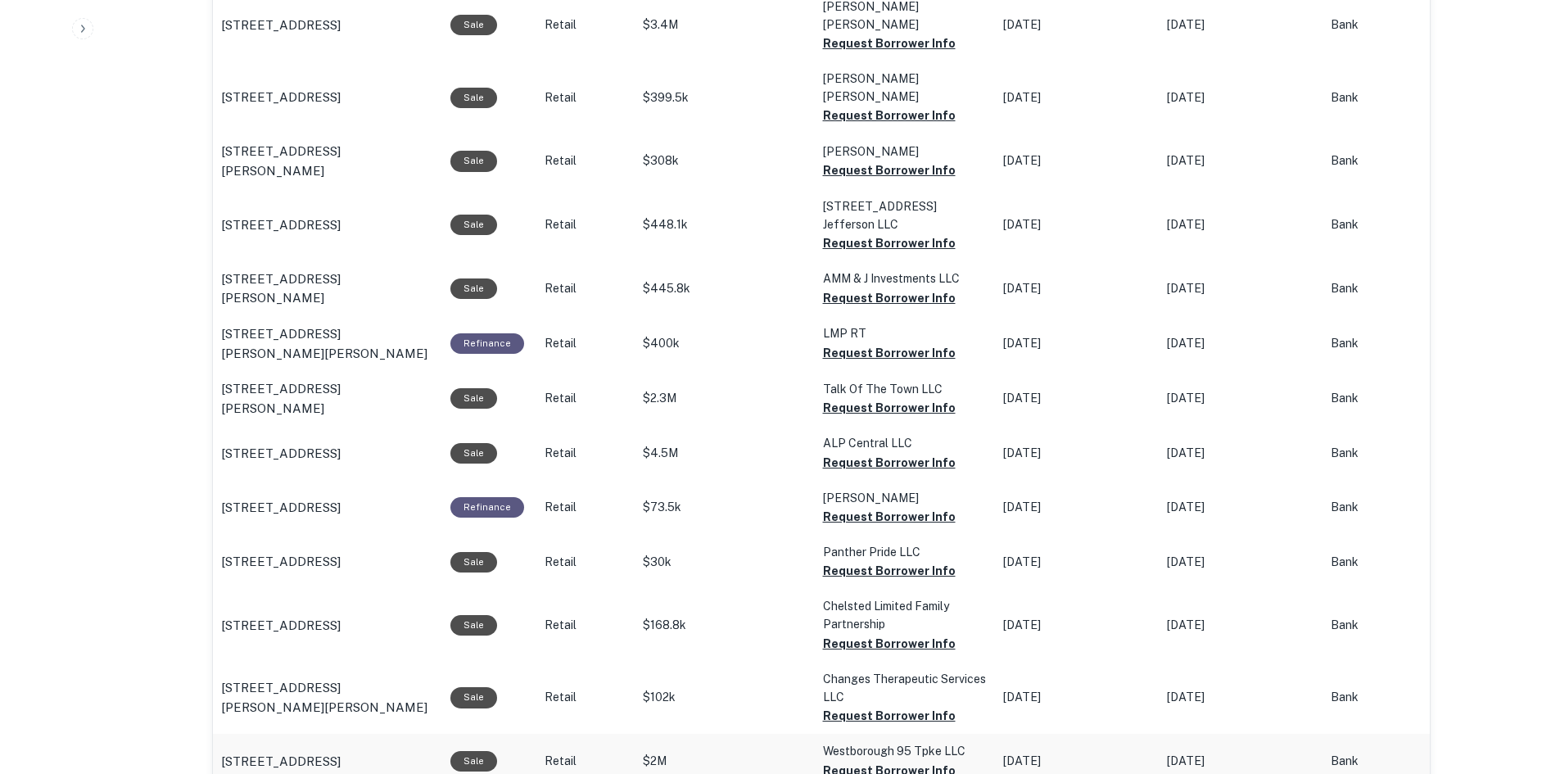
scroll to position [1690, 0]
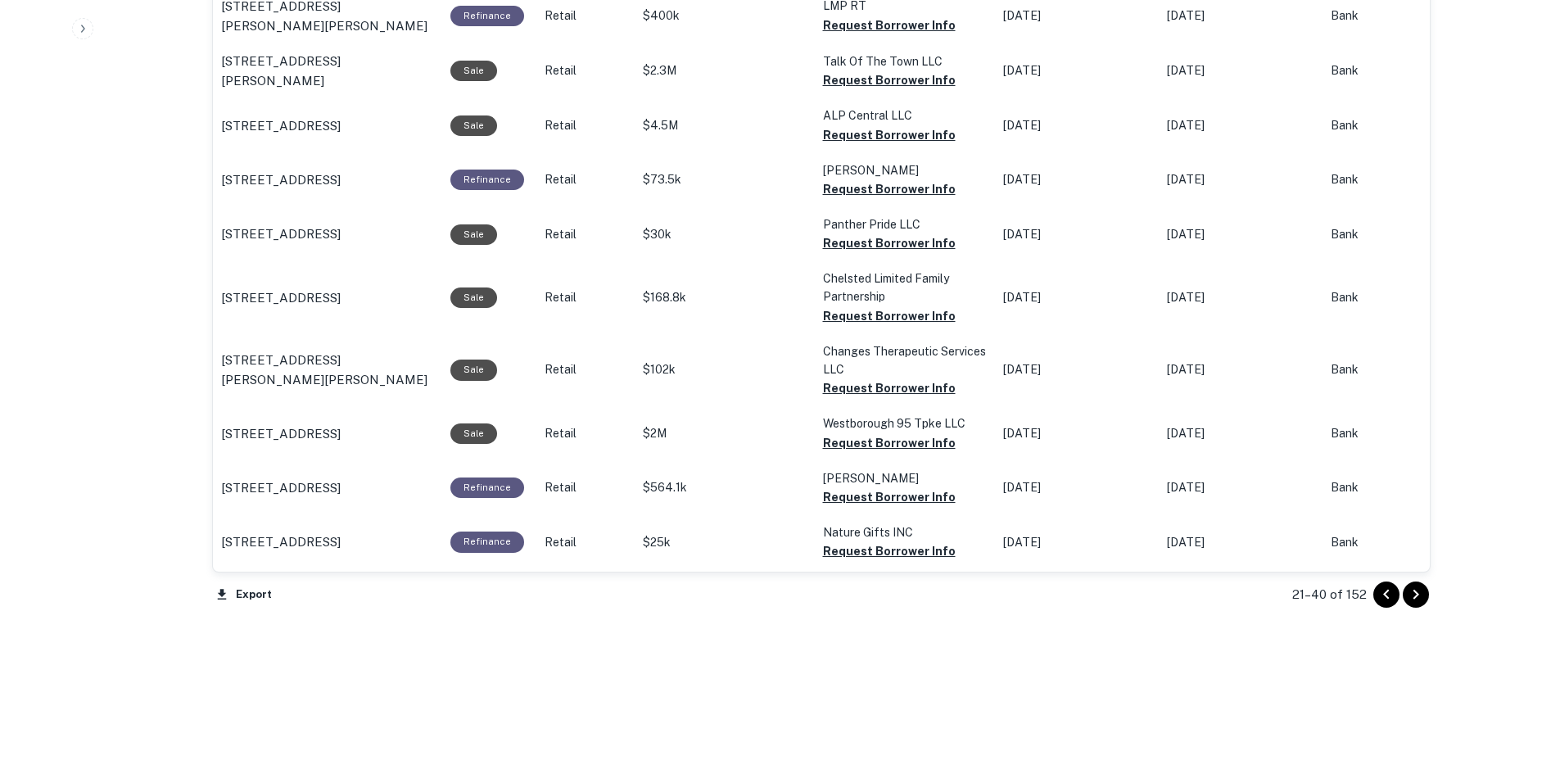
click at [1413, 596] on icon "Go to next page" at bounding box center [1416, 595] width 20 height 20
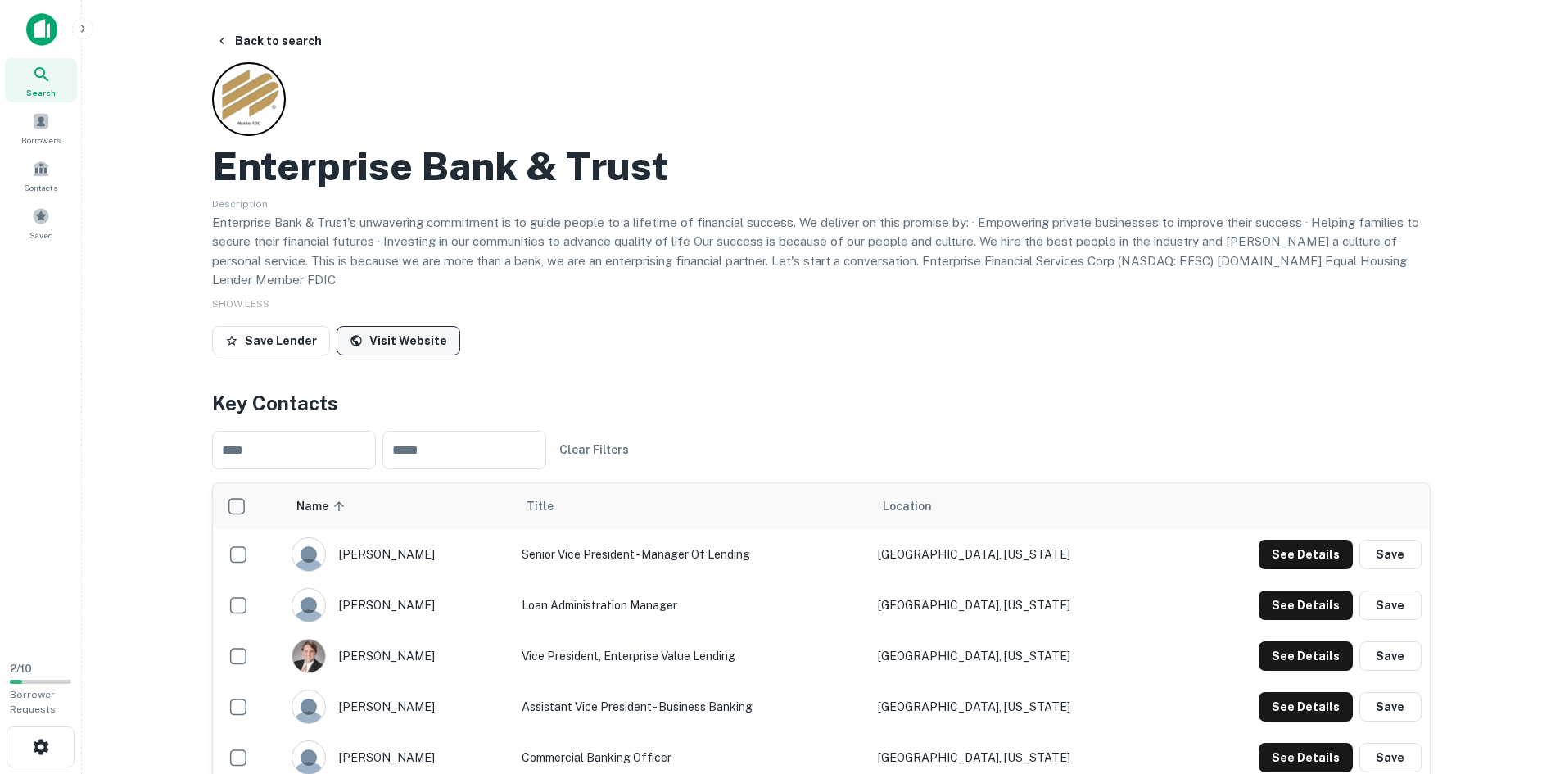
click at [389, 346] on link "Visit Website" at bounding box center [399, 340] width 124 height 29
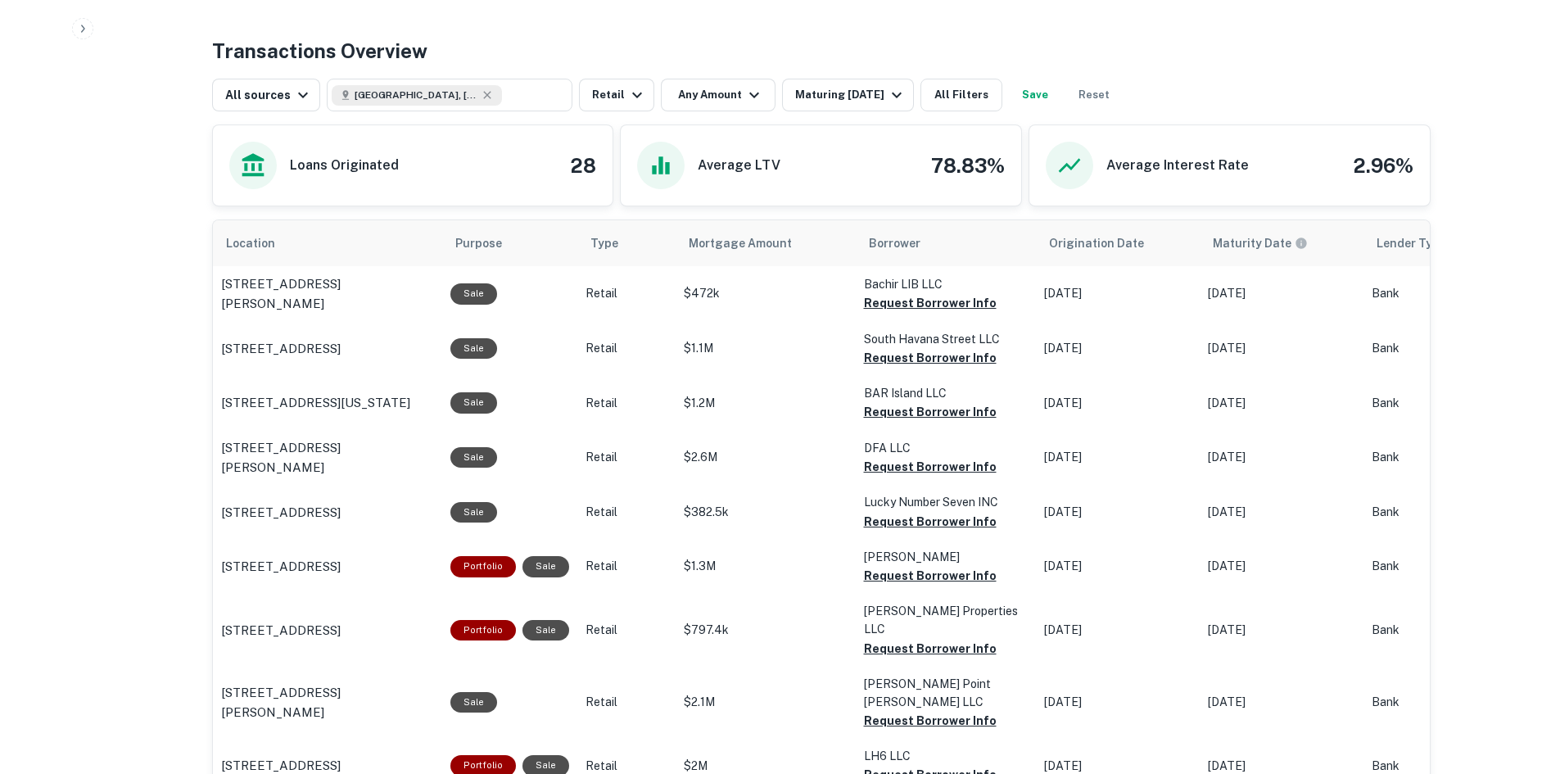
scroll to position [819, 0]
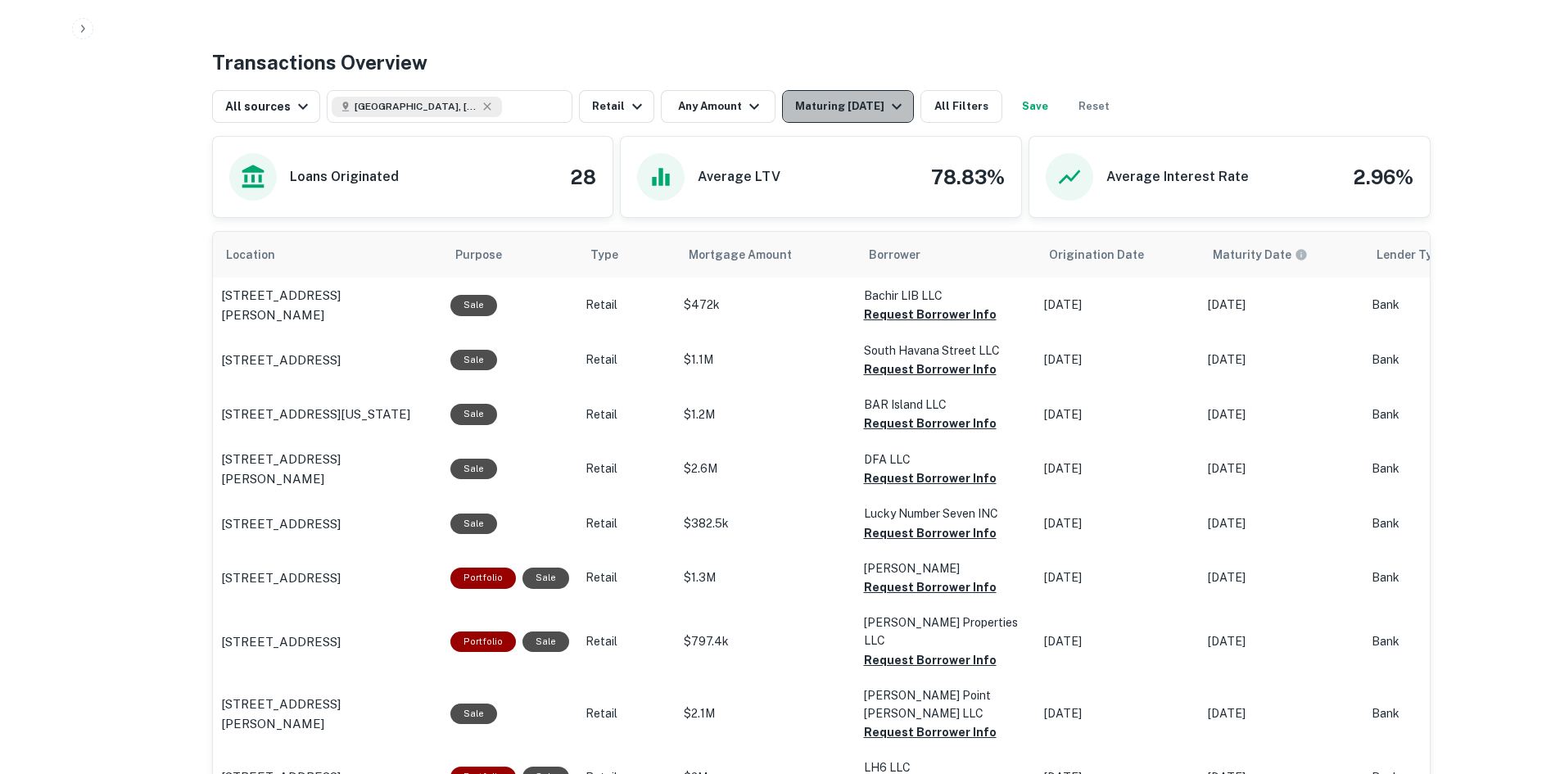
click at [804, 119] on button "Maturing [DATE]" at bounding box center [848, 106] width 132 height 33
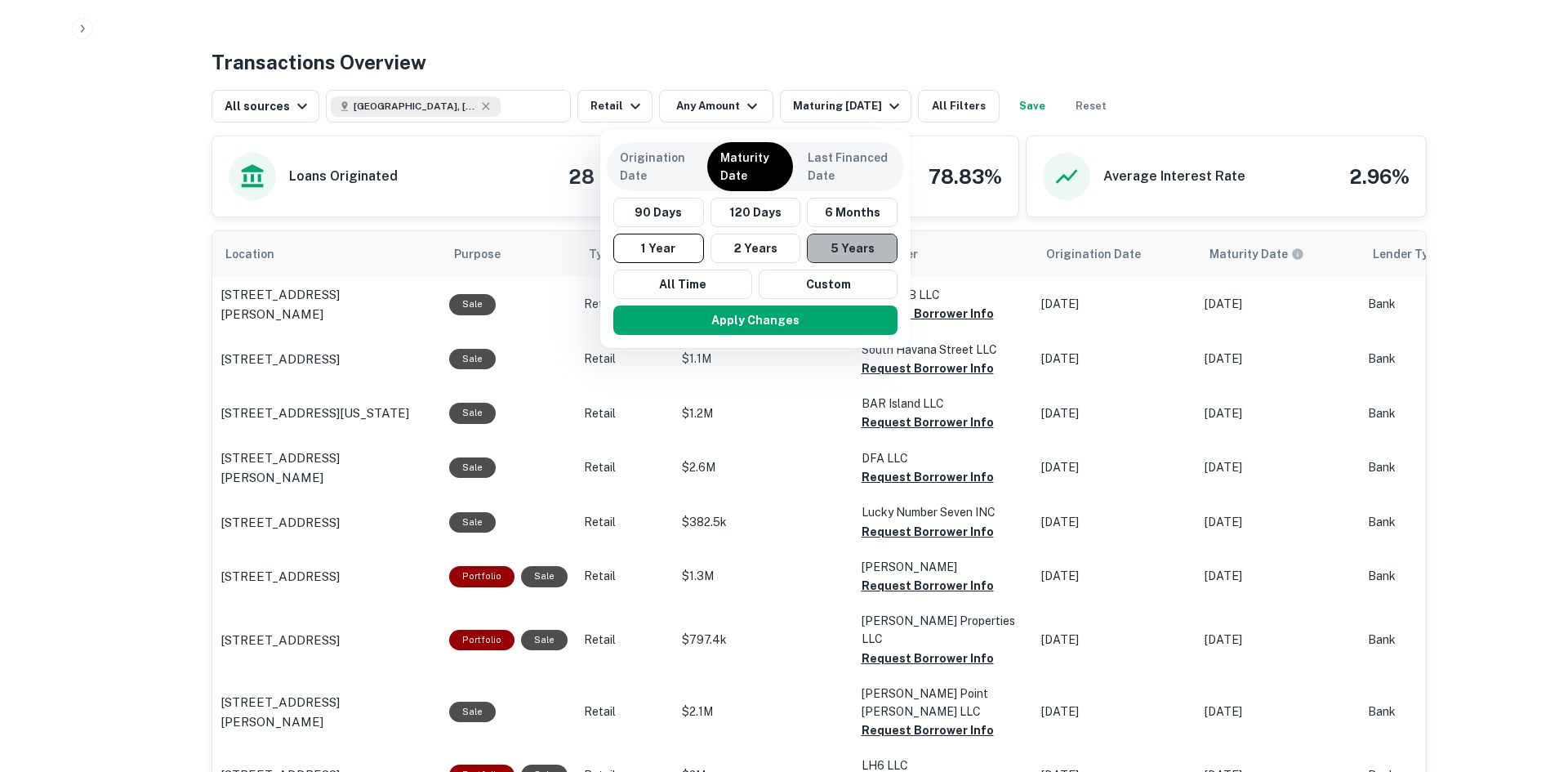
click at [836, 253] on button "5 Years" at bounding box center [851, 247] width 91 height 29
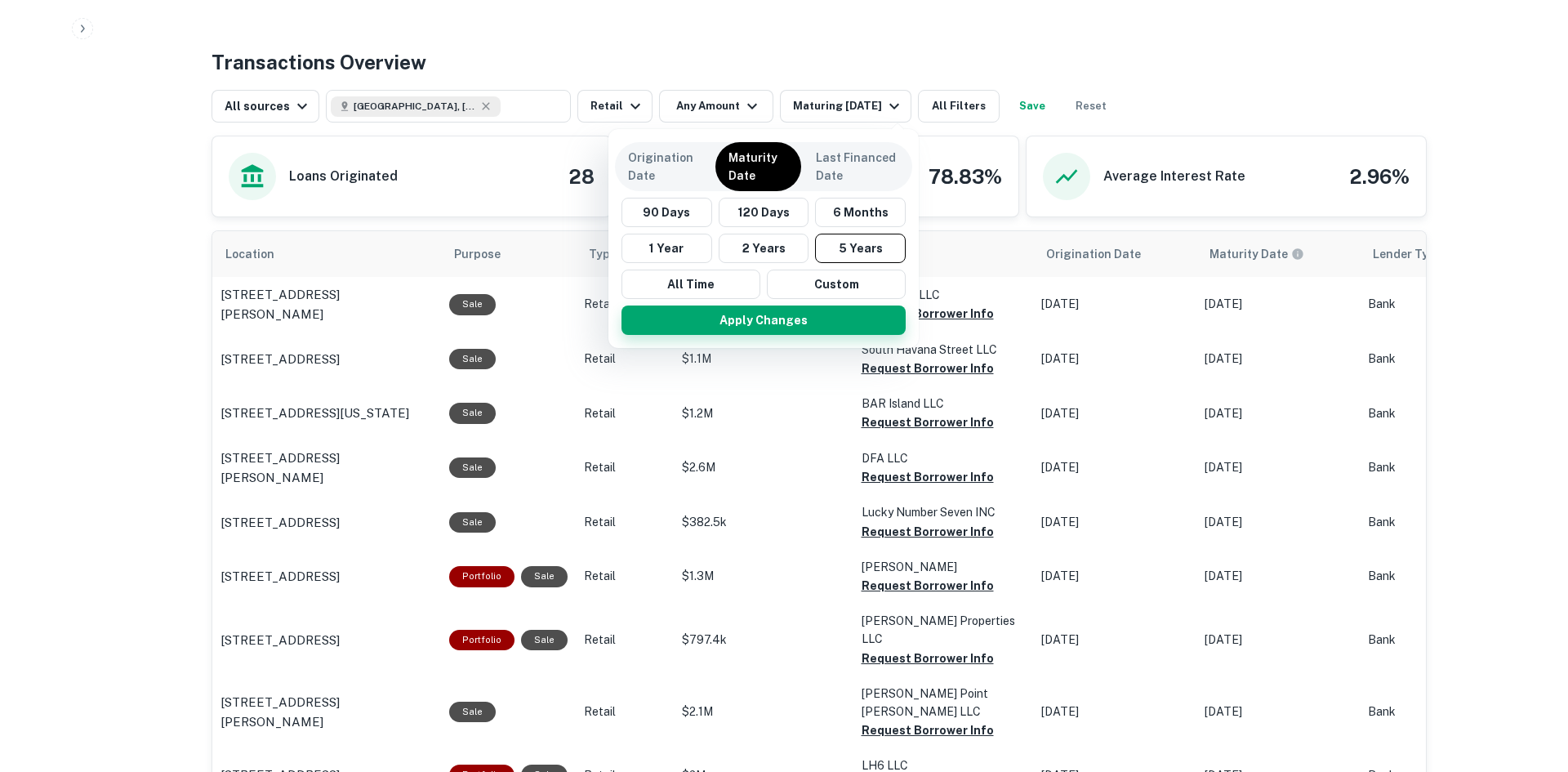
click at [819, 310] on button "Apply Changes" at bounding box center [763, 319] width 284 height 29
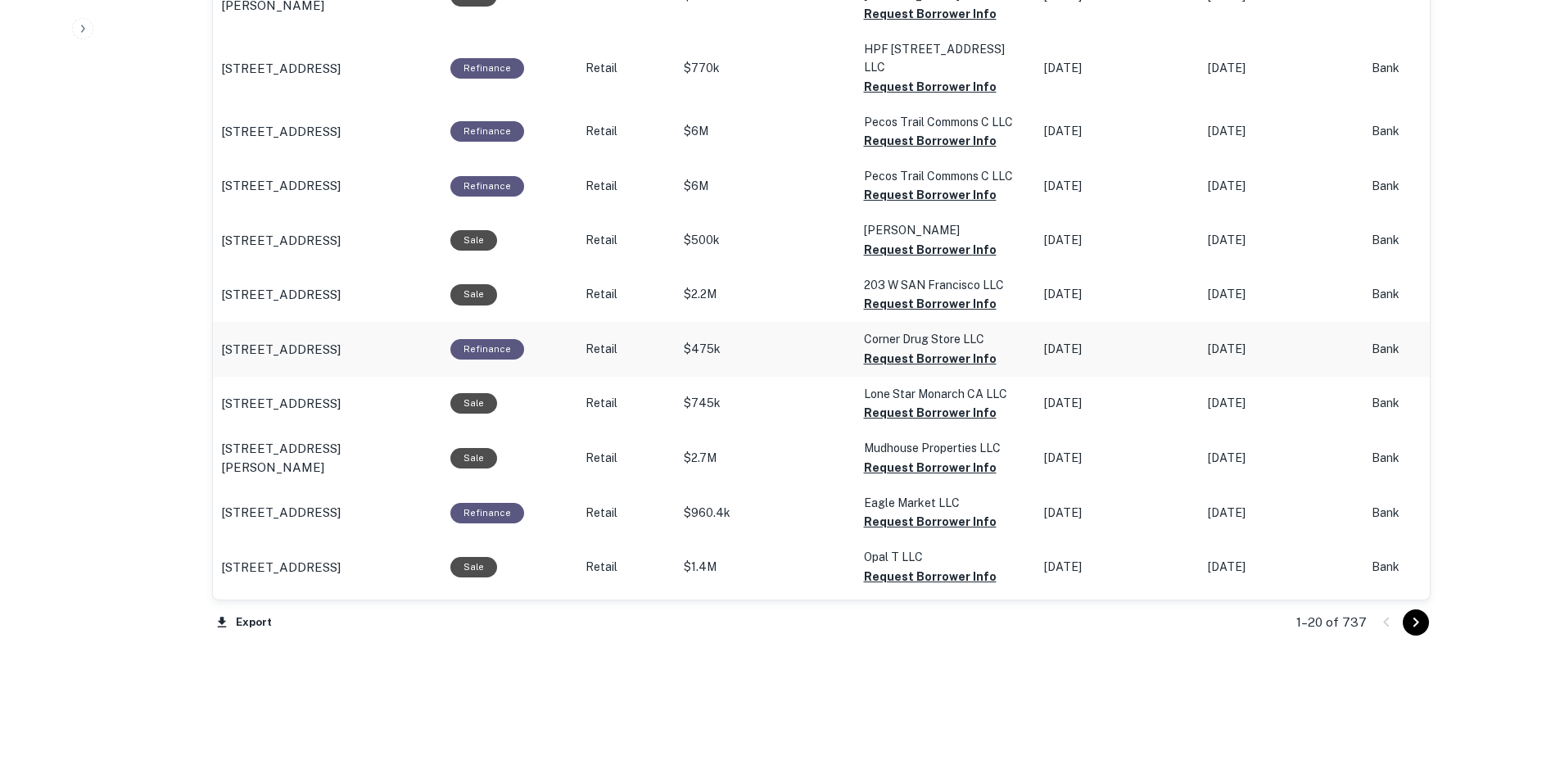
scroll to position [1637, 0]
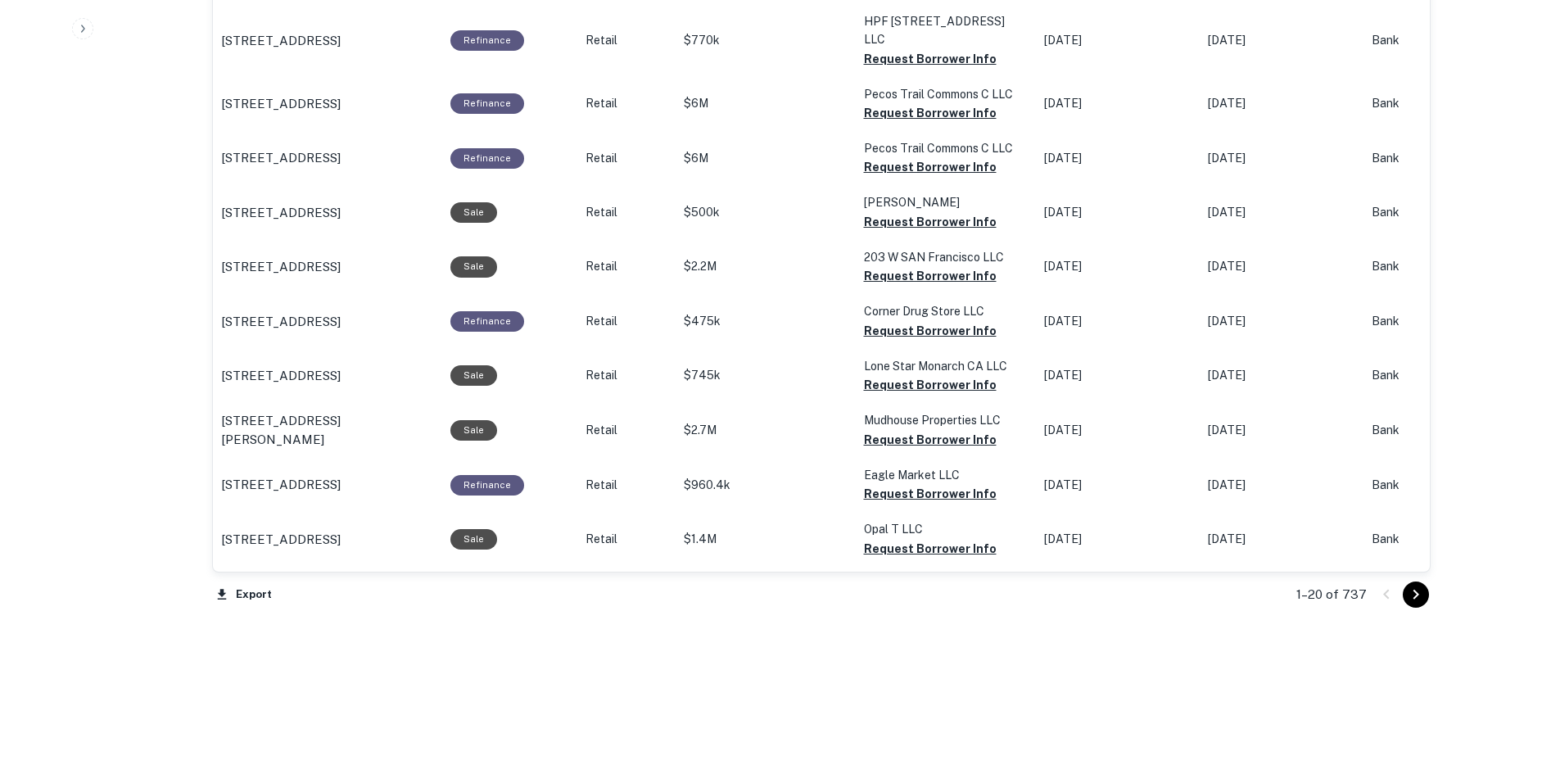
click at [1421, 598] on icon "Go to next page" at bounding box center [1416, 595] width 20 height 20
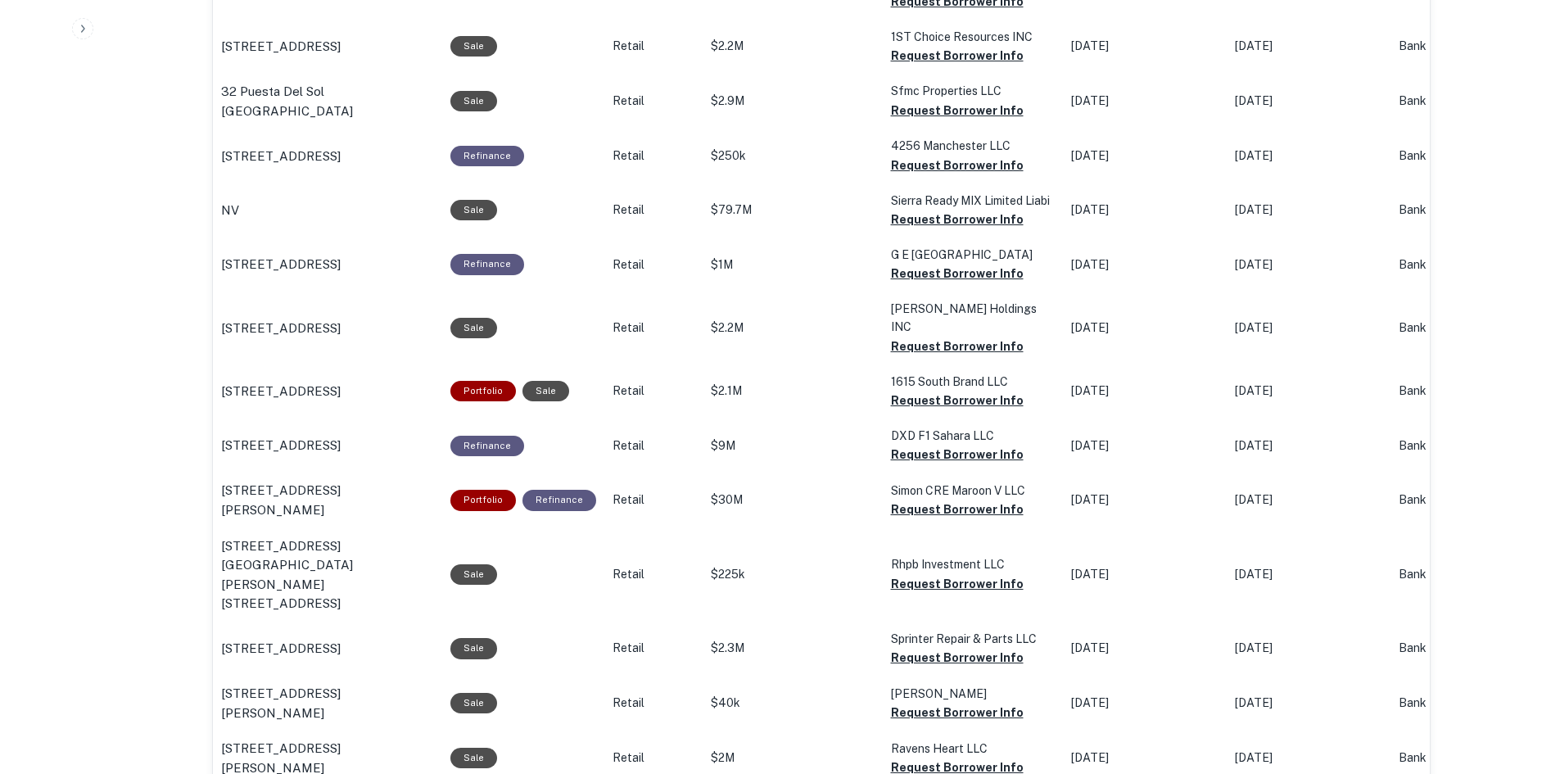
scroll to position [1656, 0]
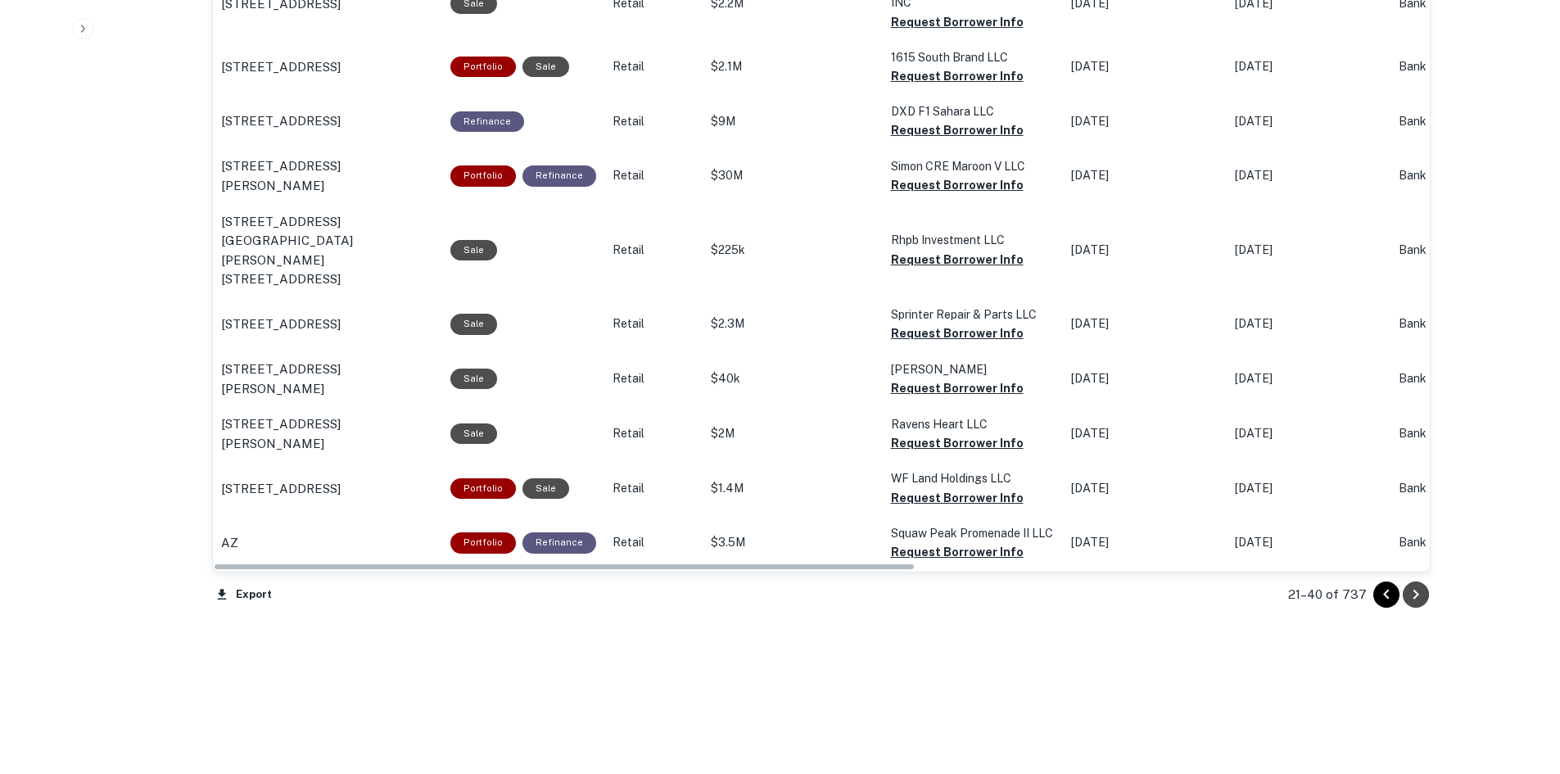
click at [1407, 585] on icon "Go to next page" at bounding box center [1416, 595] width 20 height 20
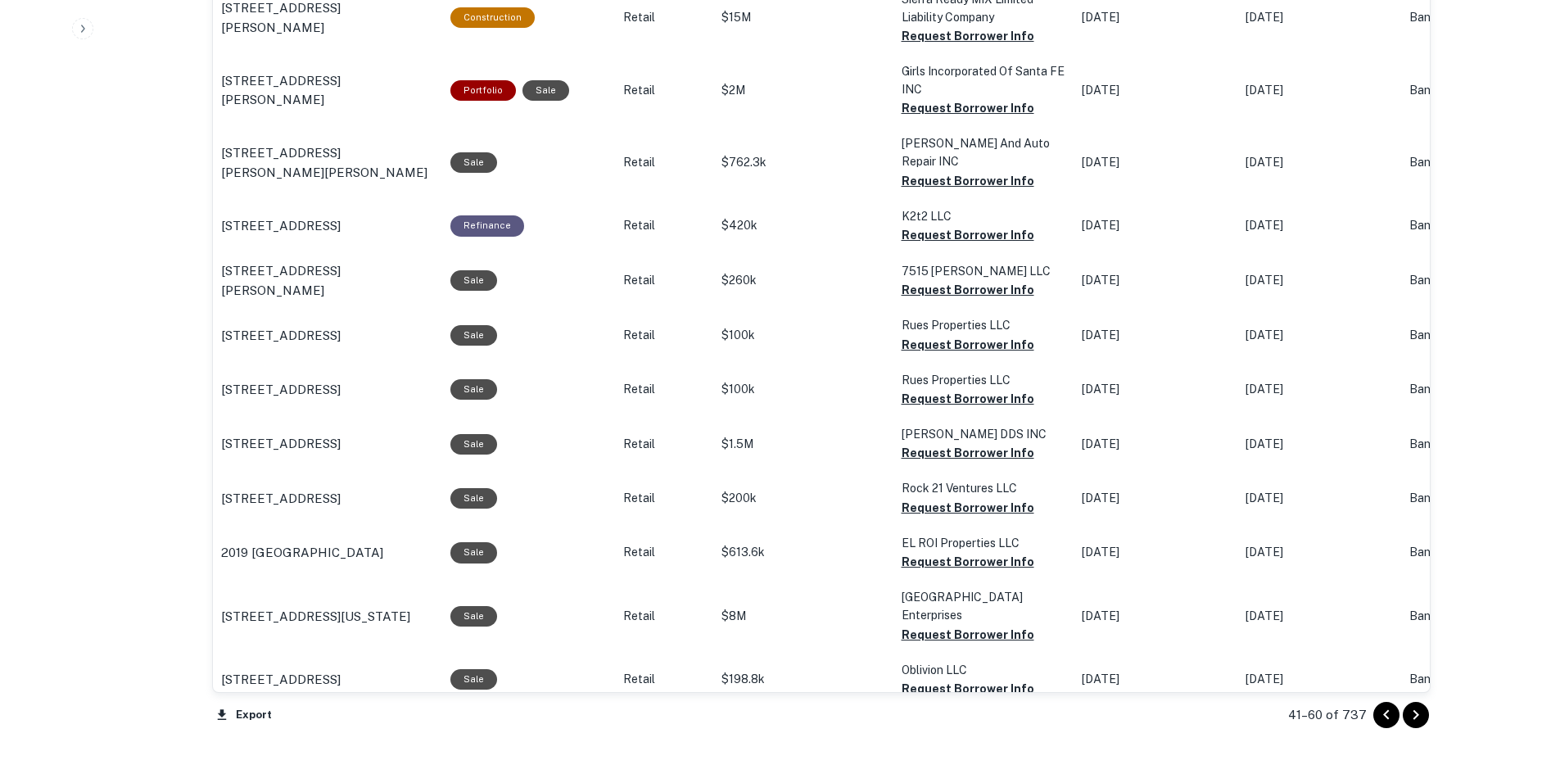
scroll to position [1591, 0]
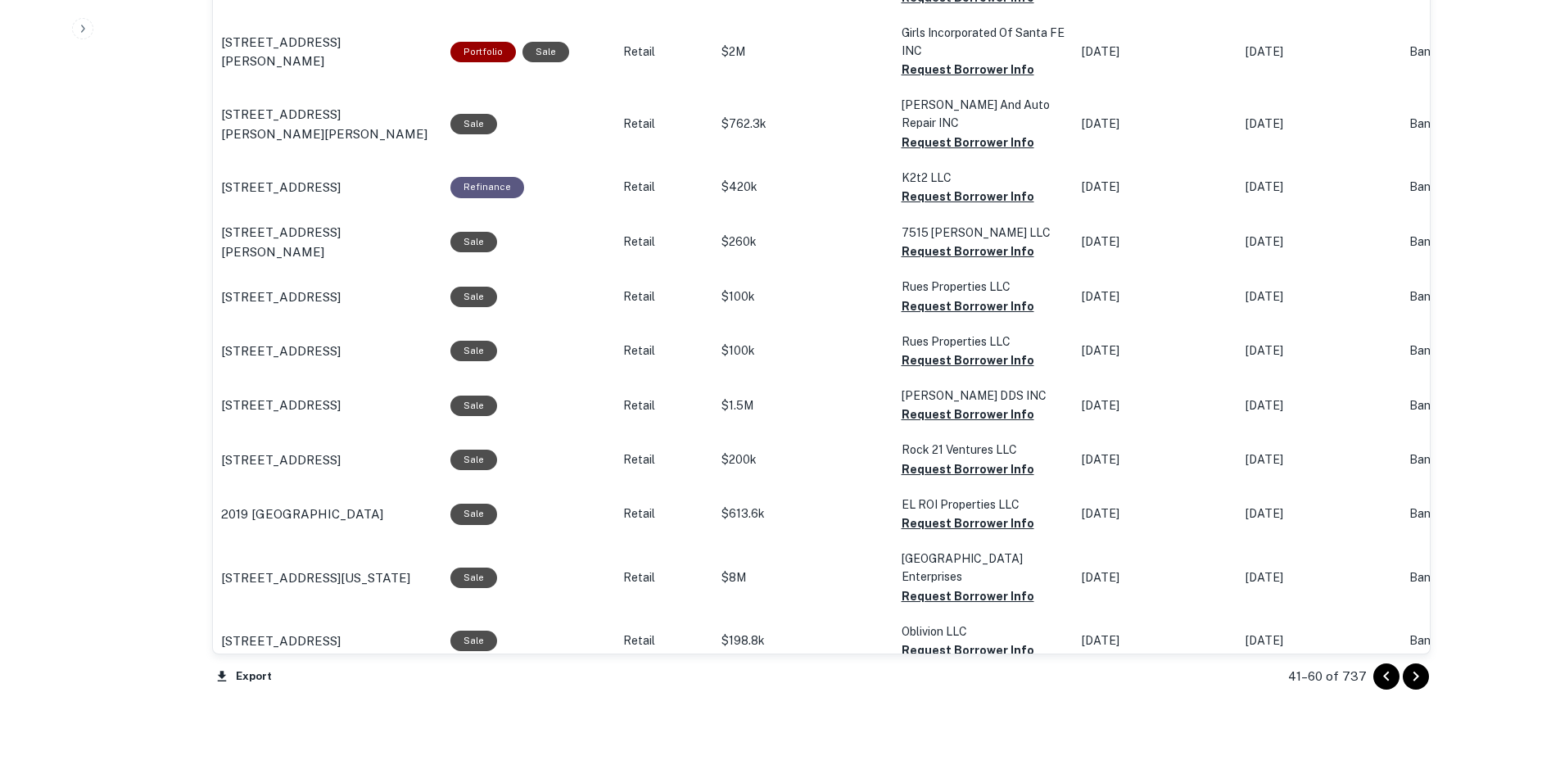
click at [1429, 682] on div at bounding box center [1402, 676] width 56 height 26
click at [1424, 680] on icon "Go to next page" at bounding box center [1416, 677] width 20 height 20
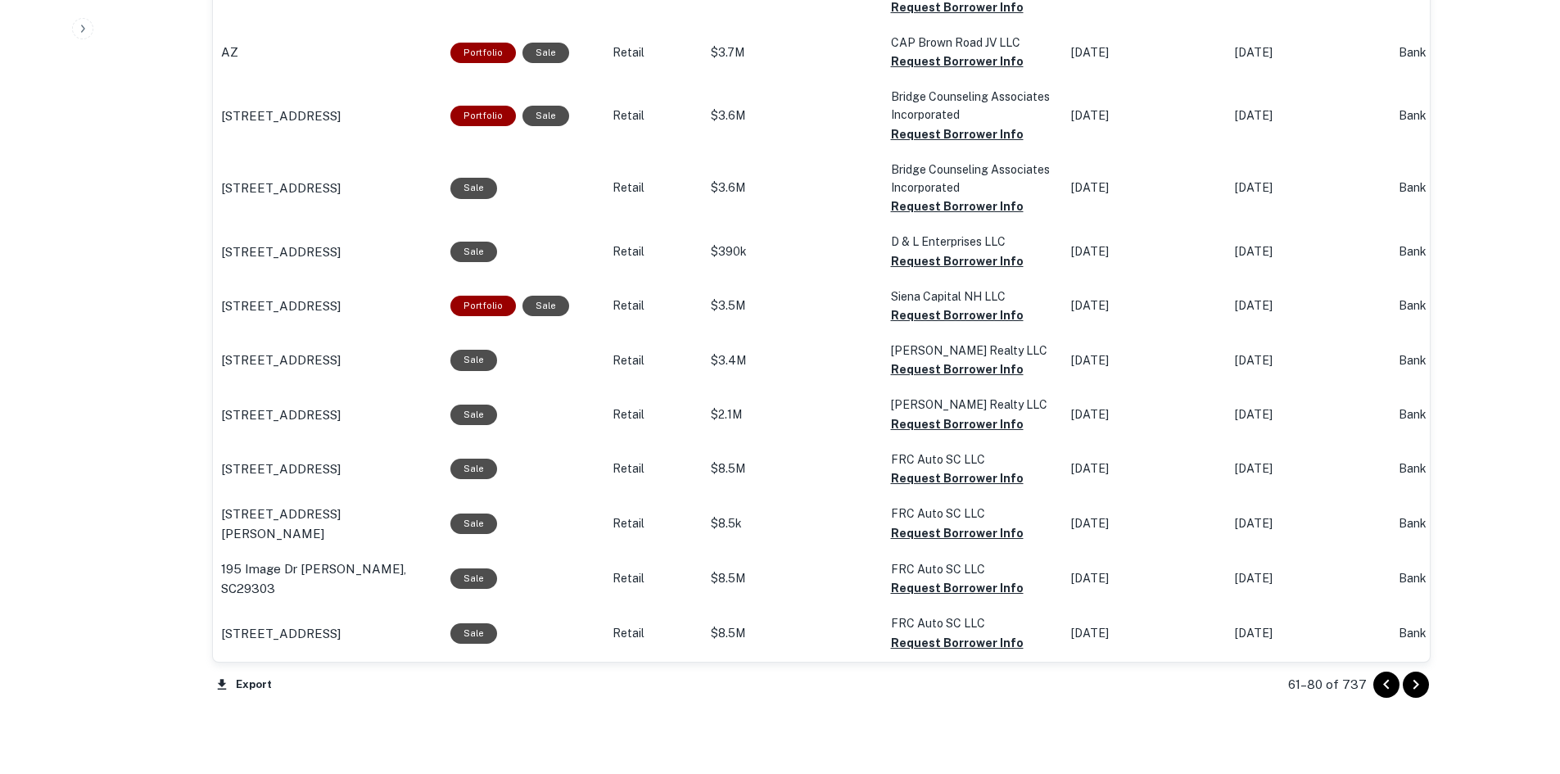
scroll to position [1689, 0]
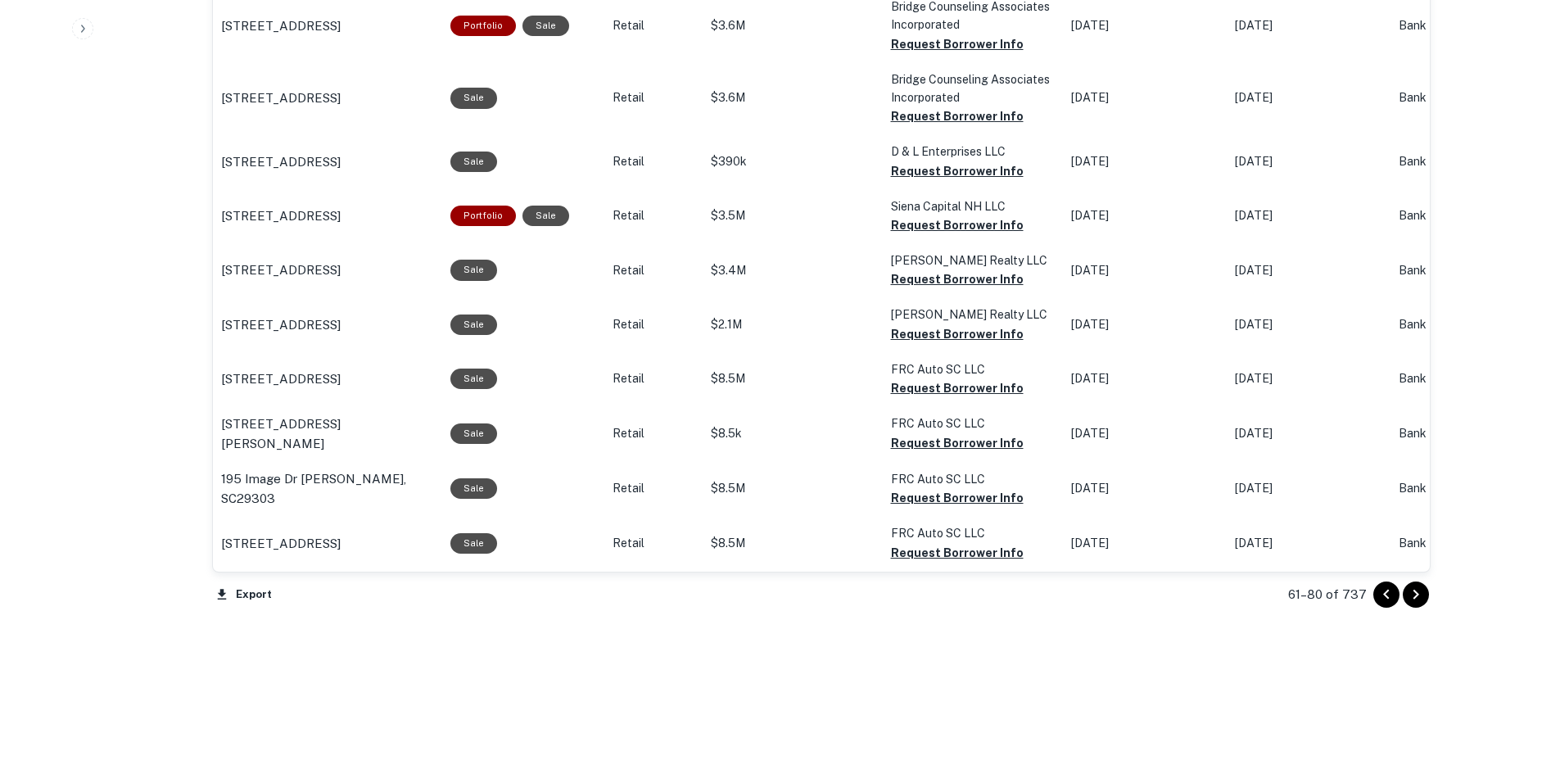
click at [1419, 606] on button "Go to next page" at bounding box center [1416, 595] width 26 height 26
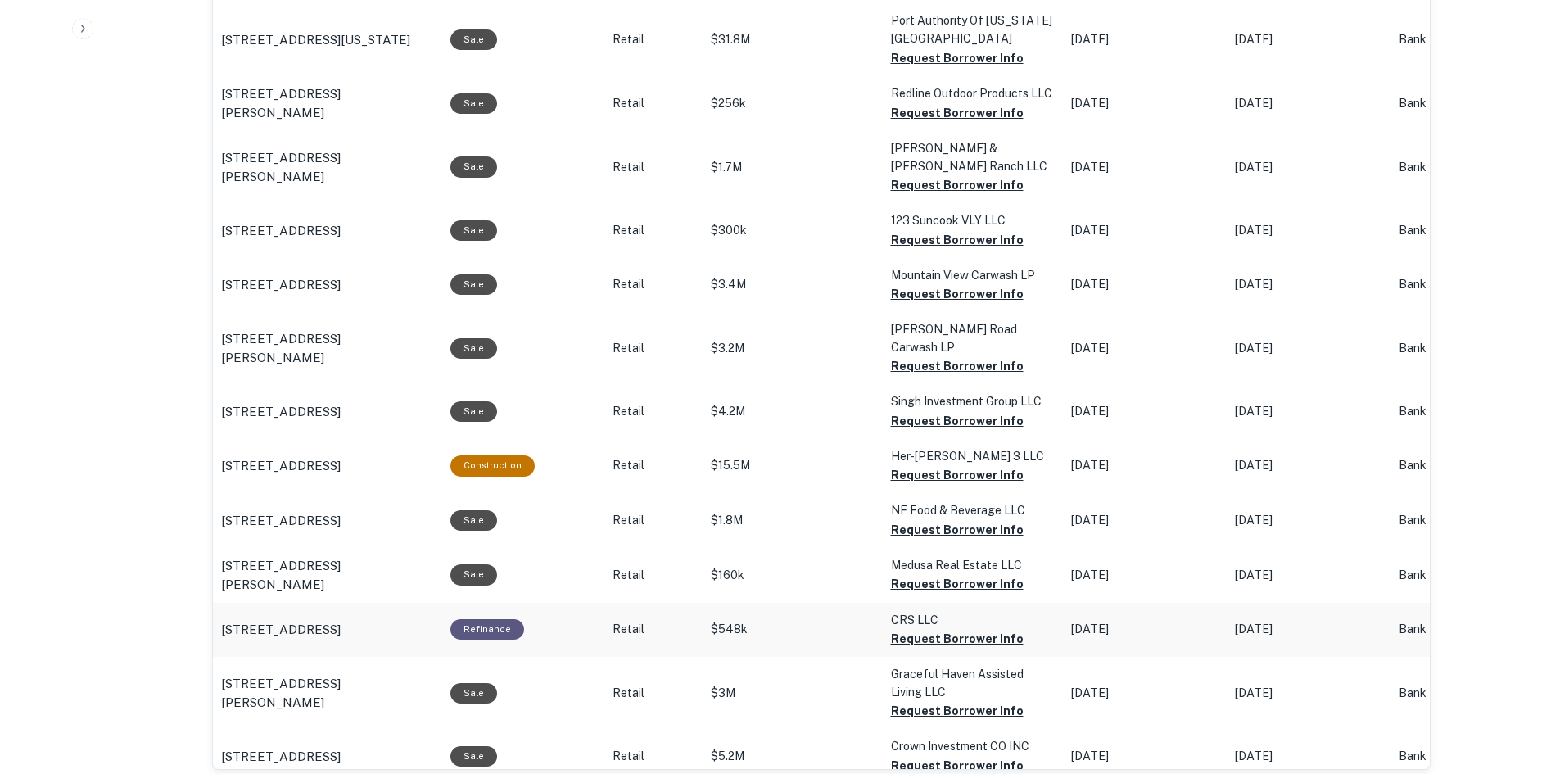
scroll to position [1672, 0]
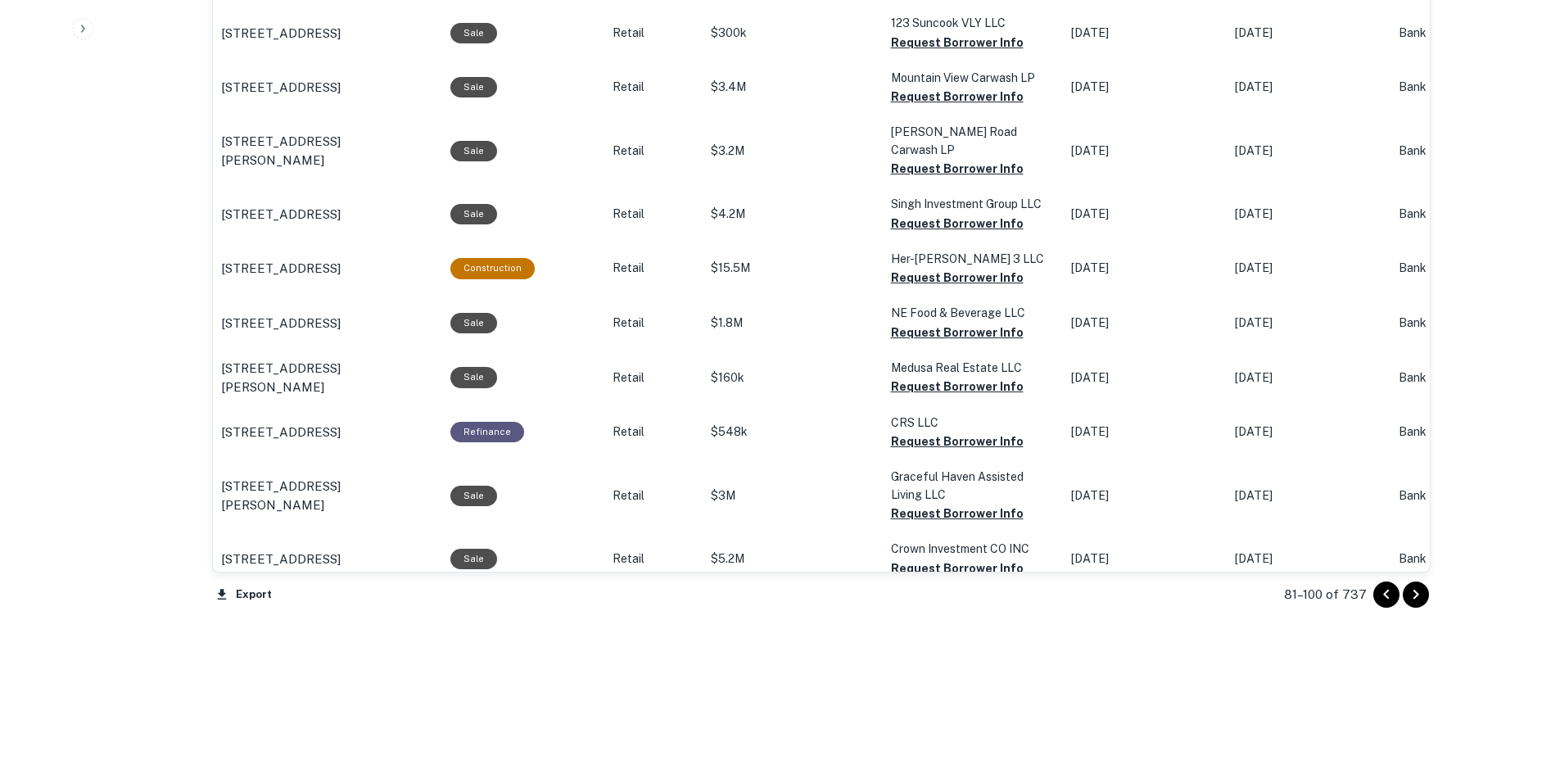
click at [1415, 599] on icon "Go to next page" at bounding box center [1416, 595] width 20 height 20
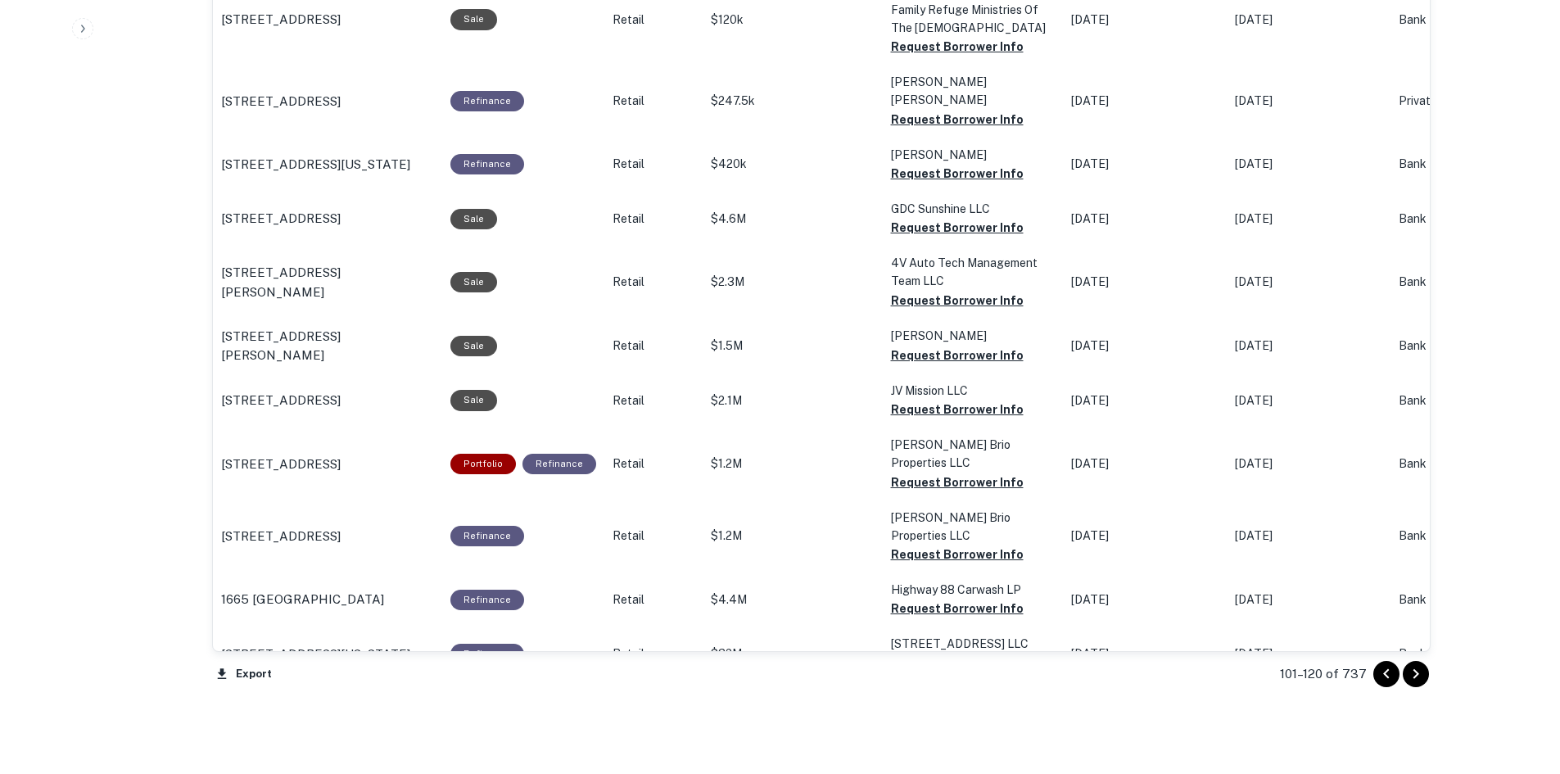
scroll to position [1656, 0]
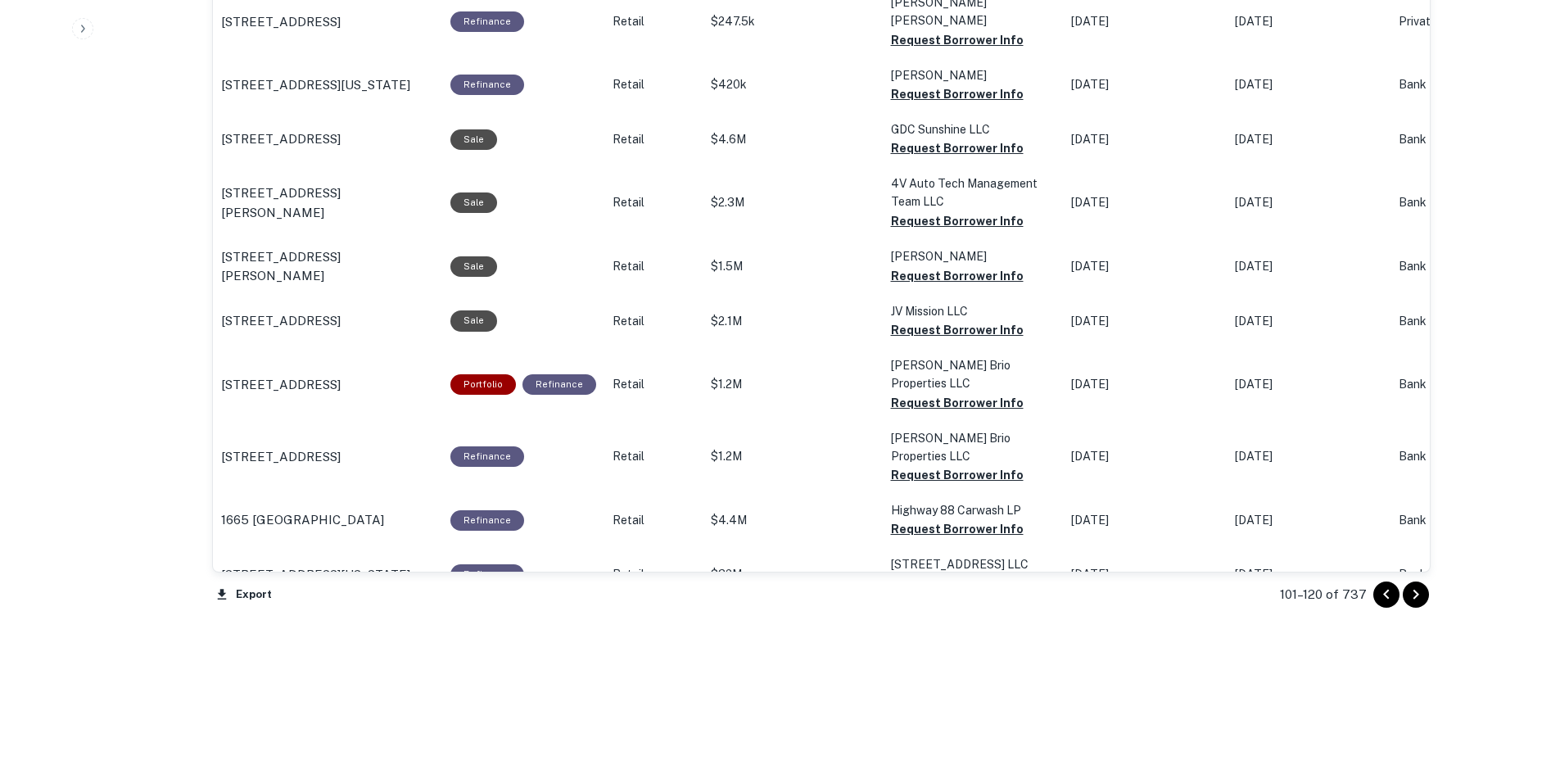
click at [1411, 599] on icon "Go to next page" at bounding box center [1416, 595] width 20 height 20
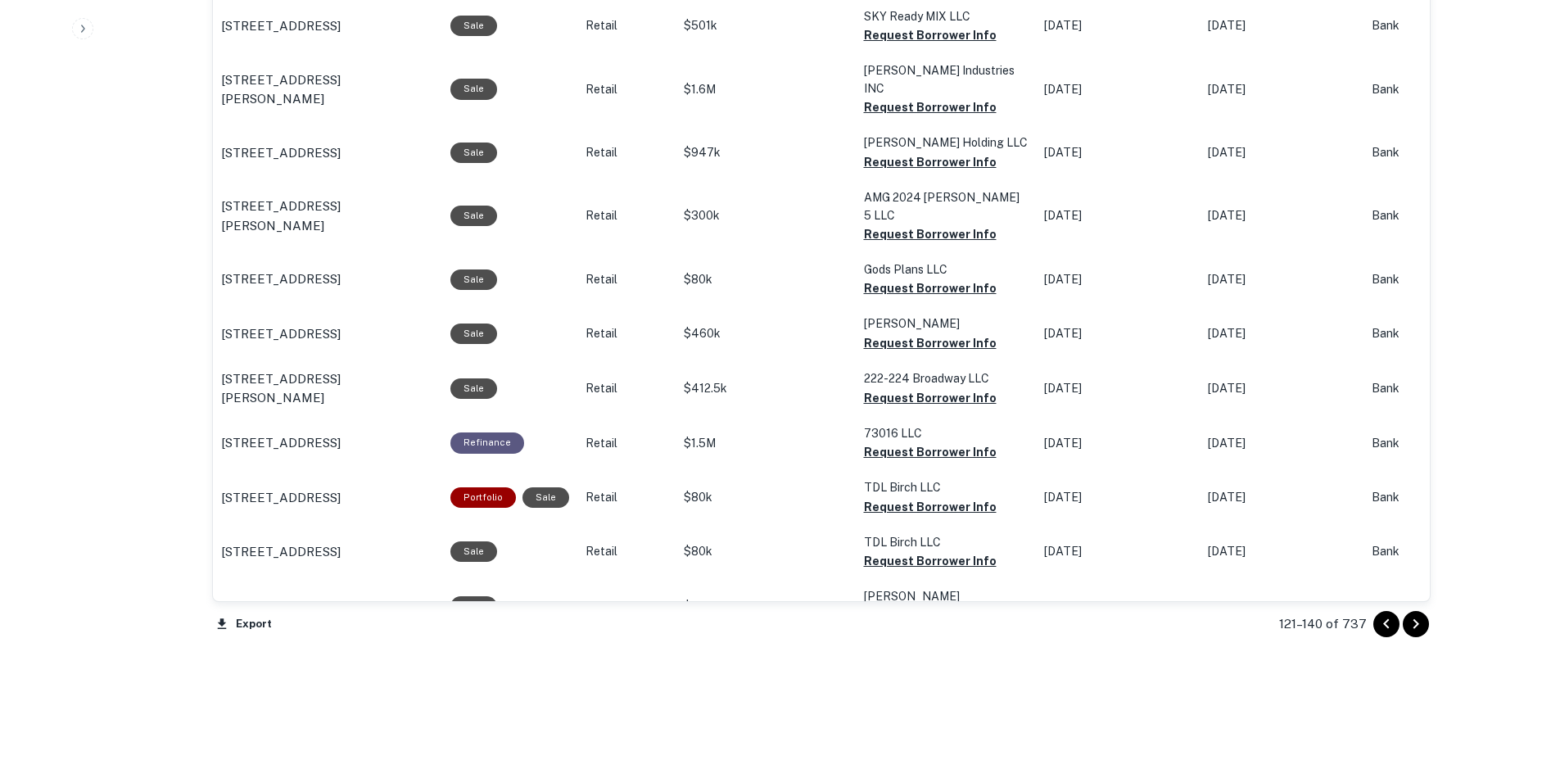
scroll to position [1638, 0]
